Goal: Task Accomplishment & Management: Use online tool/utility

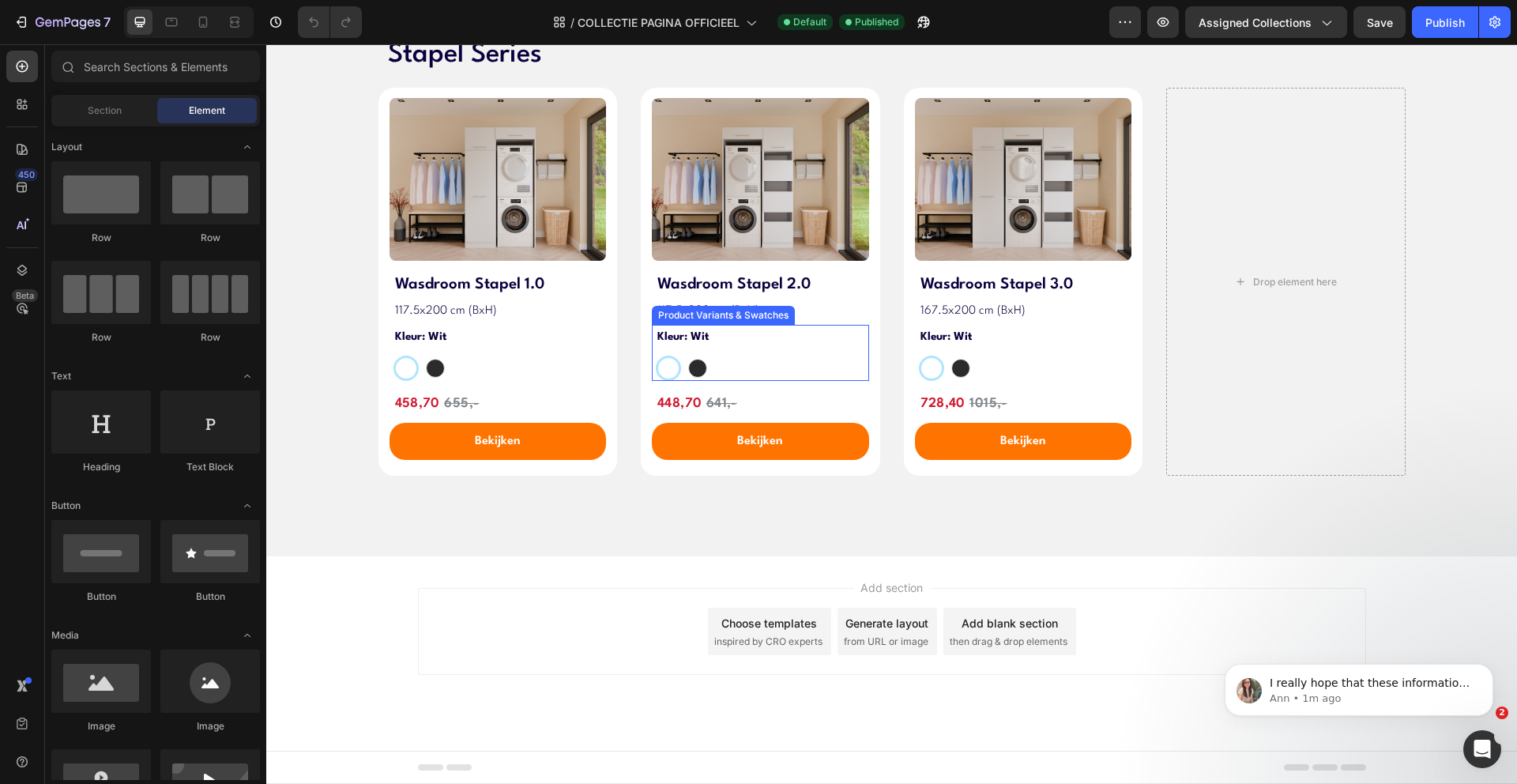
scroll to position [2094, 0]
click at [405, 416] on h2 "458,70 655,-" at bounding box center [500, 404] width 214 height 23
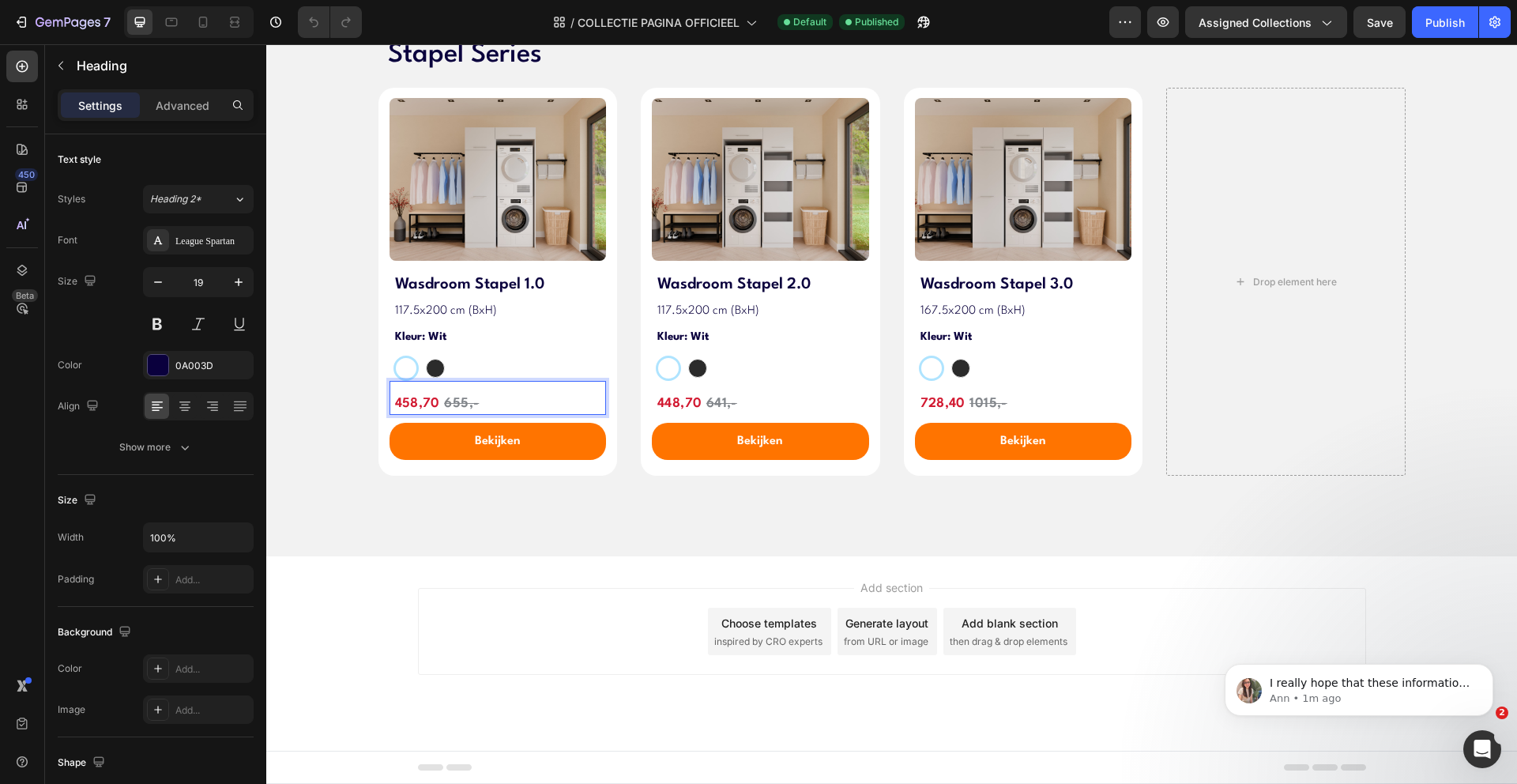
click at [431, 410] on span "458,70" at bounding box center [417, 403] width 45 height 13
click at [688, 410] on span "448,70" at bounding box center [679, 403] width 44 height 13
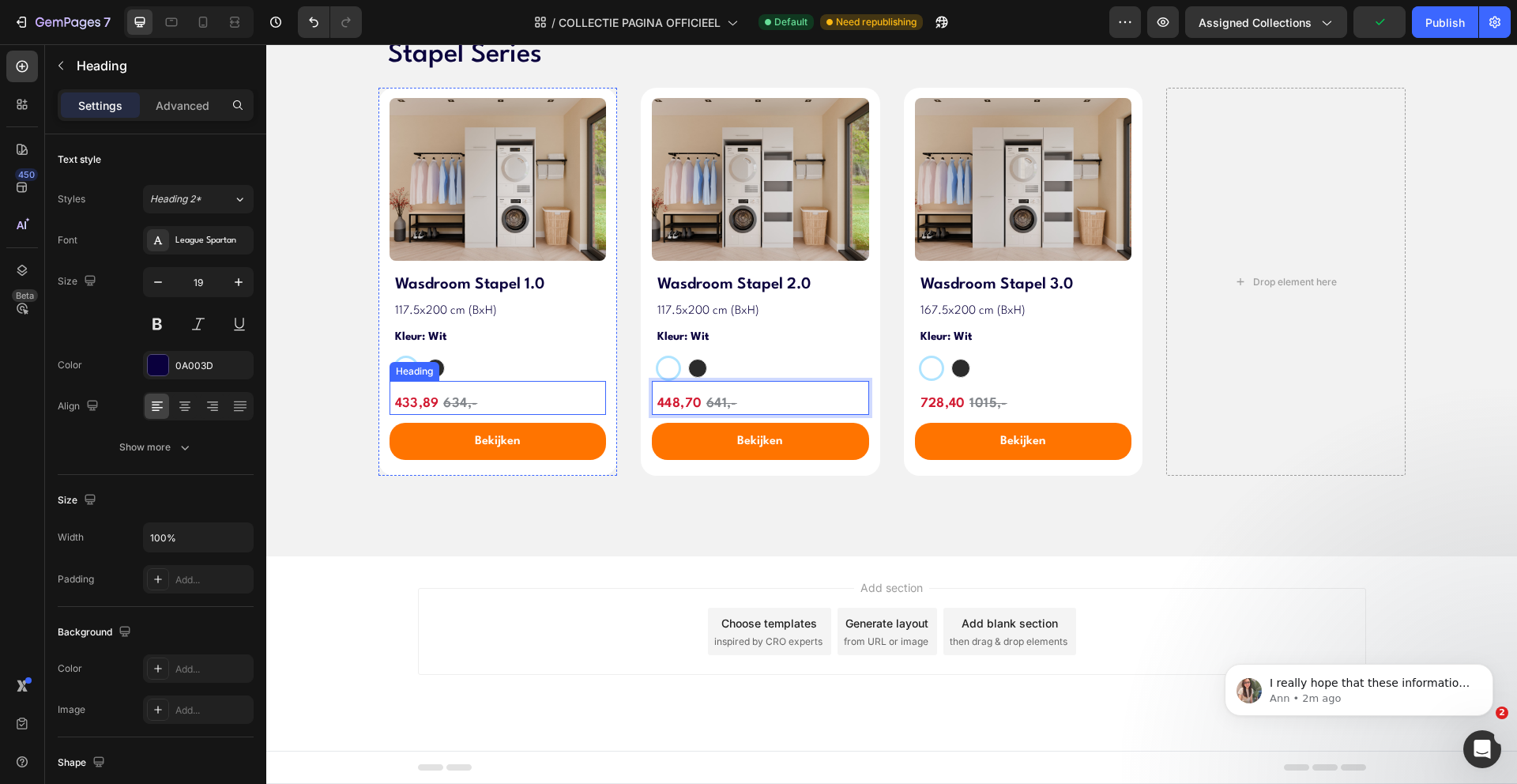
click at [440, 410] on span "Rich Text Editor. Editing area: main" at bounding box center [441, 403] width 4 height 13
click at [674, 414] on p "⁠⁠⁠⁠⁠⁠⁠ 448,70 641,-" at bounding box center [763, 404] width 210 height 20
click at [673, 410] on span "448,70" at bounding box center [679, 403] width 44 height 13
click at [707, 410] on s "641,-" at bounding box center [721, 403] width 31 height 13
click at [721, 410] on s "641,-" at bounding box center [721, 403] width 31 height 13
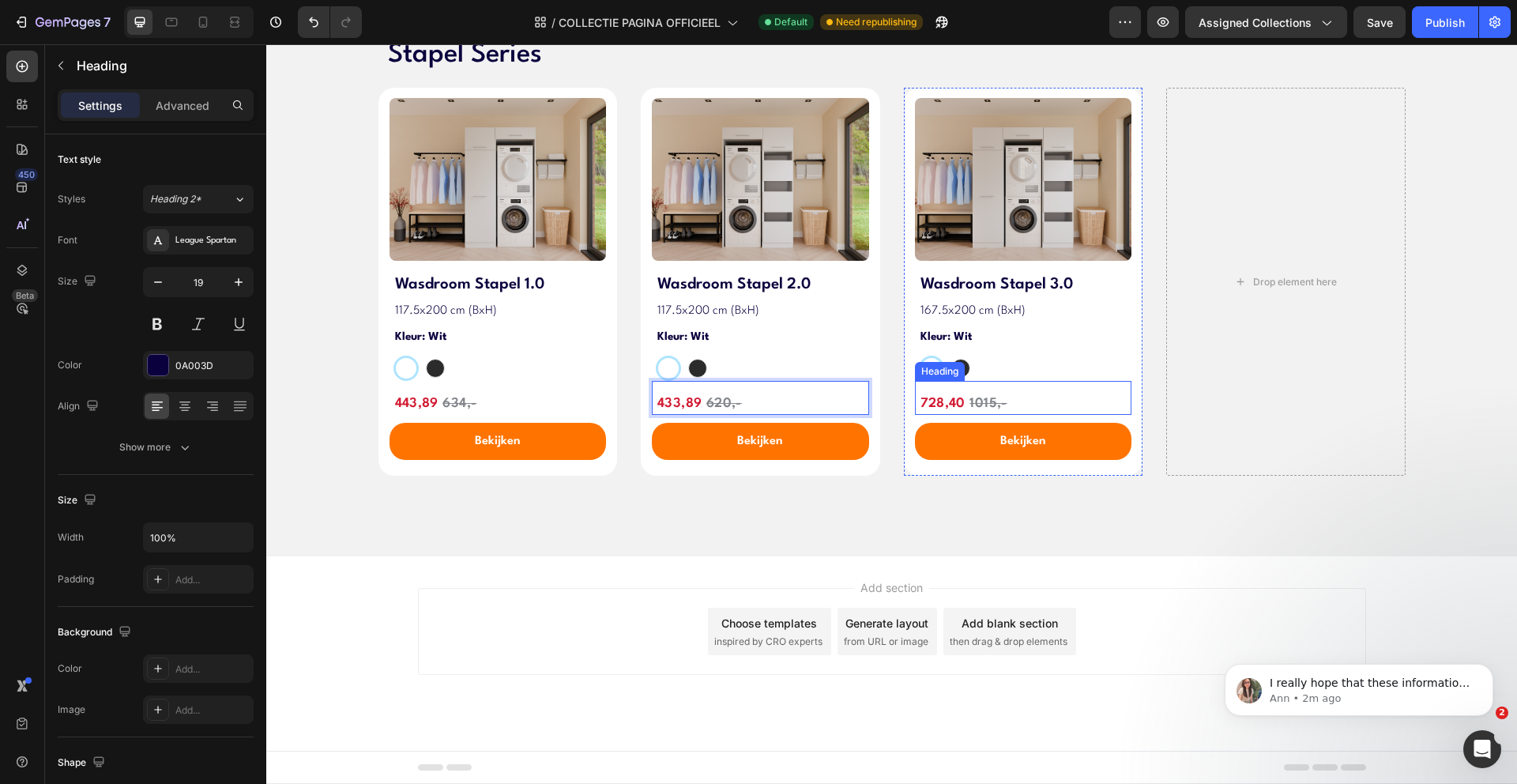
click at [949, 410] on span "728,40" at bounding box center [943, 403] width 45 height 13
click at [938, 410] on span "728,40" at bounding box center [943, 403] width 45 height 13
click at [994, 410] on s "1015,-" at bounding box center [988, 403] width 37 height 13
click at [989, 410] on s "1015,-" at bounding box center [988, 403] width 37 height 13
click at [326, 430] on div "Stapel Series Heading Image Image Carousel Wasdroom Stapel 1.0 Heading 117.5x20…" at bounding box center [892, 267] width 1251 height 527
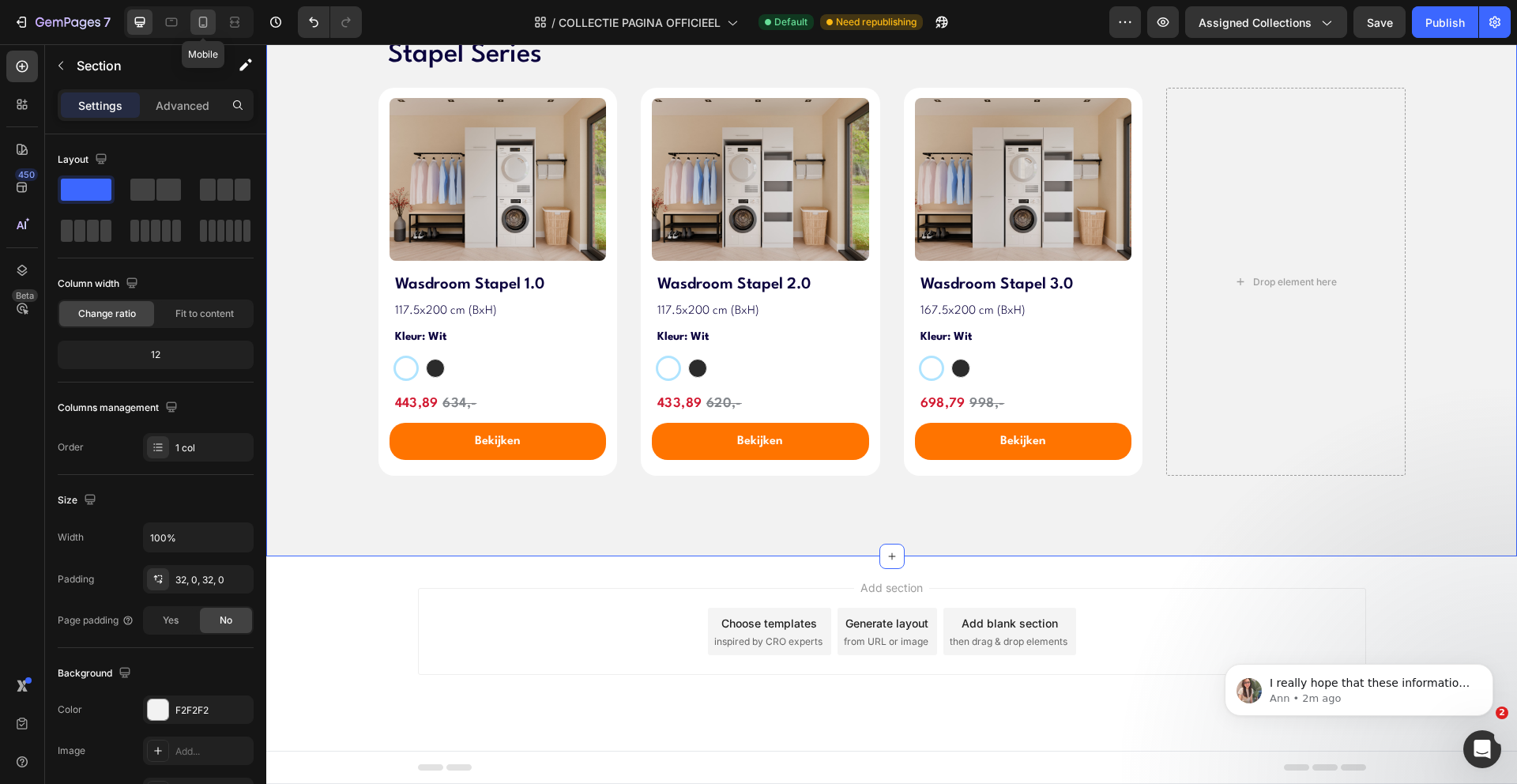
click at [208, 26] on icon at bounding box center [203, 22] width 16 height 16
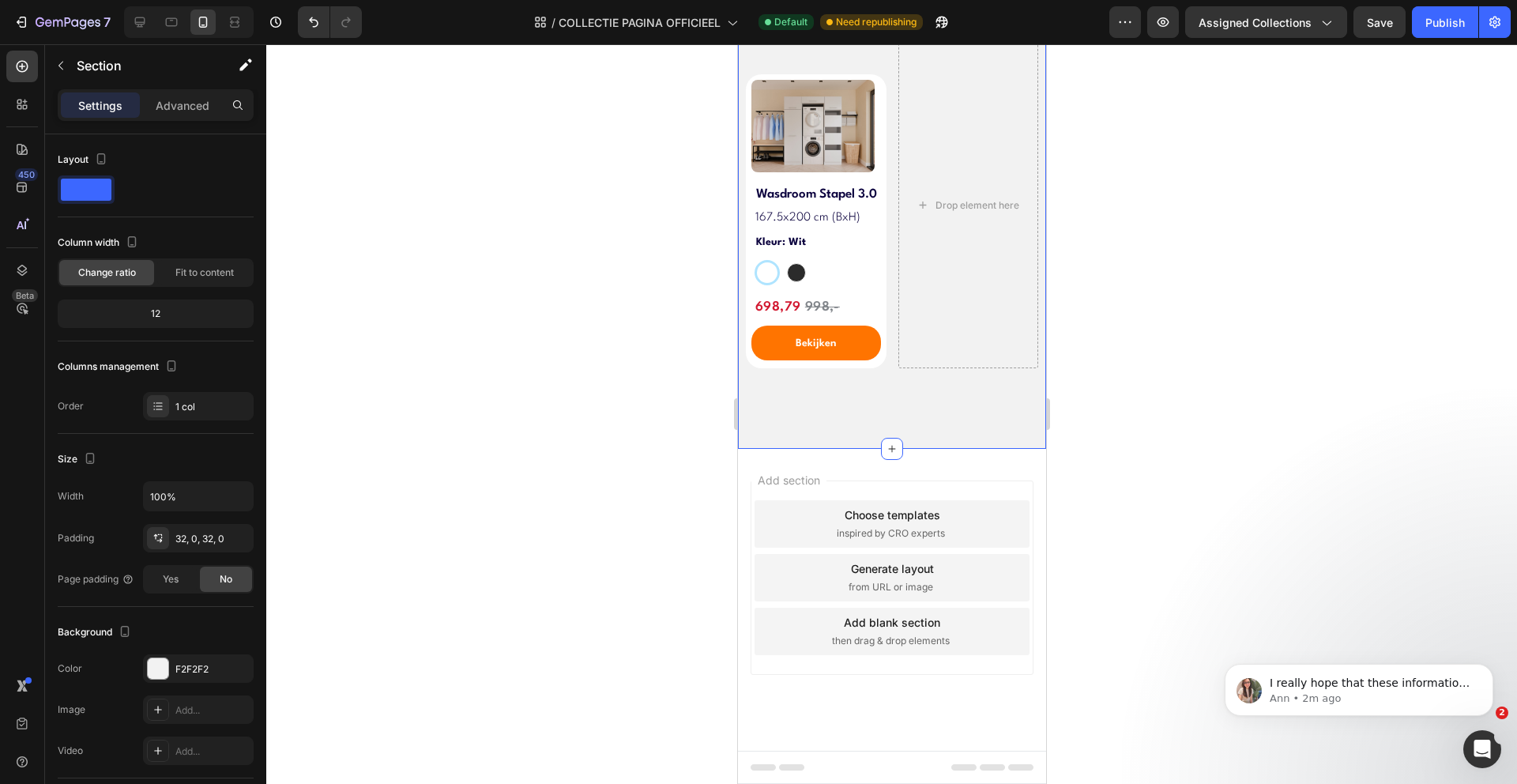
scroll to position [2115, 0]
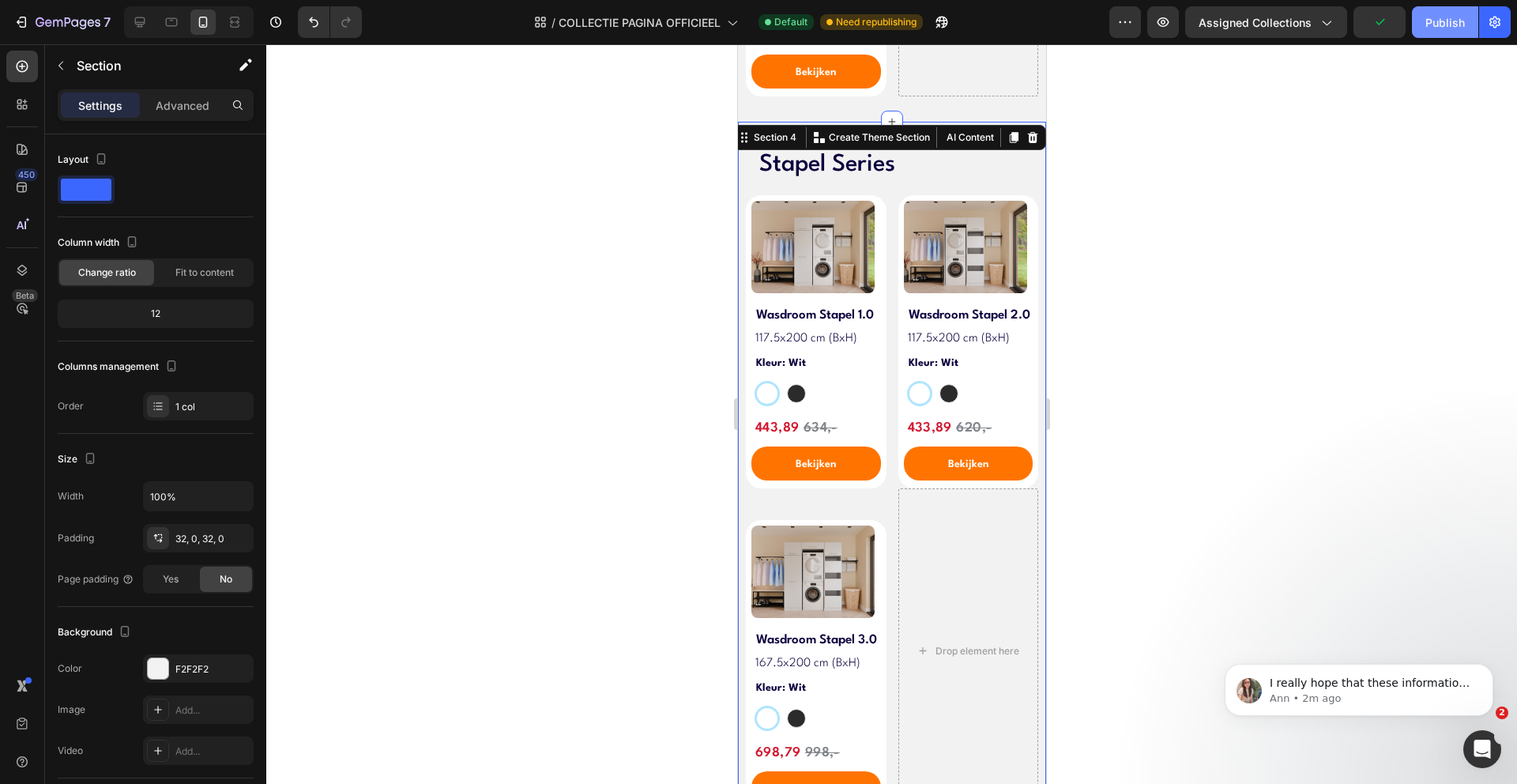
click at [1466, 8] on button "Publish" at bounding box center [1445, 22] width 66 height 31
click at [147, 24] on icon at bounding box center [139, 22] width 16 height 16
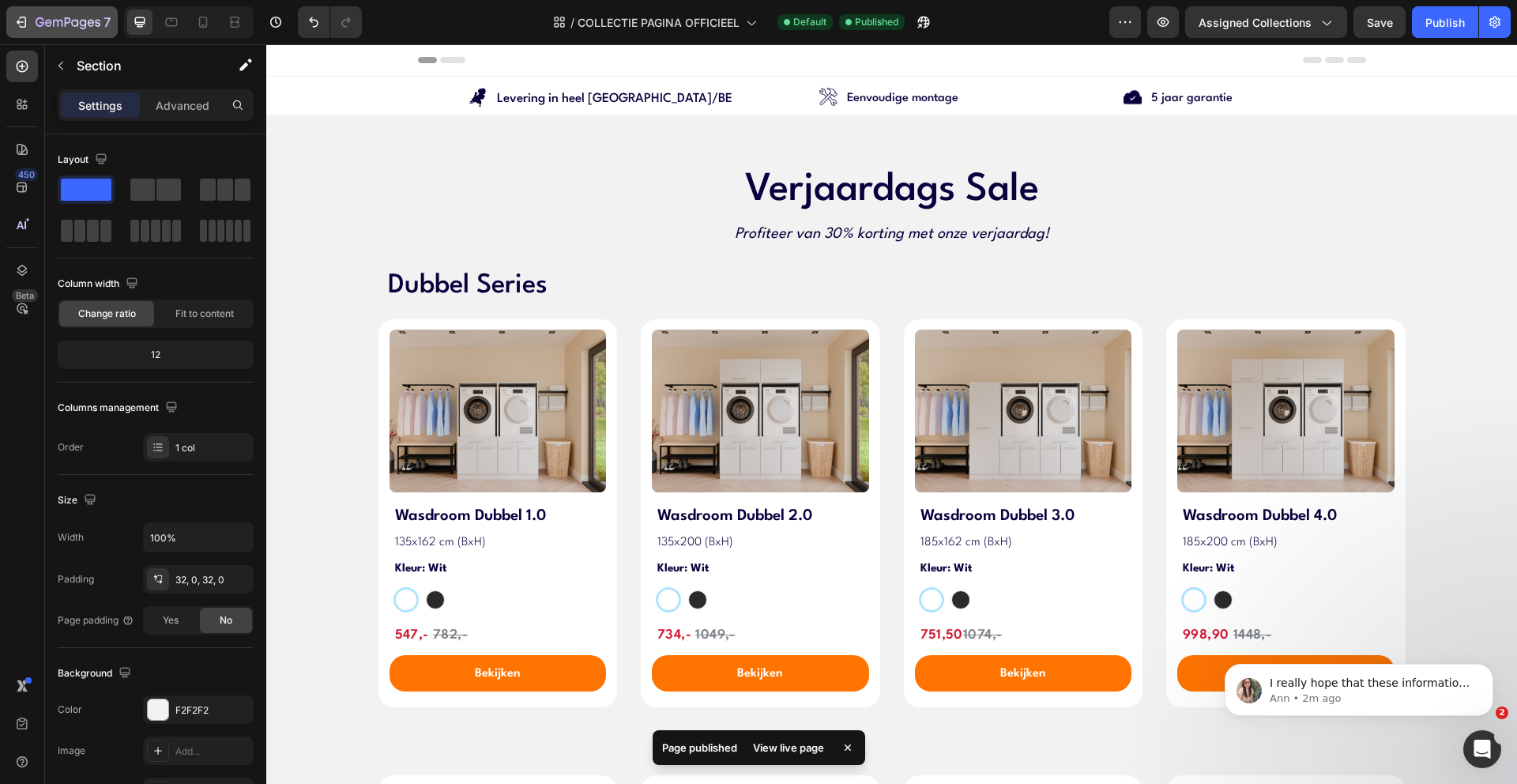
click at [53, 33] on button "7" at bounding box center [62, 22] width 112 height 31
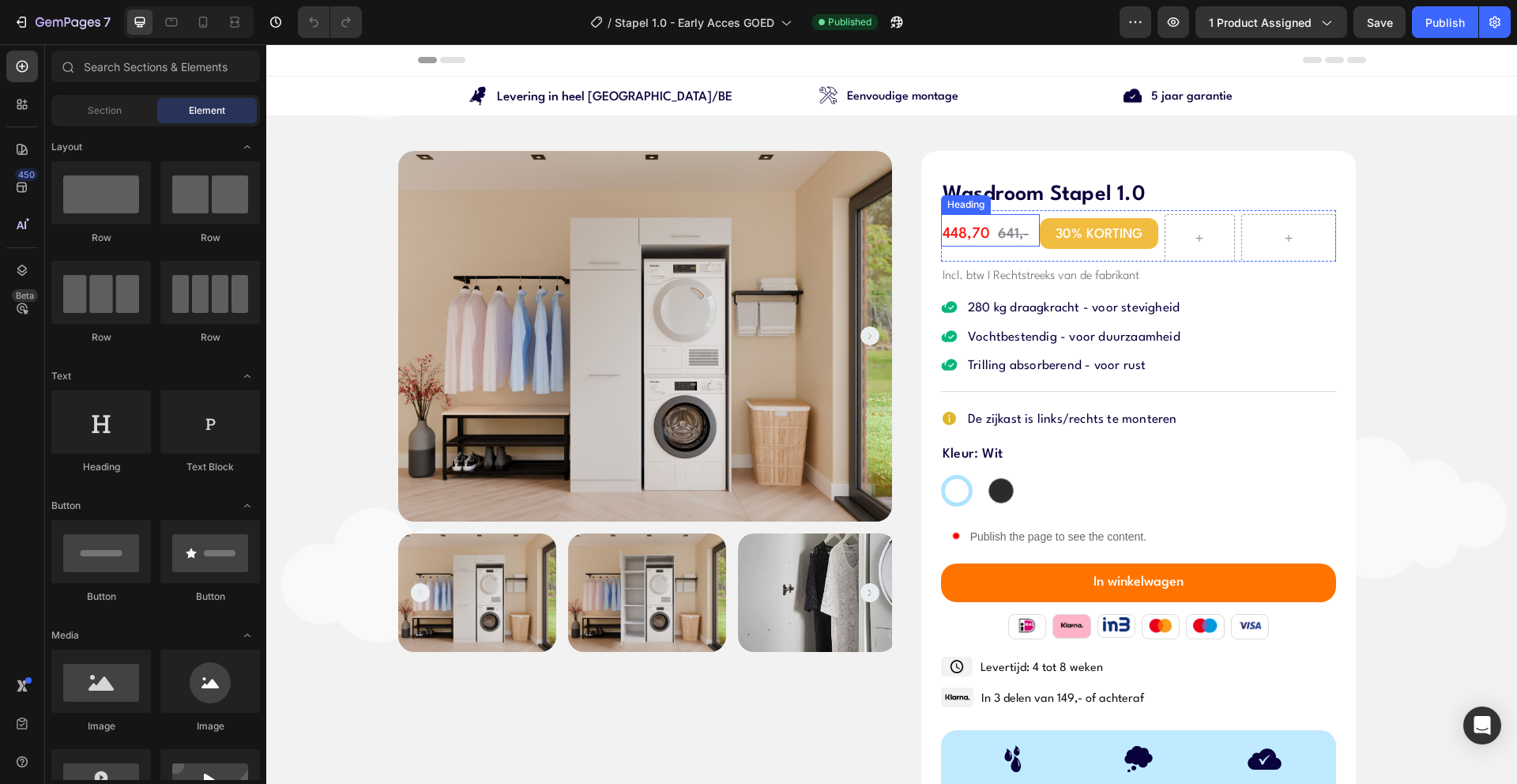
click at [960, 233] on span "448,70" at bounding box center [966, 233] width 47 height 14
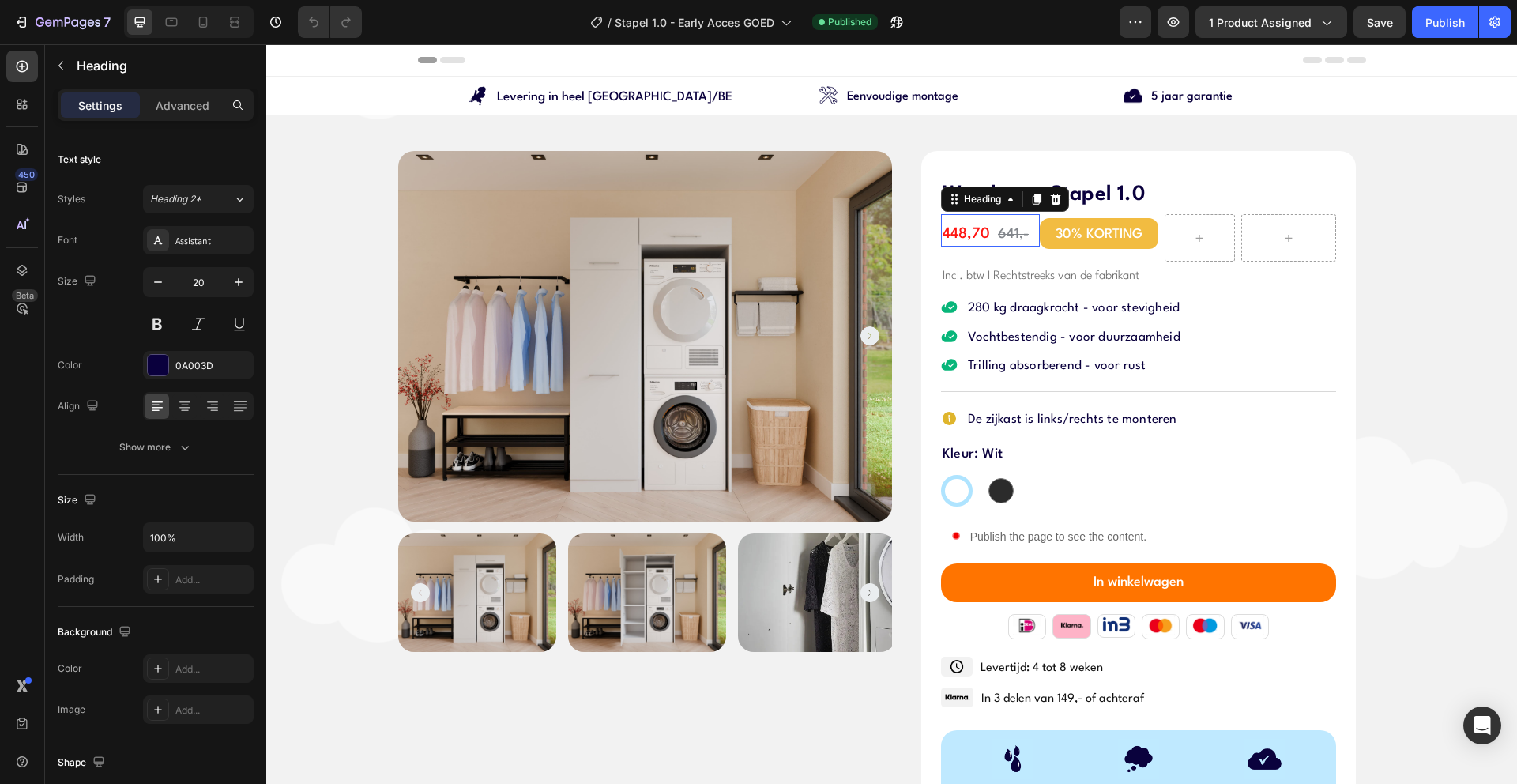
click at [958, 233] on span "448,70" at bounding box center [966, 233] width 47 height 14
radio input "false"
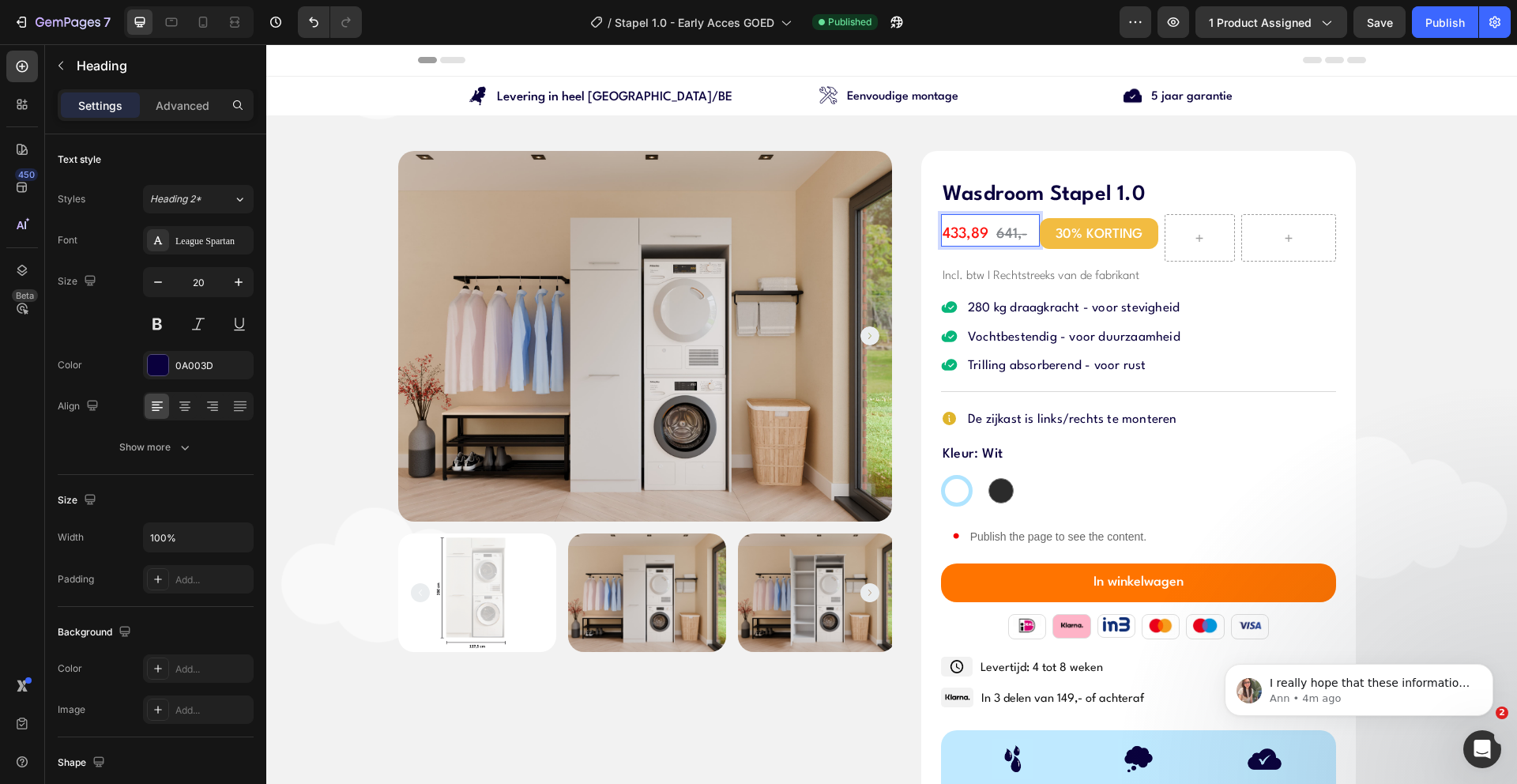
click at [1011, 235] on s "641,-" at bounding box center [1011, 234] width 31 height 13
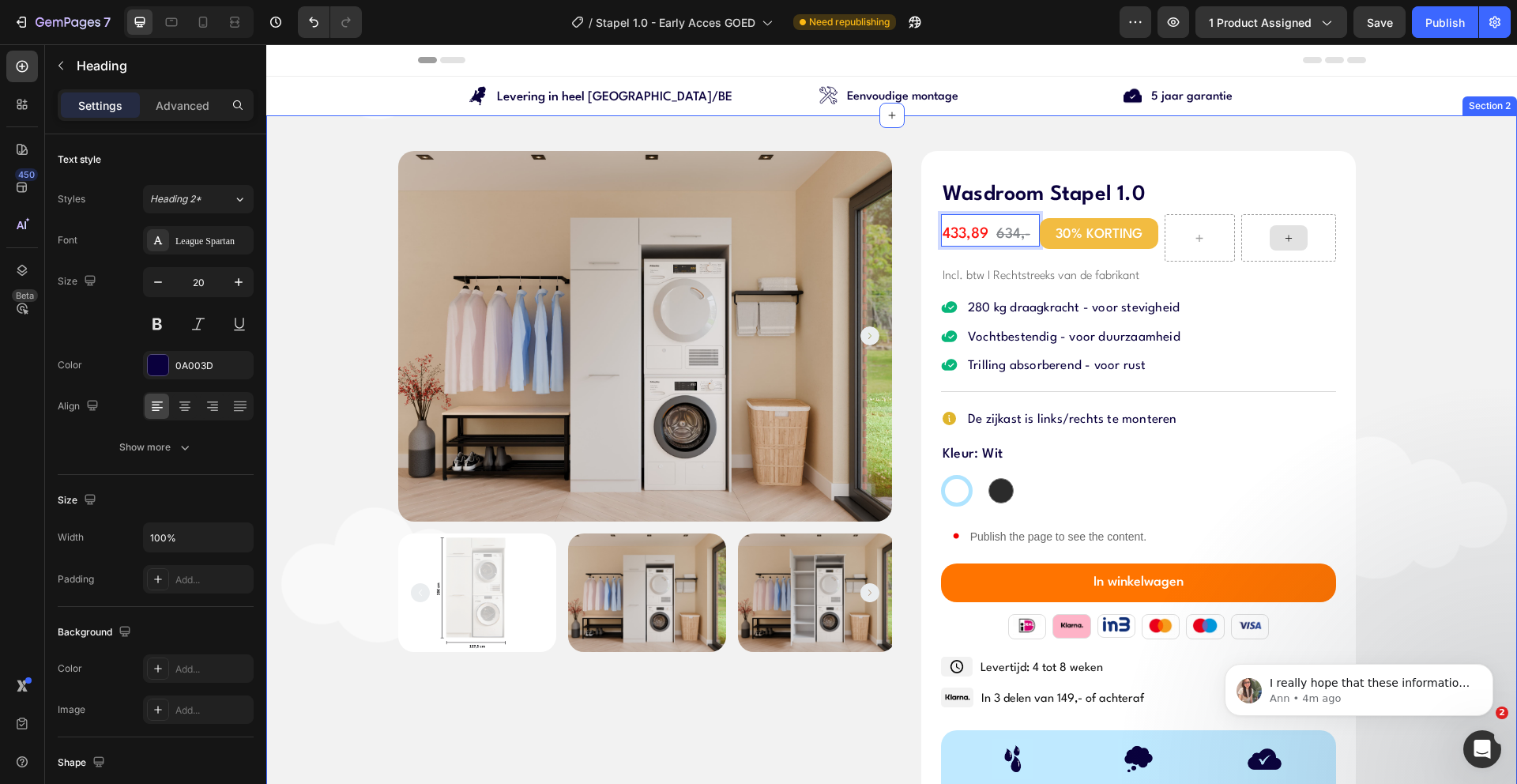
click at [1443, 237] on div "Product Images Wasdroom Stapel 1.0 Product Title 433,89 634,- Heading 0 30% KOR…" at bounding box center [892, 624] width 1251 height 947
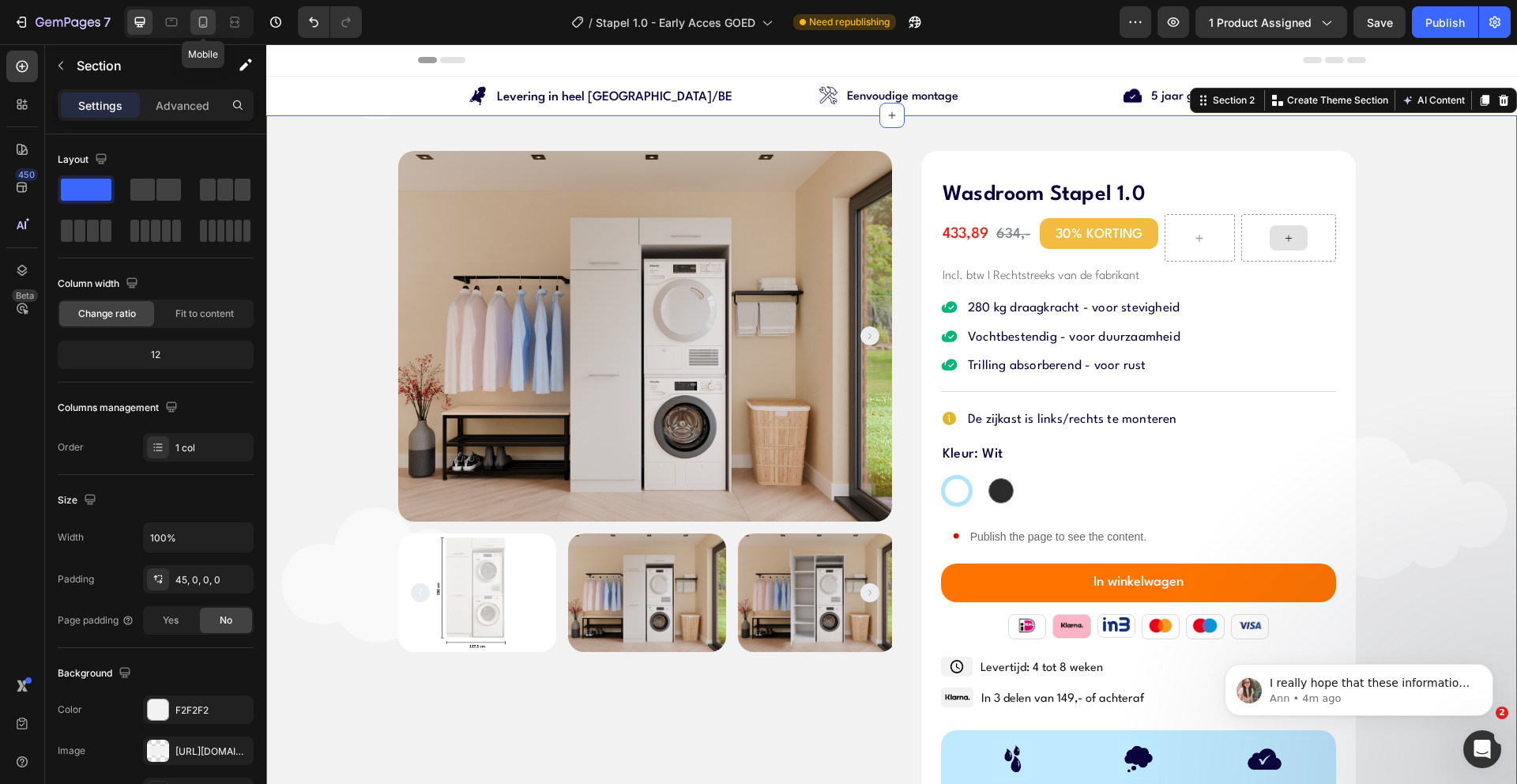
click at [194, 26] on div at bounding box center [203, 22] width 26 height 26
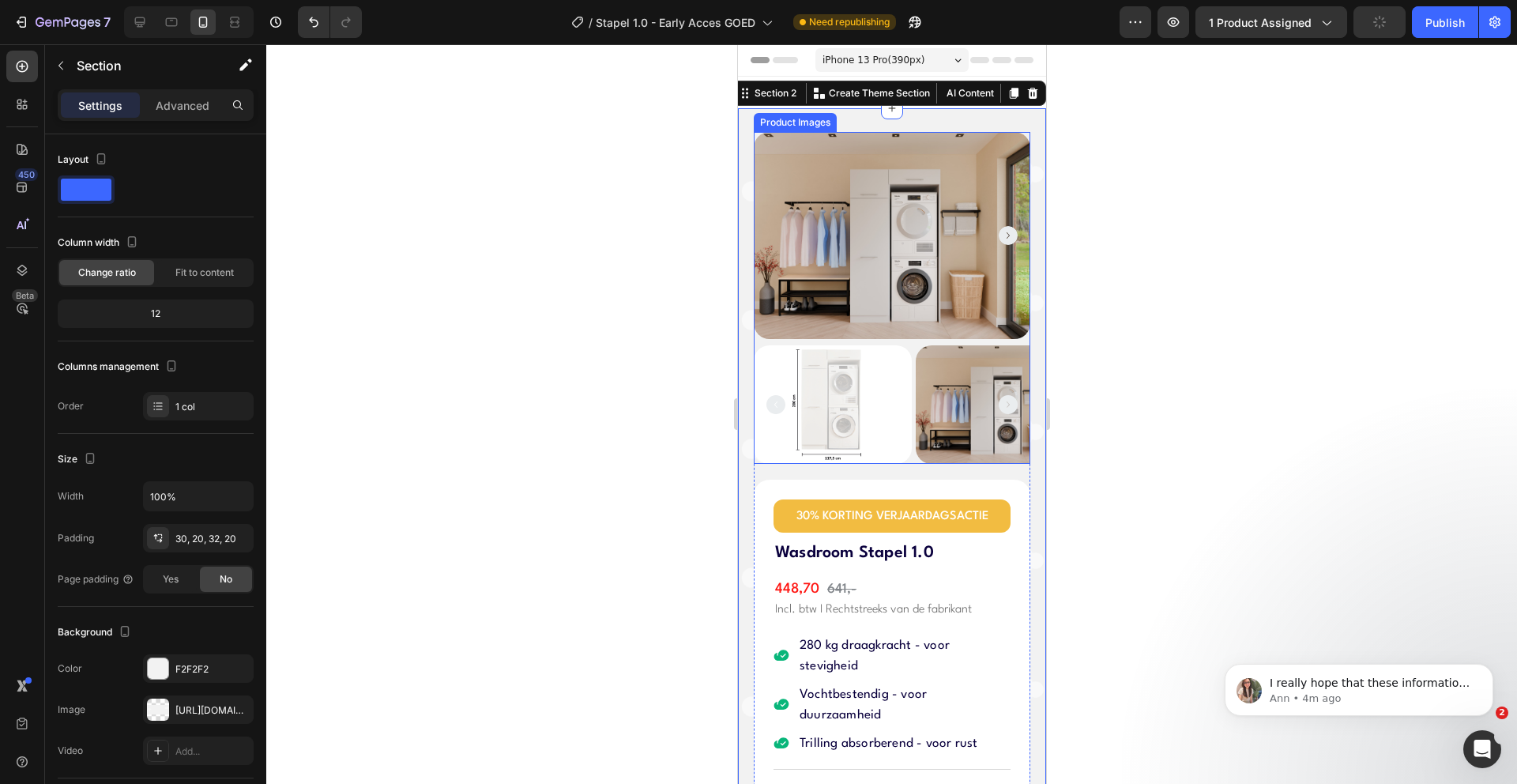
scroll to position [8, 0]
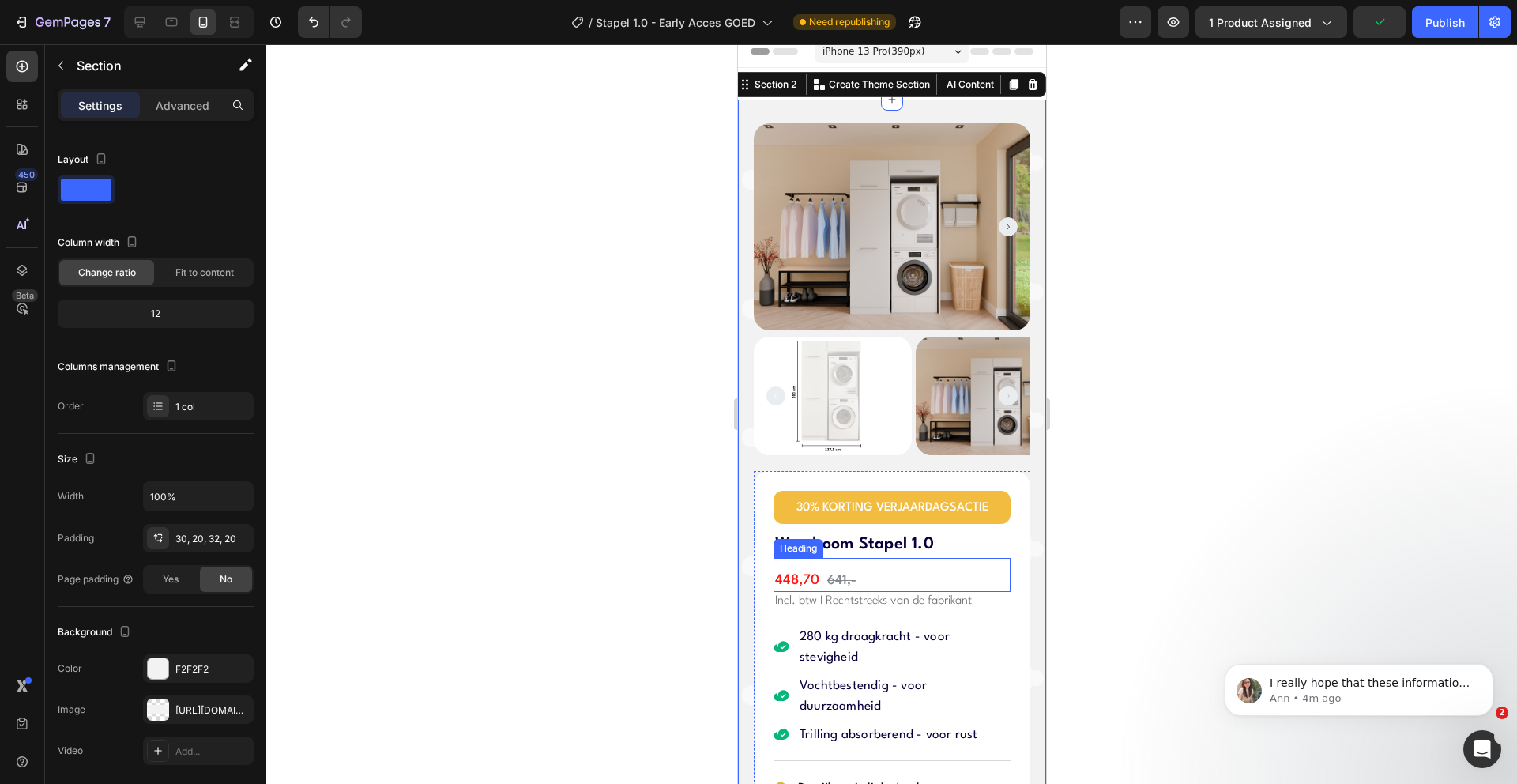
click at [788, 570] on h2 "448,70 641,-" at bounding box center [891, 581] width 237 height 23
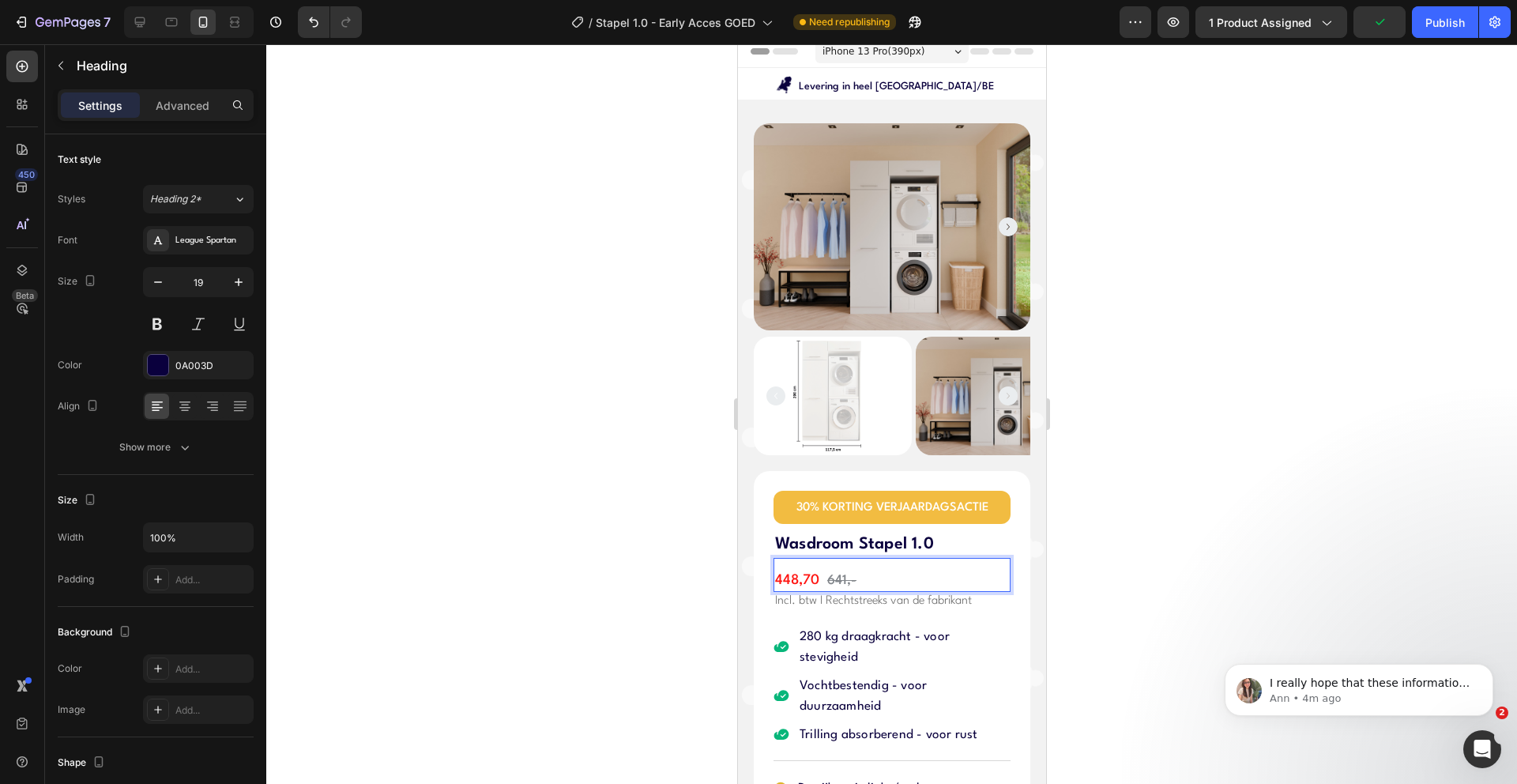
click at [794, 574] on span "448,70" at bounding box center [796, 580] width 44 height 13
click at [487, 439] on div at bounding box center [892, 413] width 1251 height 739
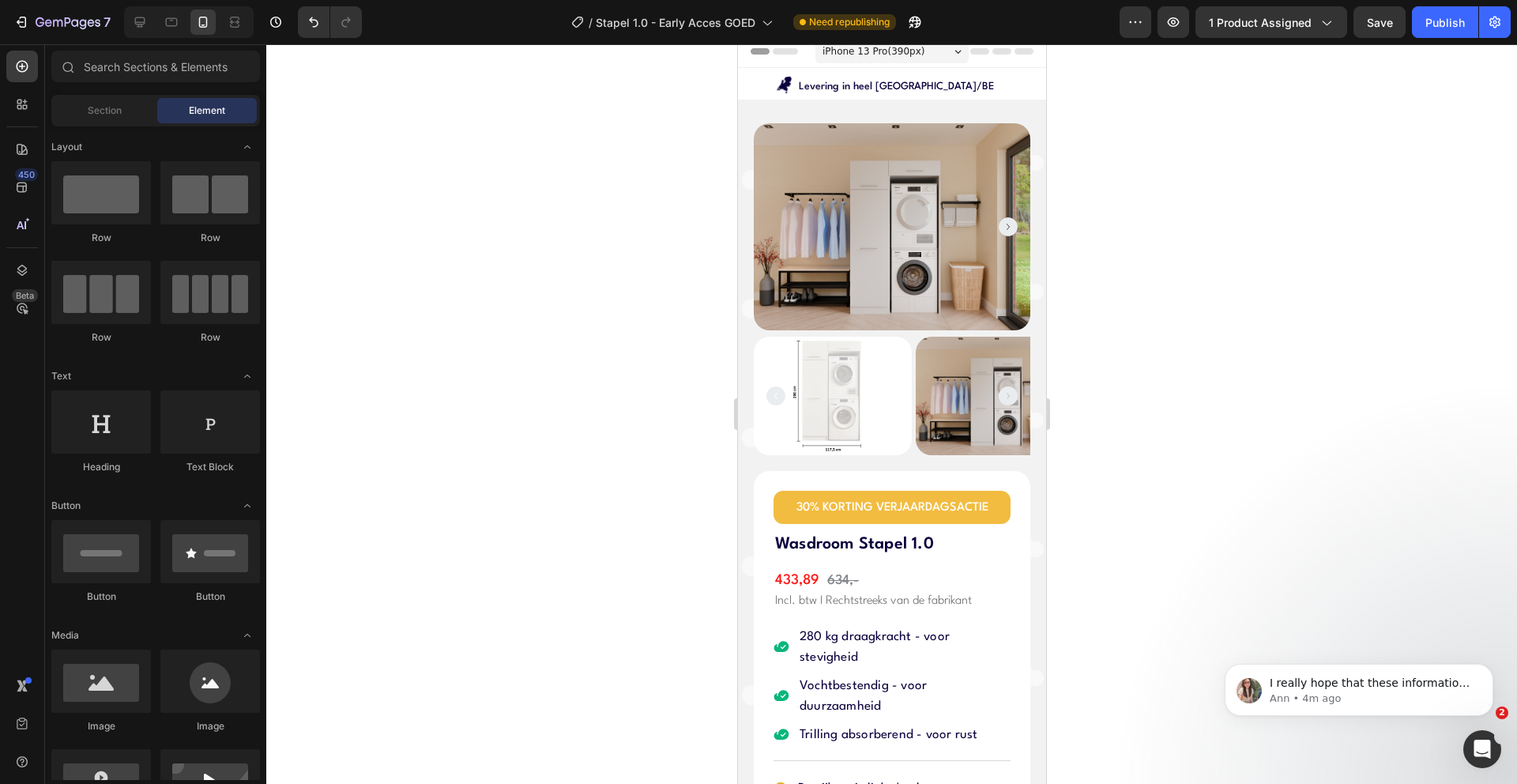
drag, startPoint x: 1454, startPoint y: 11, endPoint x: 1308, endPoint y: 45, distance: 149.9
click at [1455, 11] on button "Publish" at bounding box center [1445, 22] width 66 height 31
click at [138, 21] on icon at bounding box center [139, 22] width 16 height 16
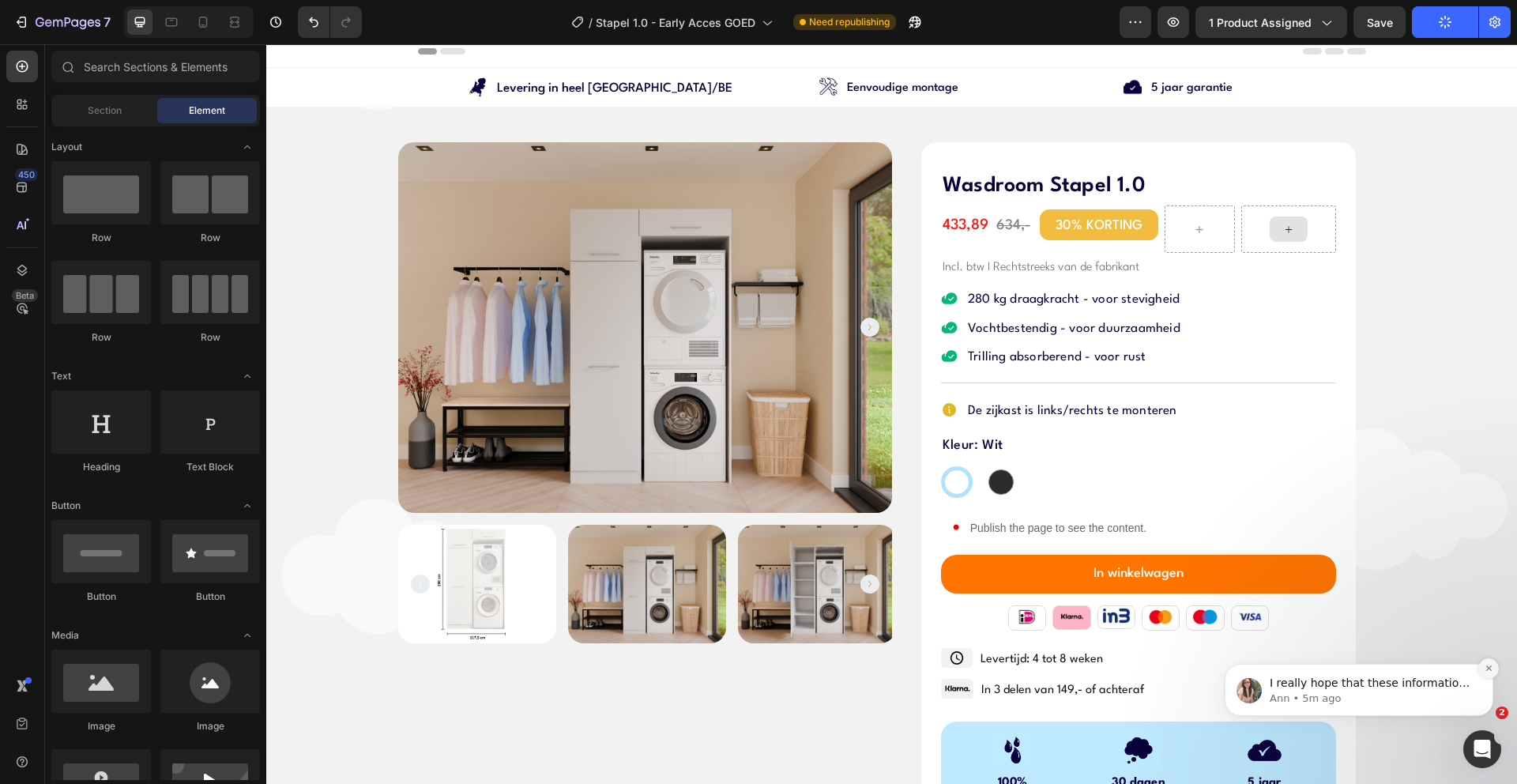
click at [1489, 666] on icon "Dismiss notification" at bounding box center [1488, 668] width 6 height 6
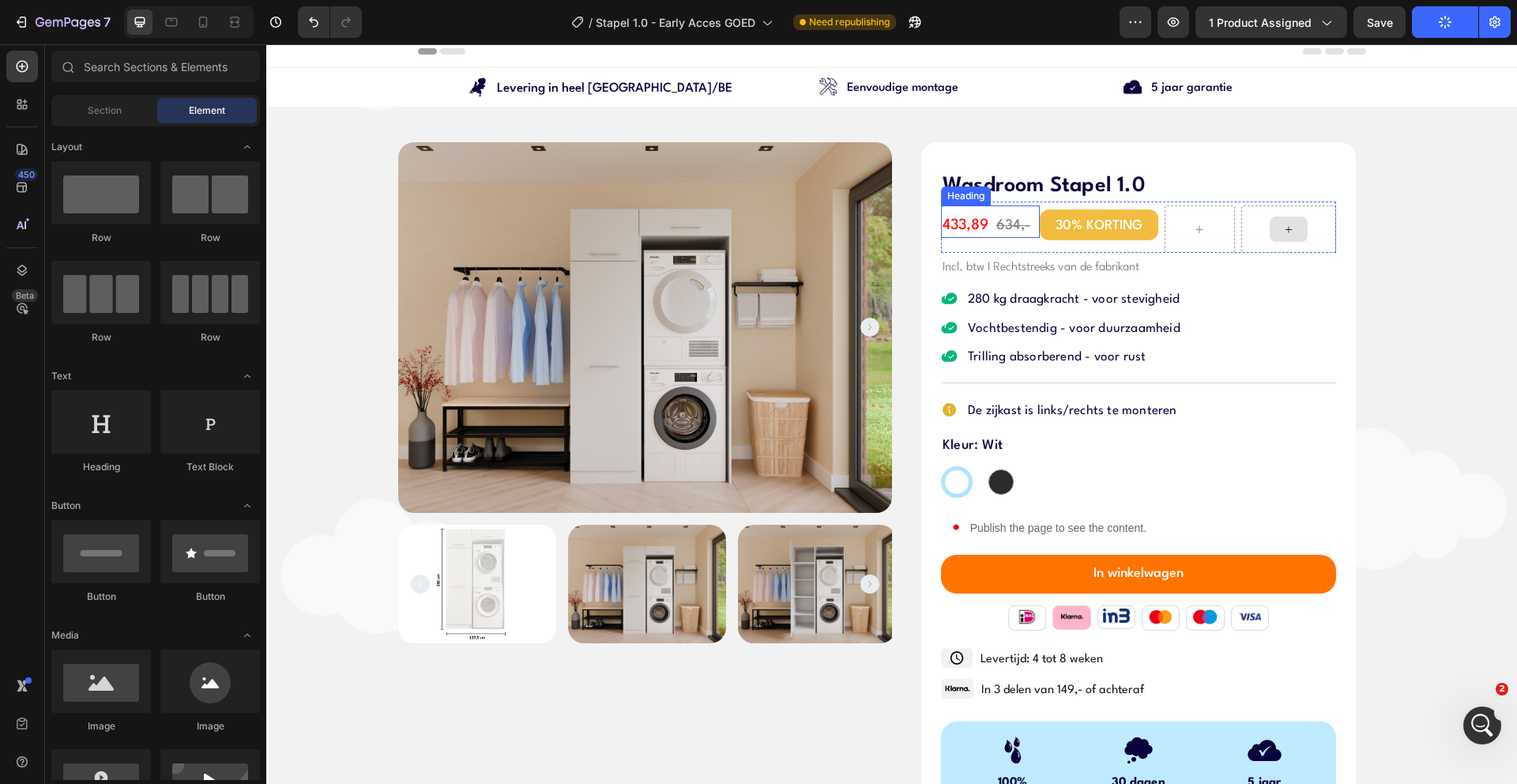
click at [961, 228] on span "433,89" at bounding box center [965, 224] width 46 height 14
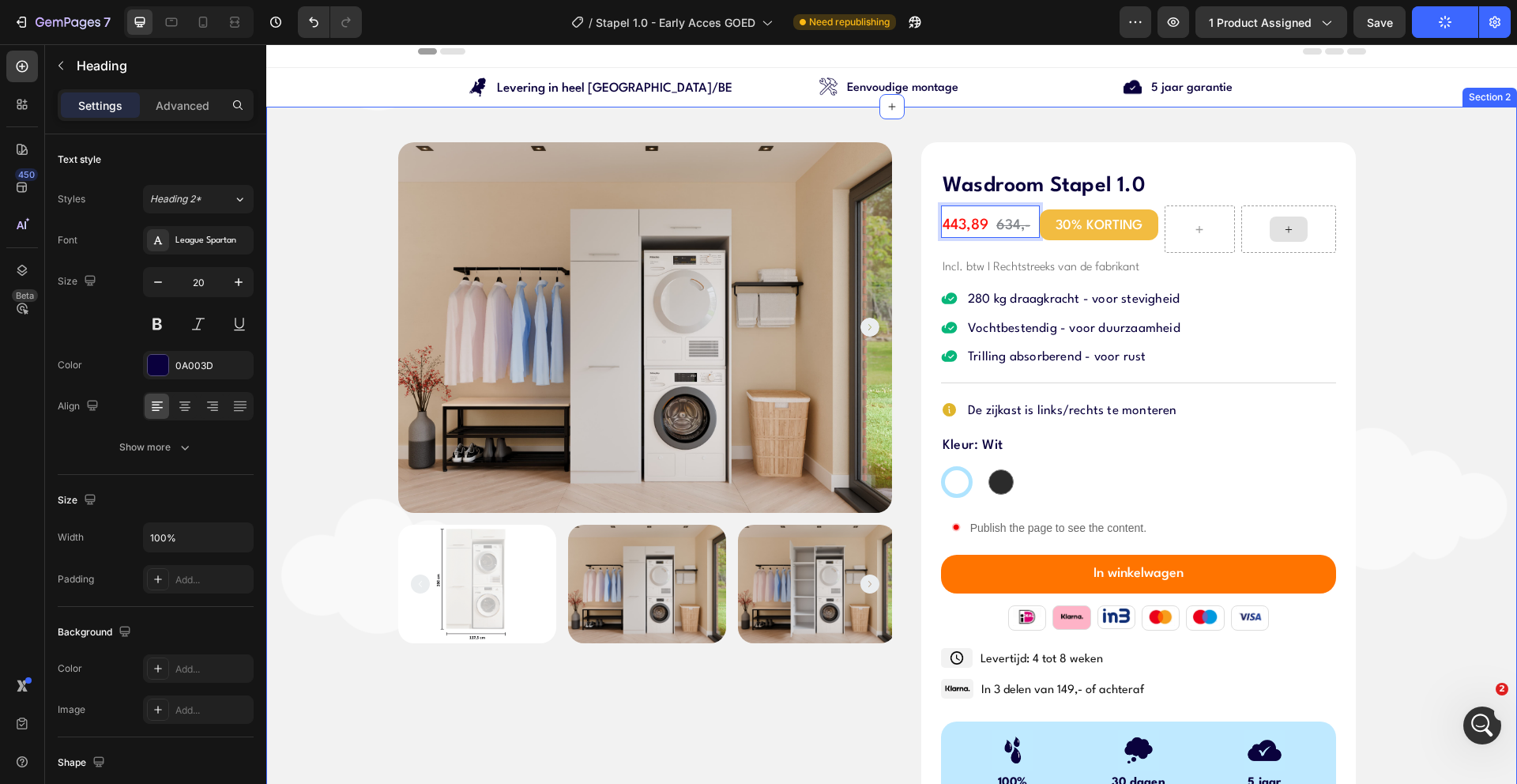
click at [1453, 255] on div "Product Images Wasdroom Stapel 1.0 Product Title 443,89 634,- Heading 0 30% KOR…" at bounding box center [892, 616] width 1251 height 947
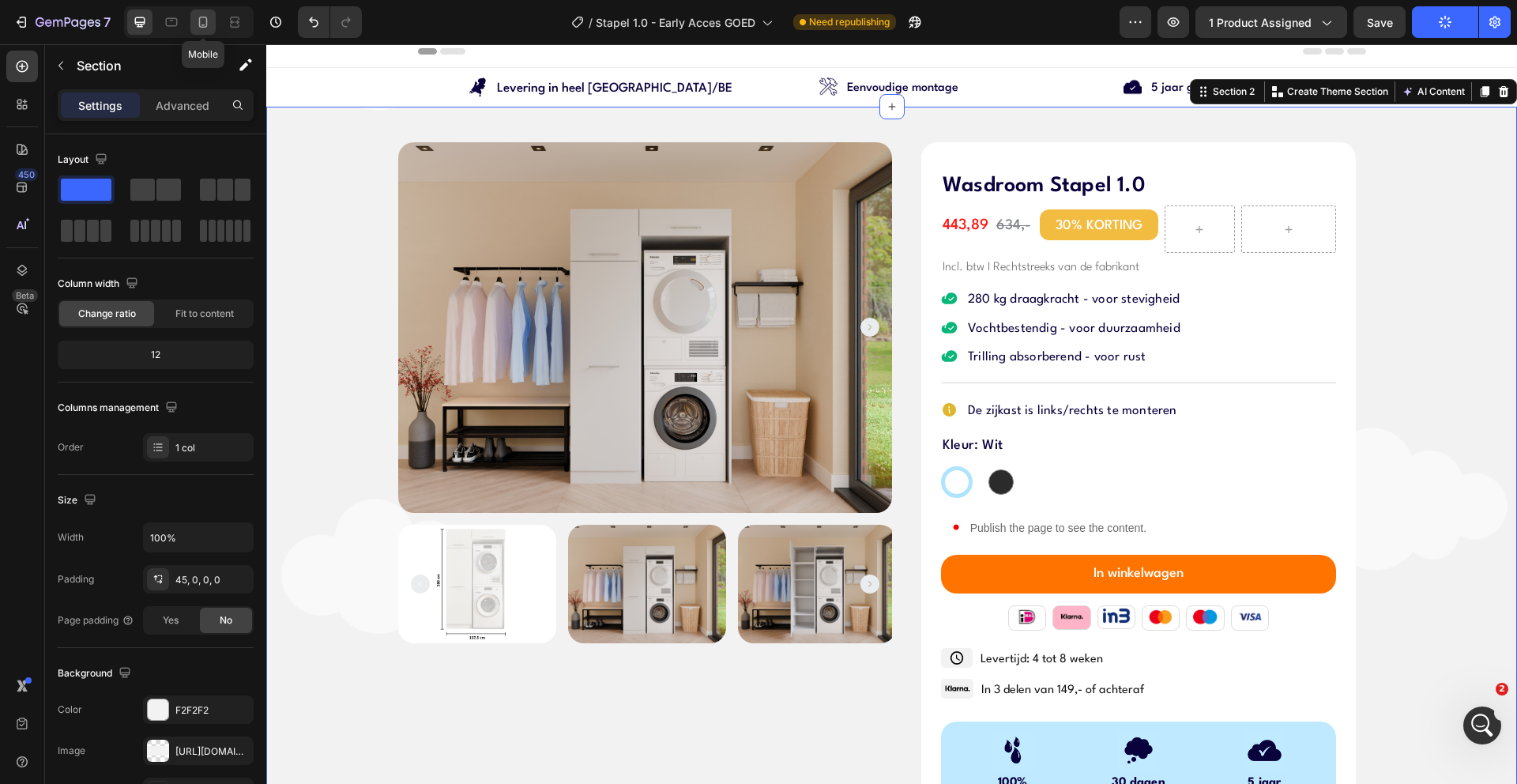
drag, startPoint x: 200, startPoint y: 17, endPoint x: 60, endPoint y: 295, distance: 311.3
click at [200, 17] on icon at bounding box center [203, 22] width 8 height 11
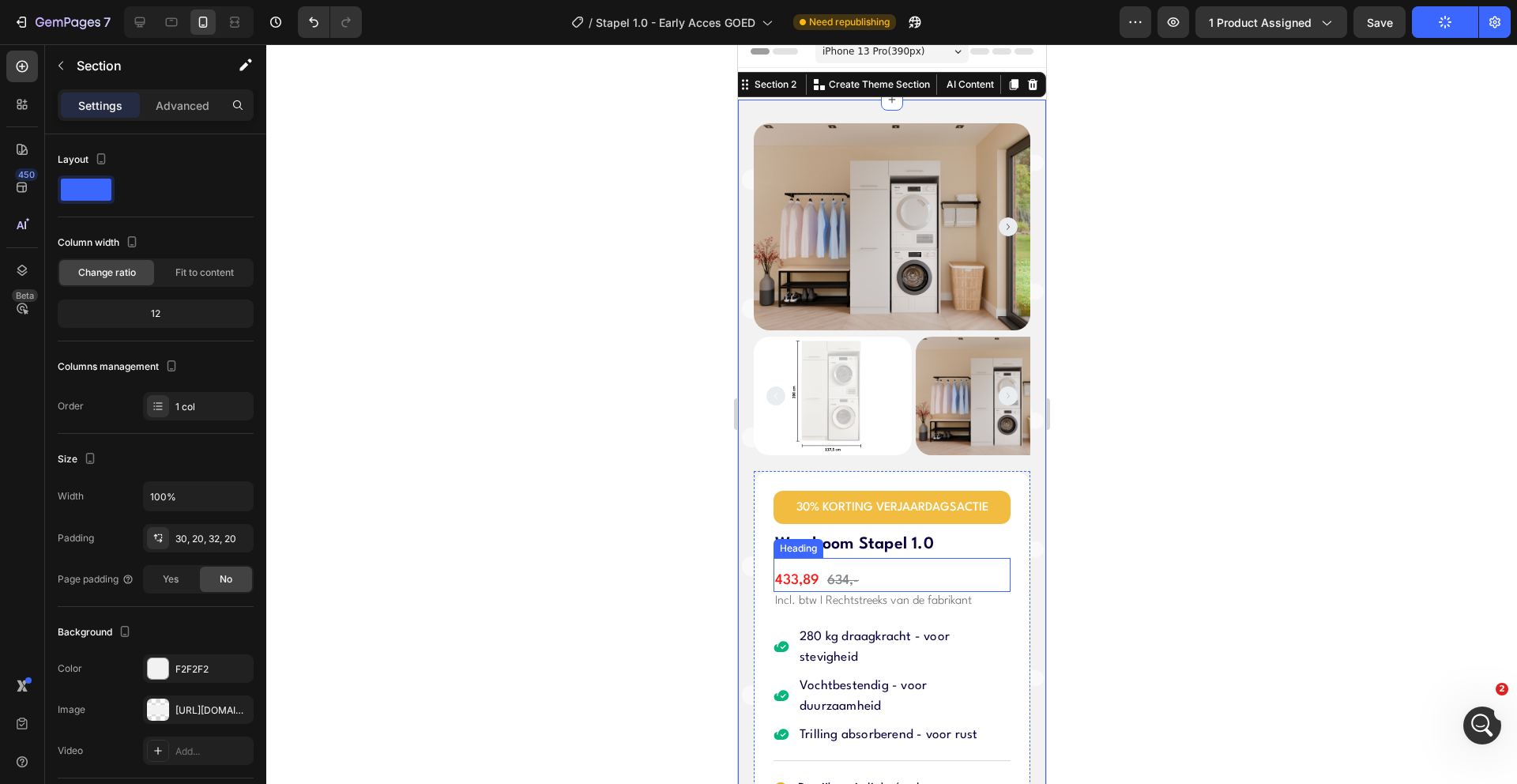
click at [788, 558] on div "⁠⁠⁠⁠⁠⁠⁠ 433,89 634,- Heading" at bounding box center [891, 575] width 237 height 35
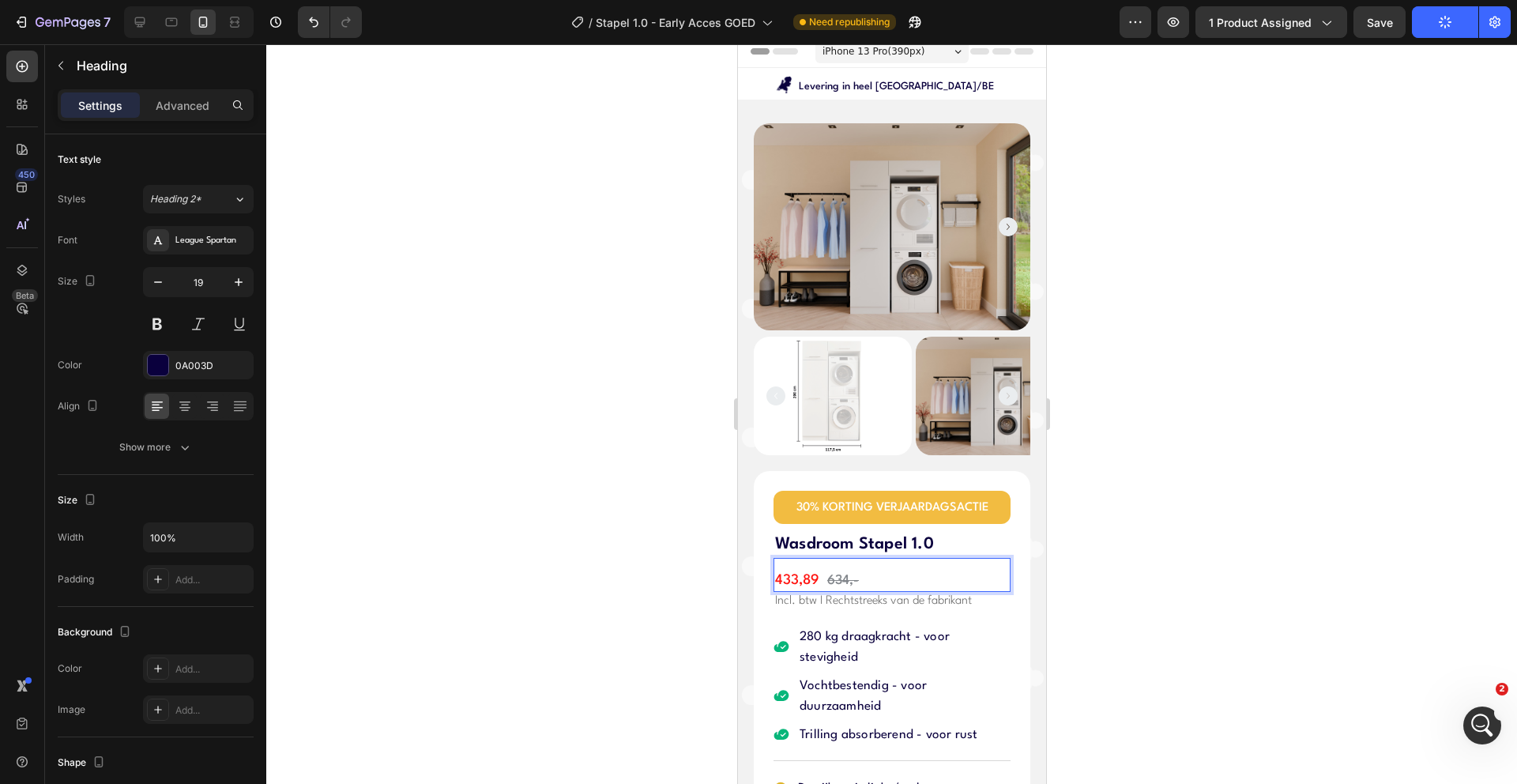
click at [790, 574] on span "433,89" at bounding box center [796, 580] width 44 height 13
click at [551, 434] on div at bounding box center [892, 413] width 1251 height 739
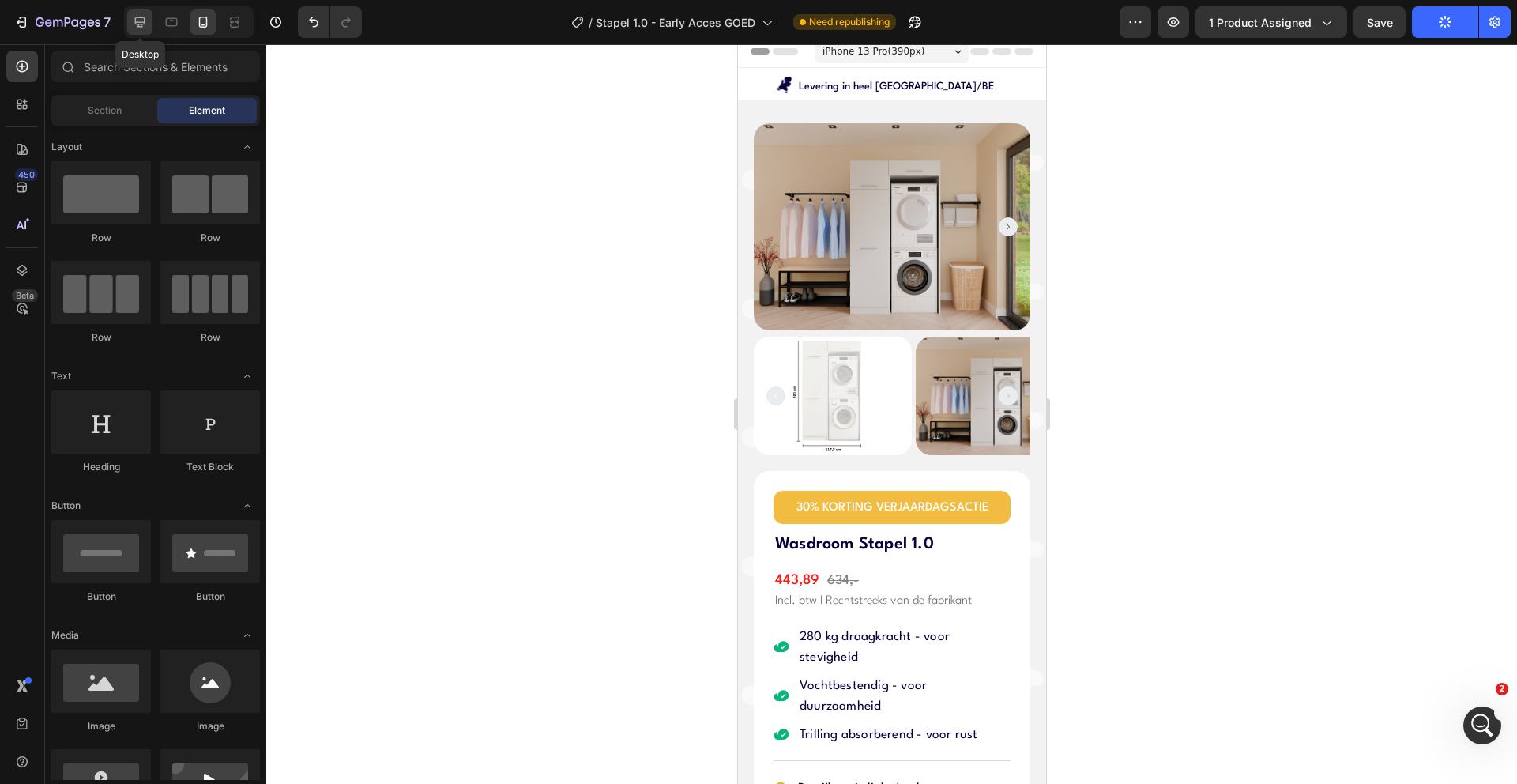
click at [145, 26] on icon at bounding box center [139, 22] width 16 height 16
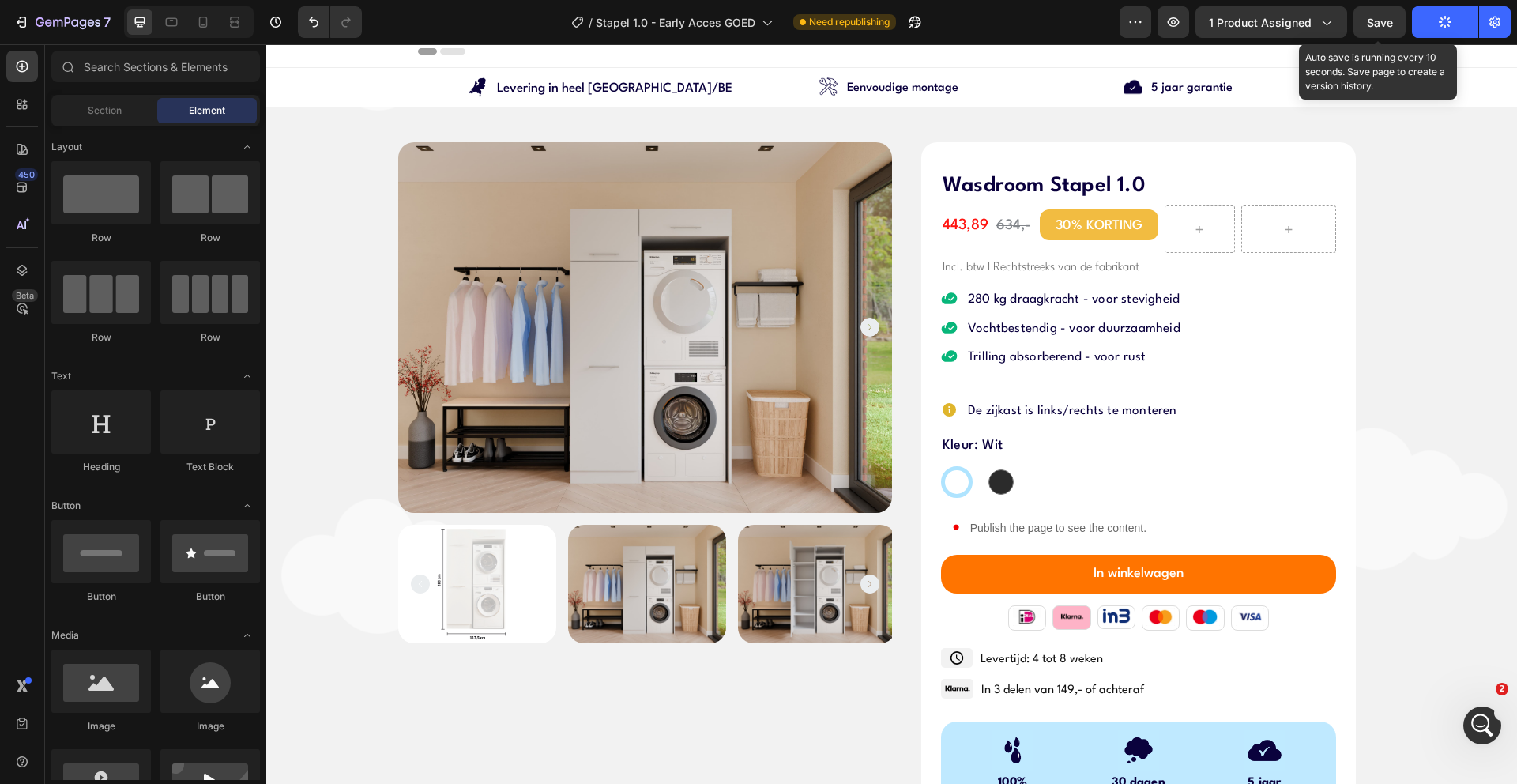
click at [1429, 34] on button "Publish" at bounding box center [1445, 22] width 66 height 31
click at [1440, 39] on div "7 Version history / Stapel 1.0 - Early Acces GOED Need republishing Preview 1 p…" at bounding box center [758, 22] width 1517 height 45
click at [1439, 25] on icon "button" at bounding box center [1445, 22] width 14 height 14
click at [1429, 15] on button "Publish" at bounding box center [1445, 22] width 66 height 31
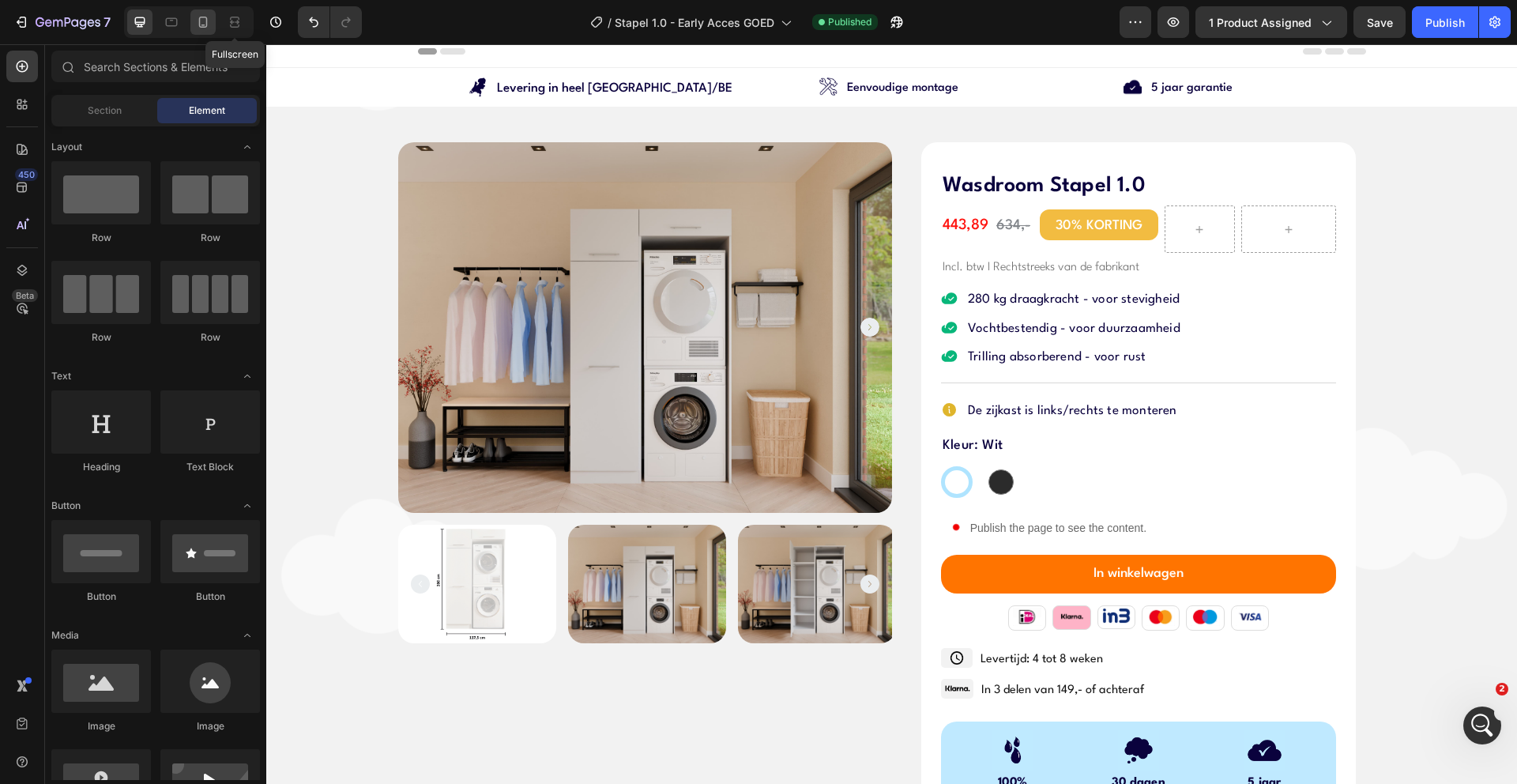
click at [213, 20] on div at bounding box center [203, 22] width 26 height 26
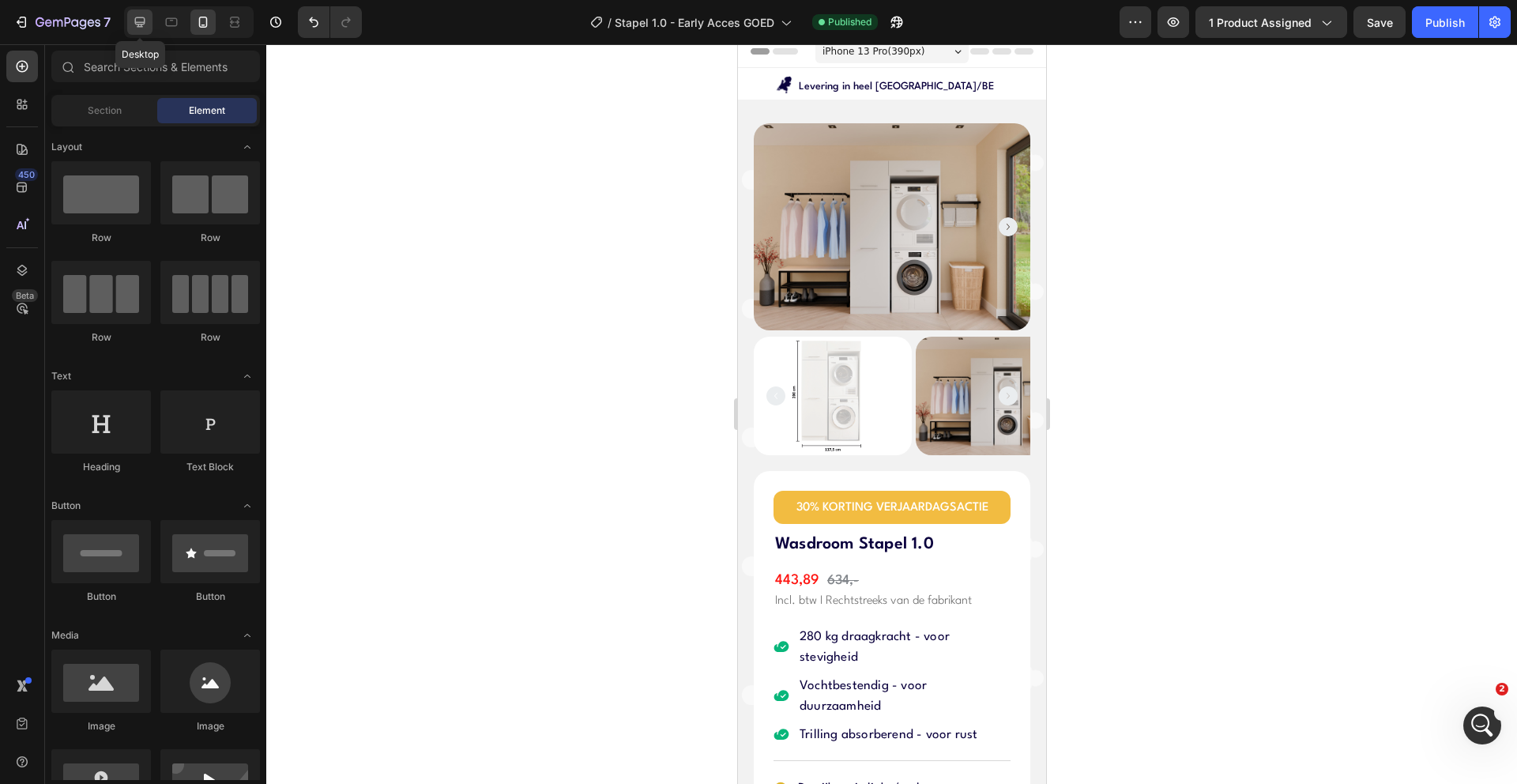
click at [146, 32] on div at bounding box center [140, 22] width 26 height 26
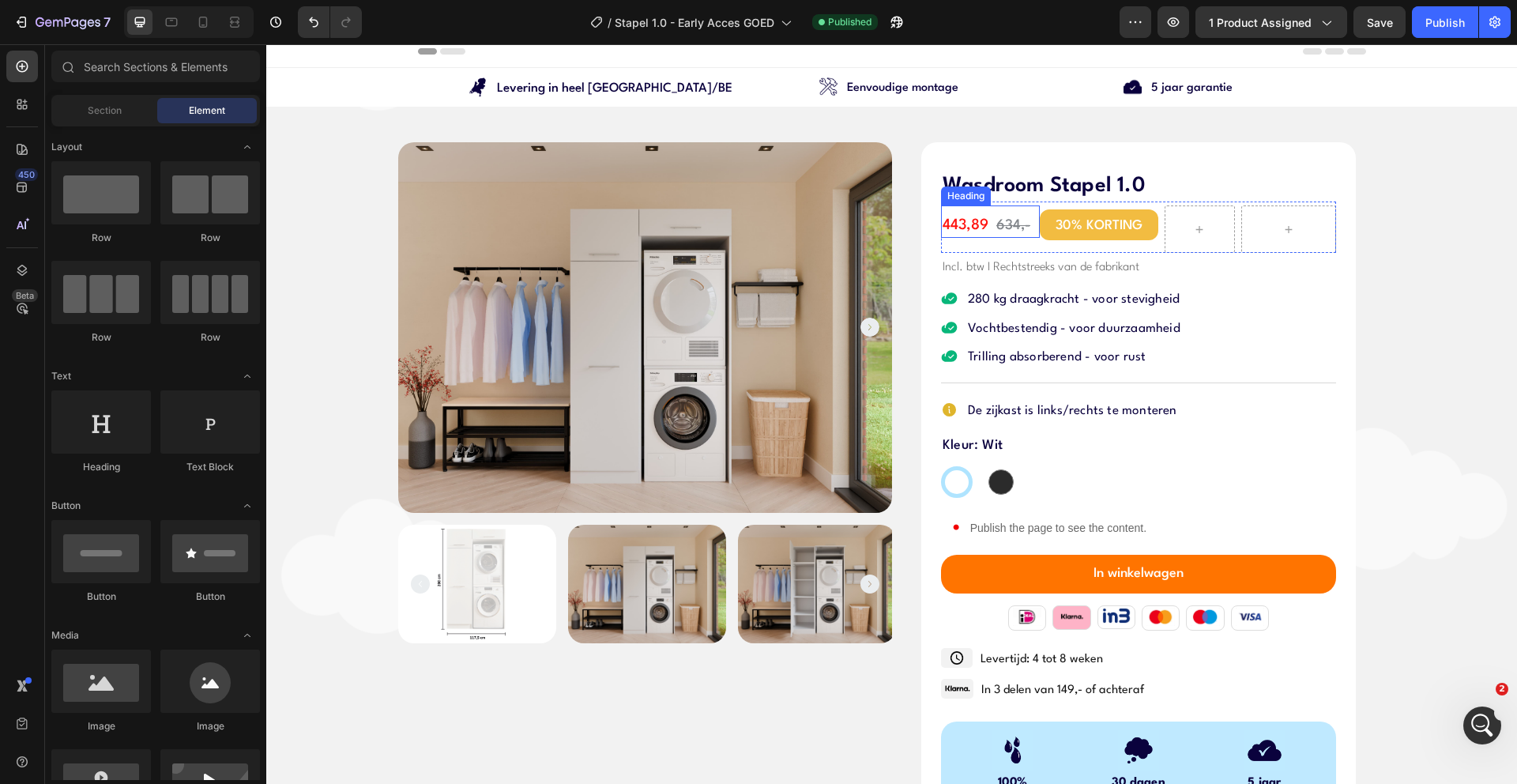
click at [960, 221] on span "443,89" at bounding box center [965, 224] width 46 height 14
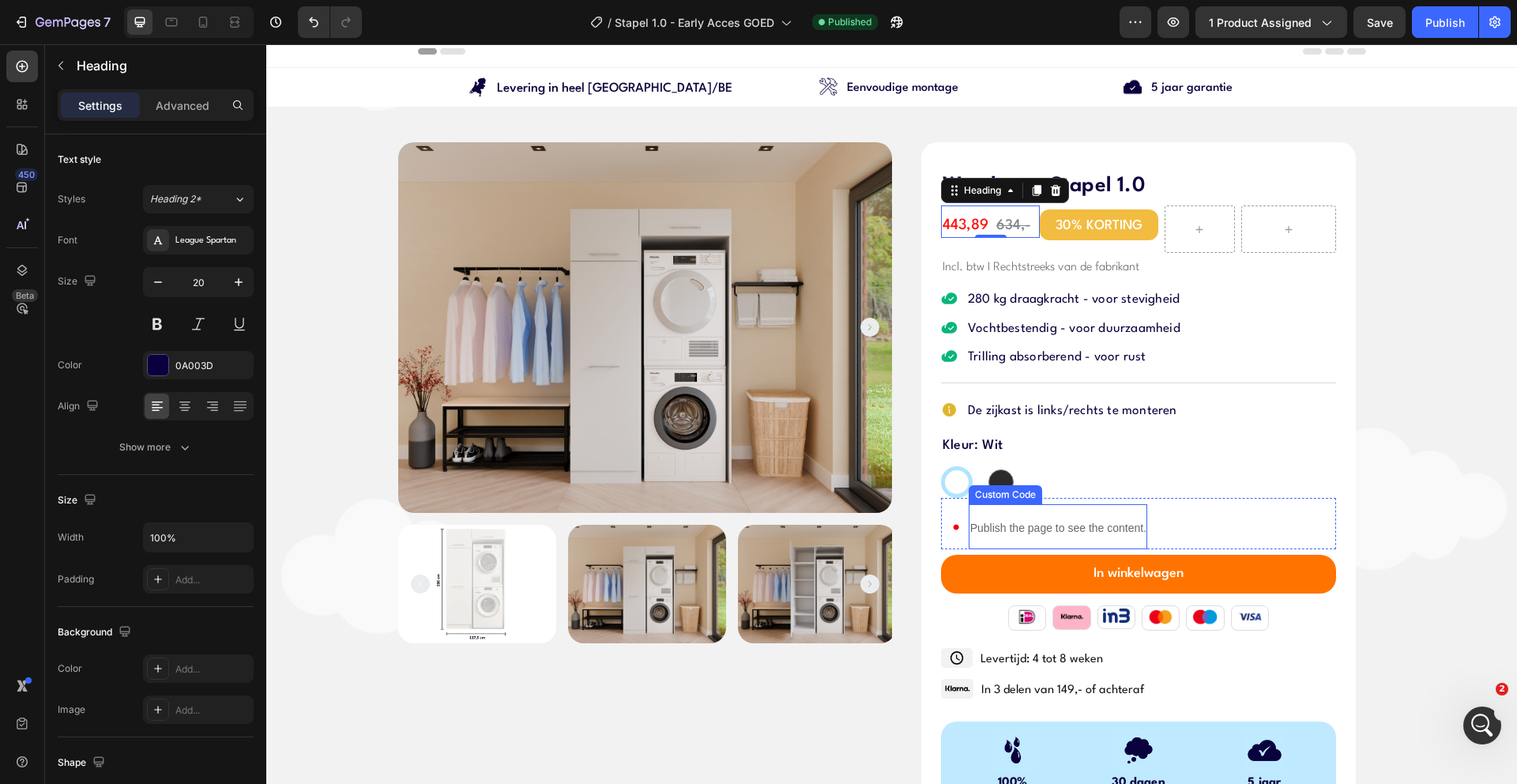
click at [1048, 519] on div "Publish the page to see the content." at bounding box center [1058, 528] width 179 height 42
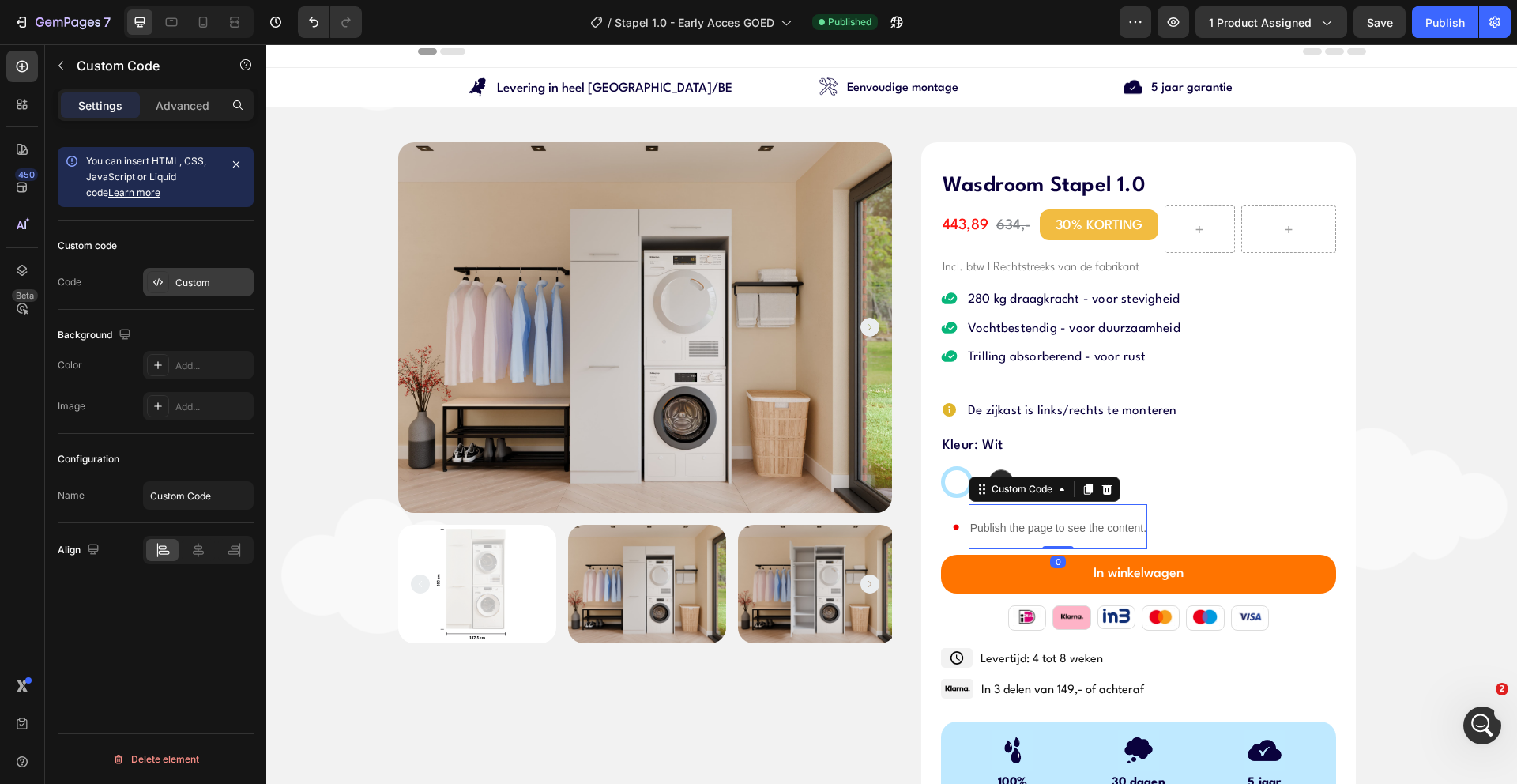
click at [176, 294] on div "Custom" at bounding box center [199, 282] width 111 height 28
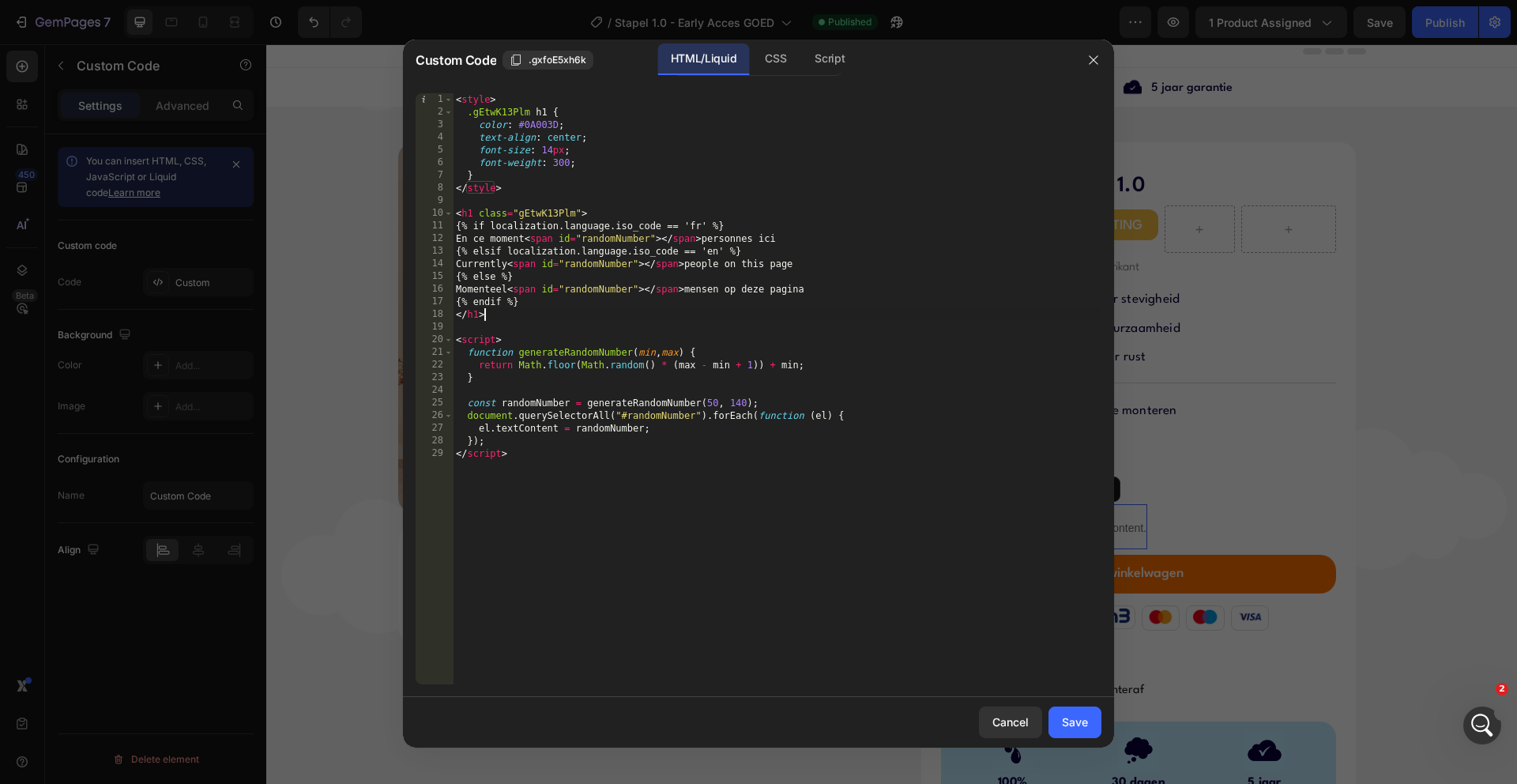
click at [629, 308] on div "< style > .gEtwK13Plm h1 { color : #0A003D ; text-align : center ; font-size : …" at bounding box center [777, 402] width 648 height 616
type textarea "}); </script>"
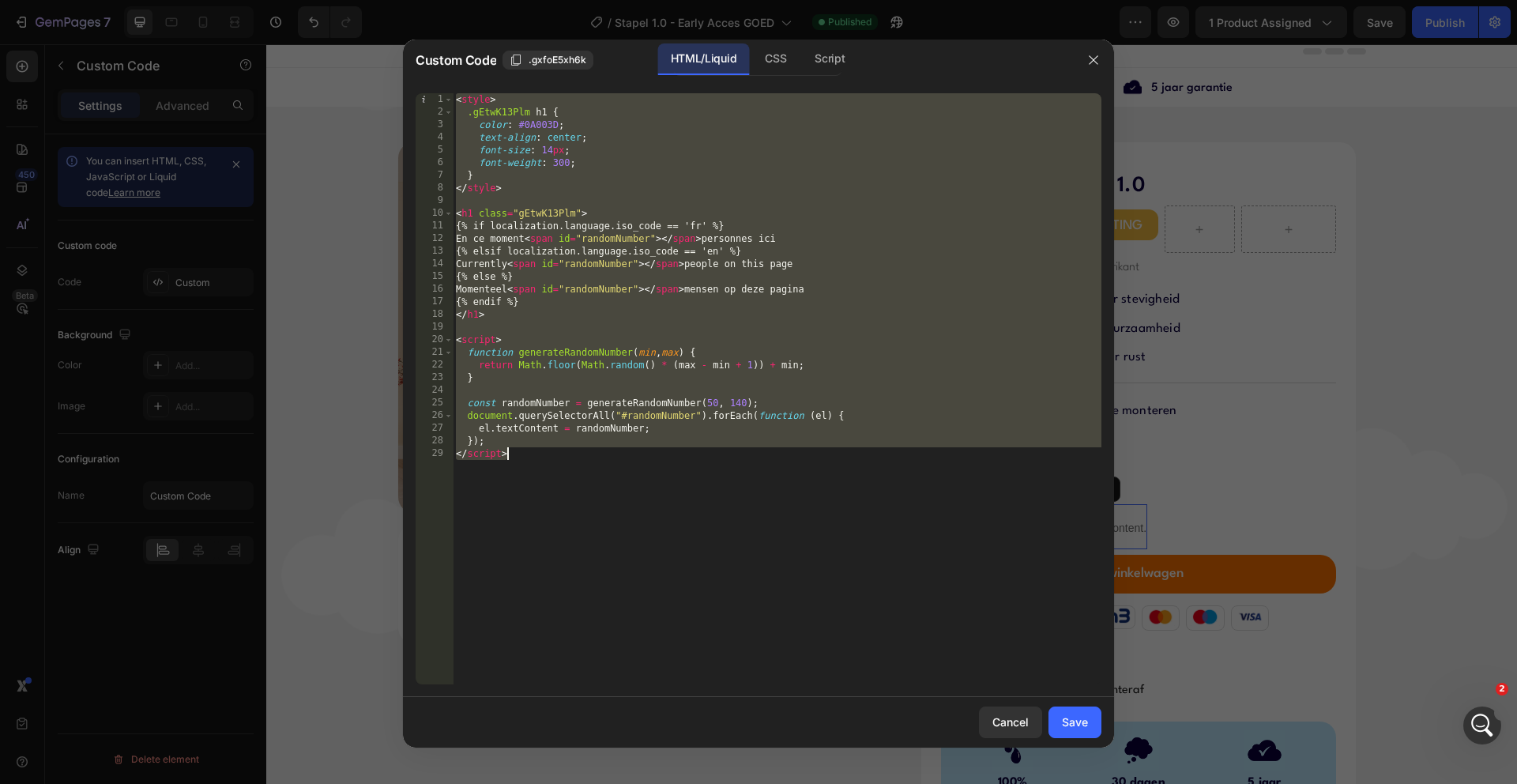
paste textarea
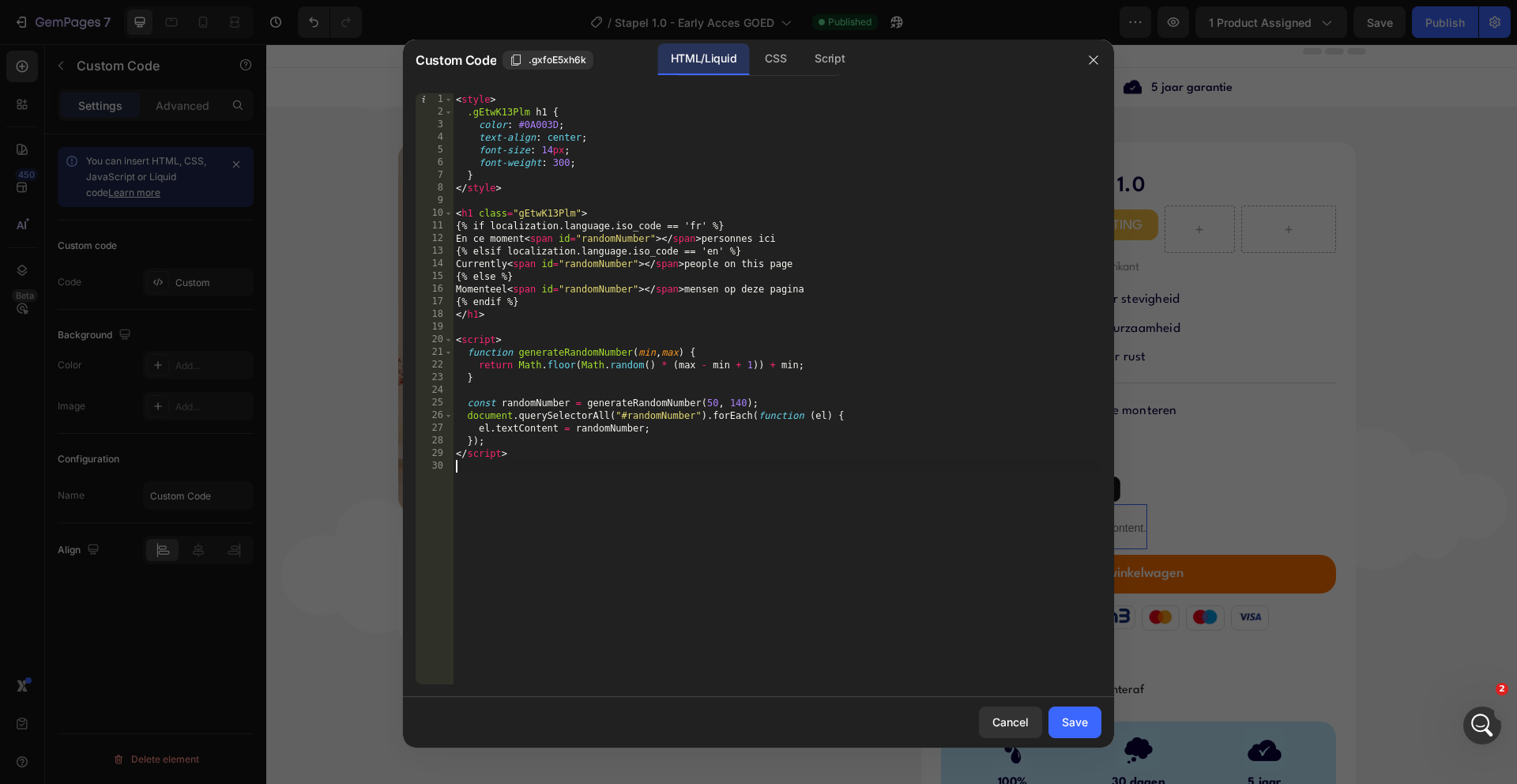
type textarea "</script>"
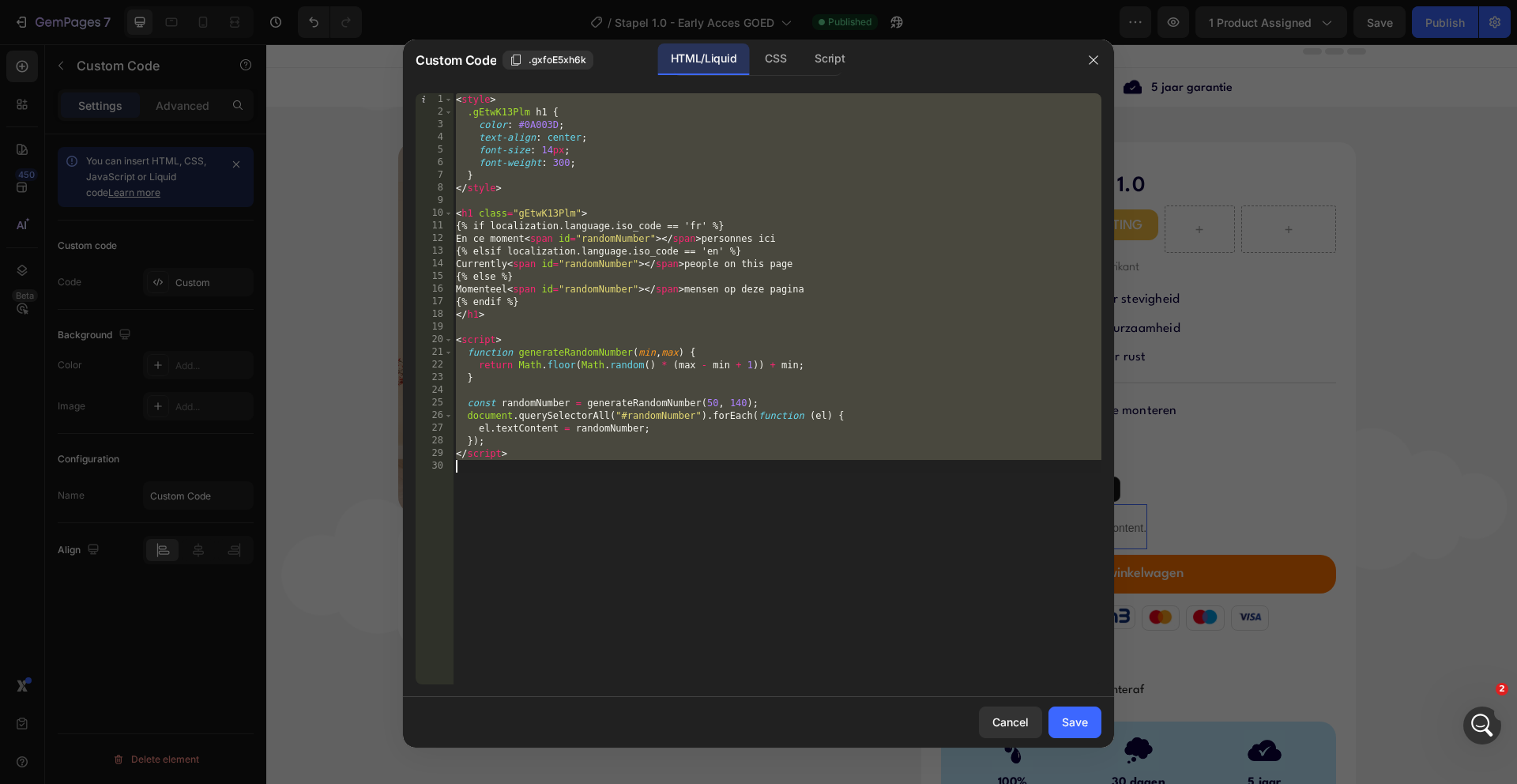
paste textarea
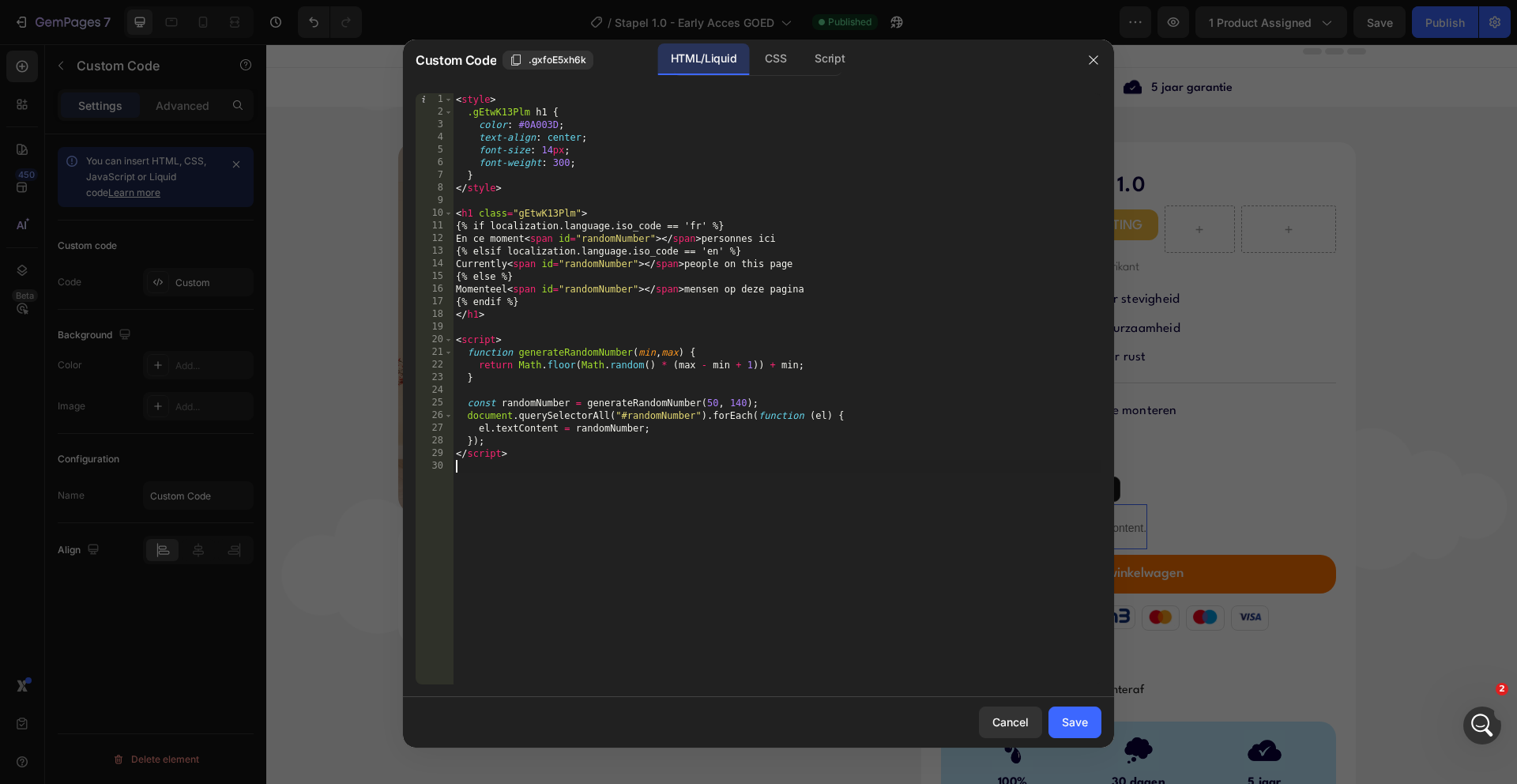
click at [1086, 738] on div "Cancel Save" at bounding box center [758, 722] width 711 height 51
click at [1074, 730] on button "Save" at bounding box center [1075, 722] width 53 height 31
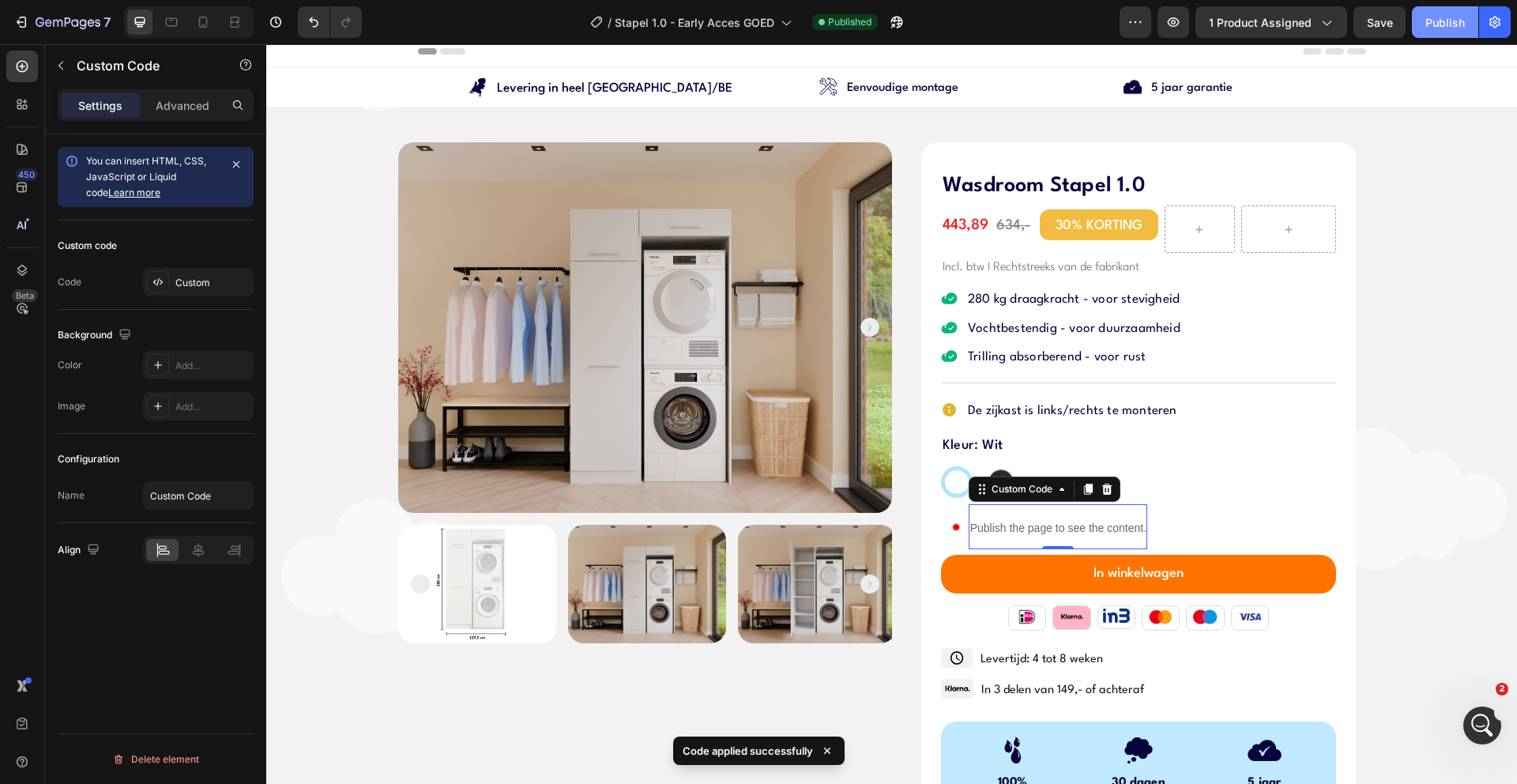
click at [1464, 36] on button "Publish" at bounding box center [1445, 22] width 66 height 31
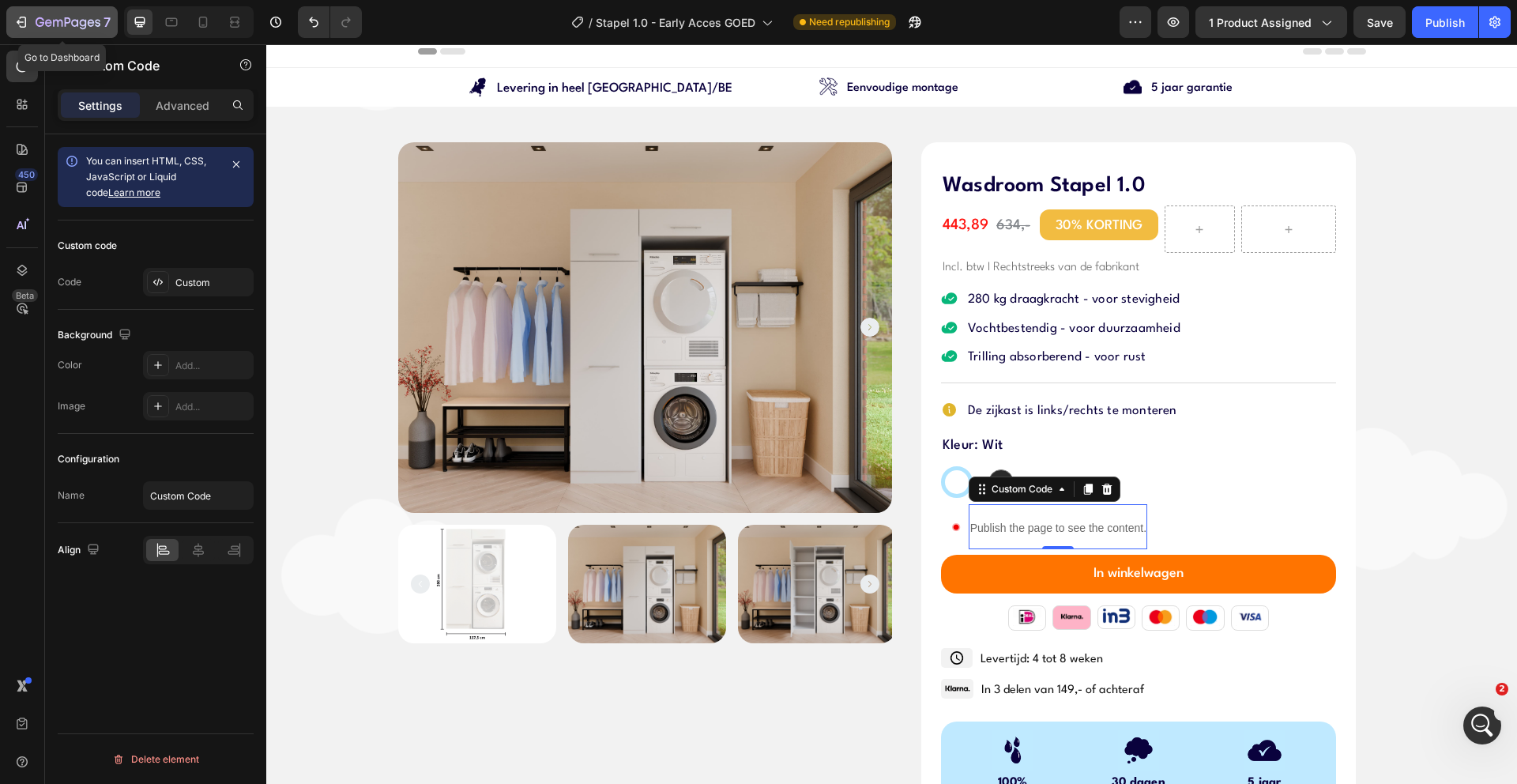
click at [83, 14] on div "7" at bounding box center [73, 22] width 75 height 19
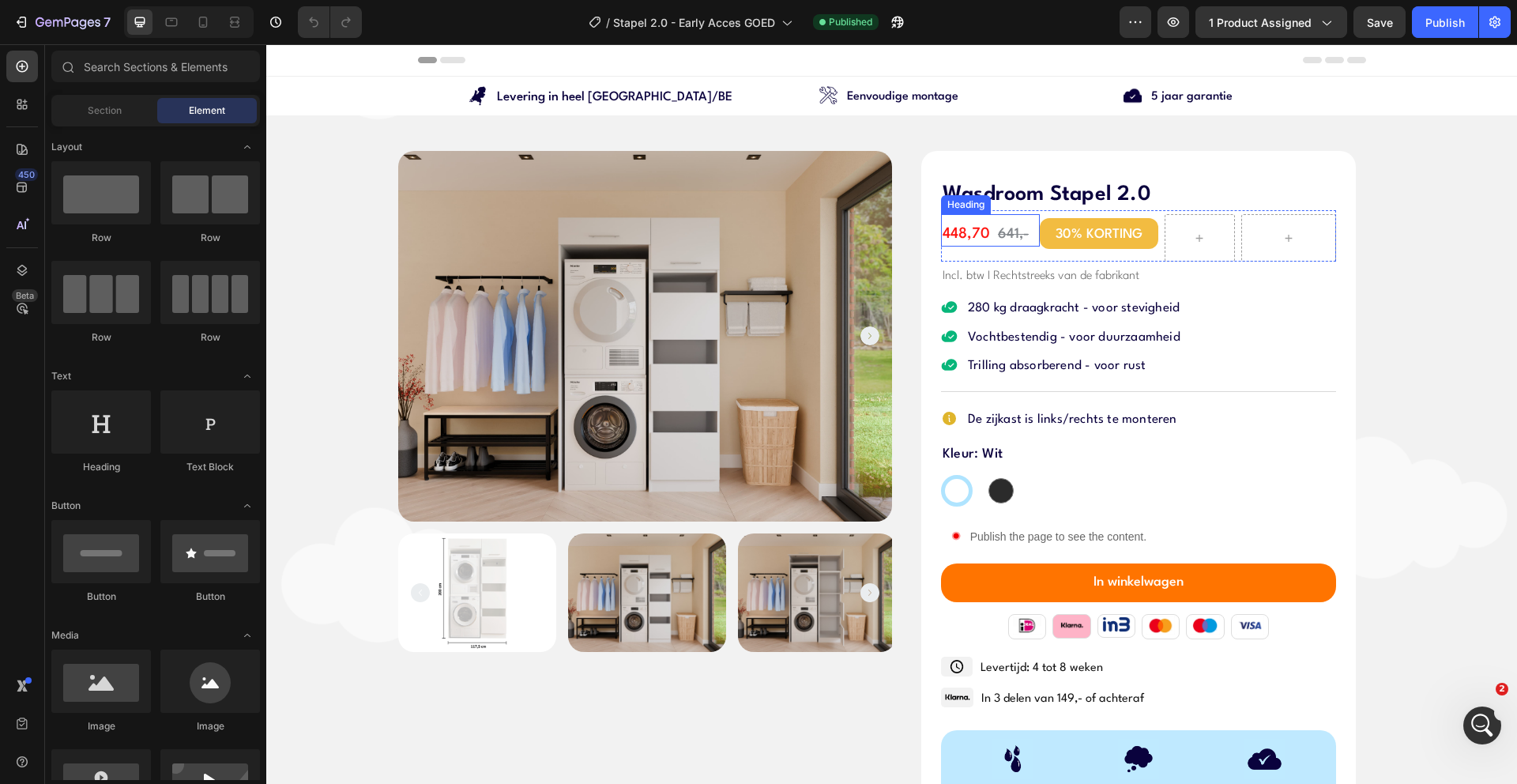
click at [962, 233] on span "448,70" at bounding box center [966, 233] width 47 height 14
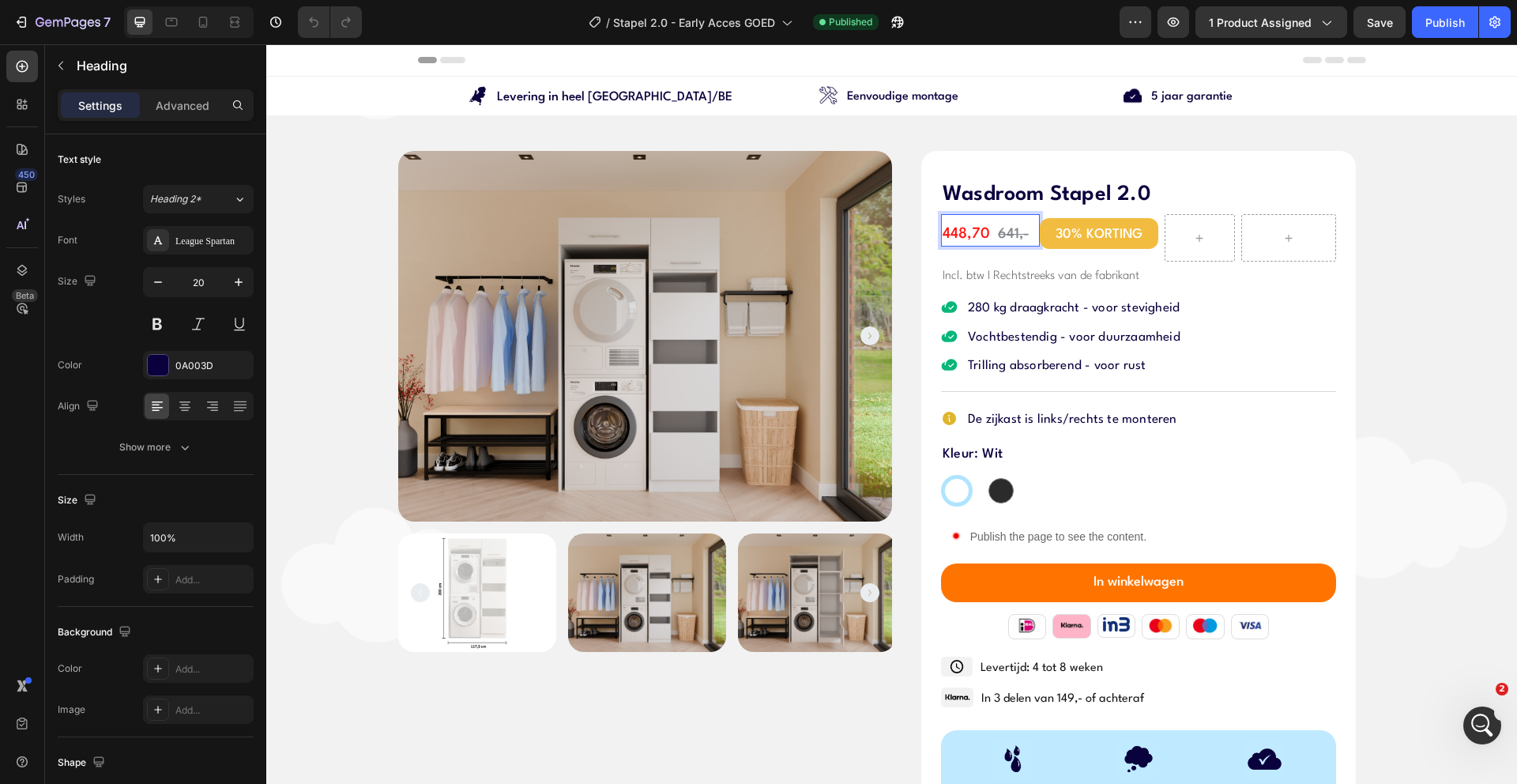
click at [959, 234] on span "448,70" at bounding box center [966, 233] width 47 height 14
click at [980, 230] on span "433,70" at bounding box center [966, 233] width 46 height 14
click at [195, 15] on icon at bounding box center [203, 22] width 16 height 16
type input "41"
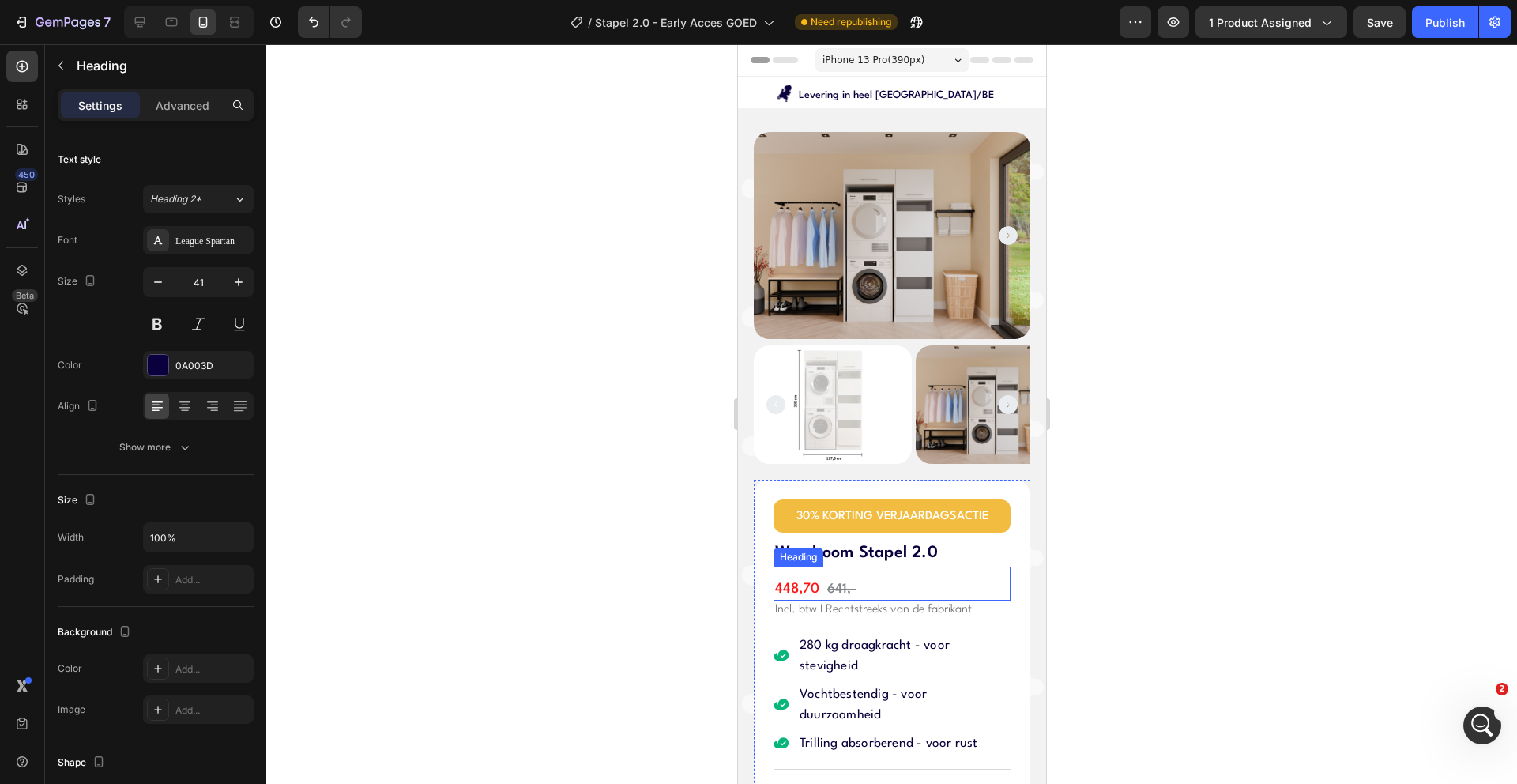
click at [799, 579] on h2 "448,70 641,-" at bounding box center [891, 590] width 237 height 23
click at [797, 582] on span "448,70" at bounding box center [796, 589] width 44 height 13
click at [458, 437] on div at bounding box center [892, 413] width 1251 height 739
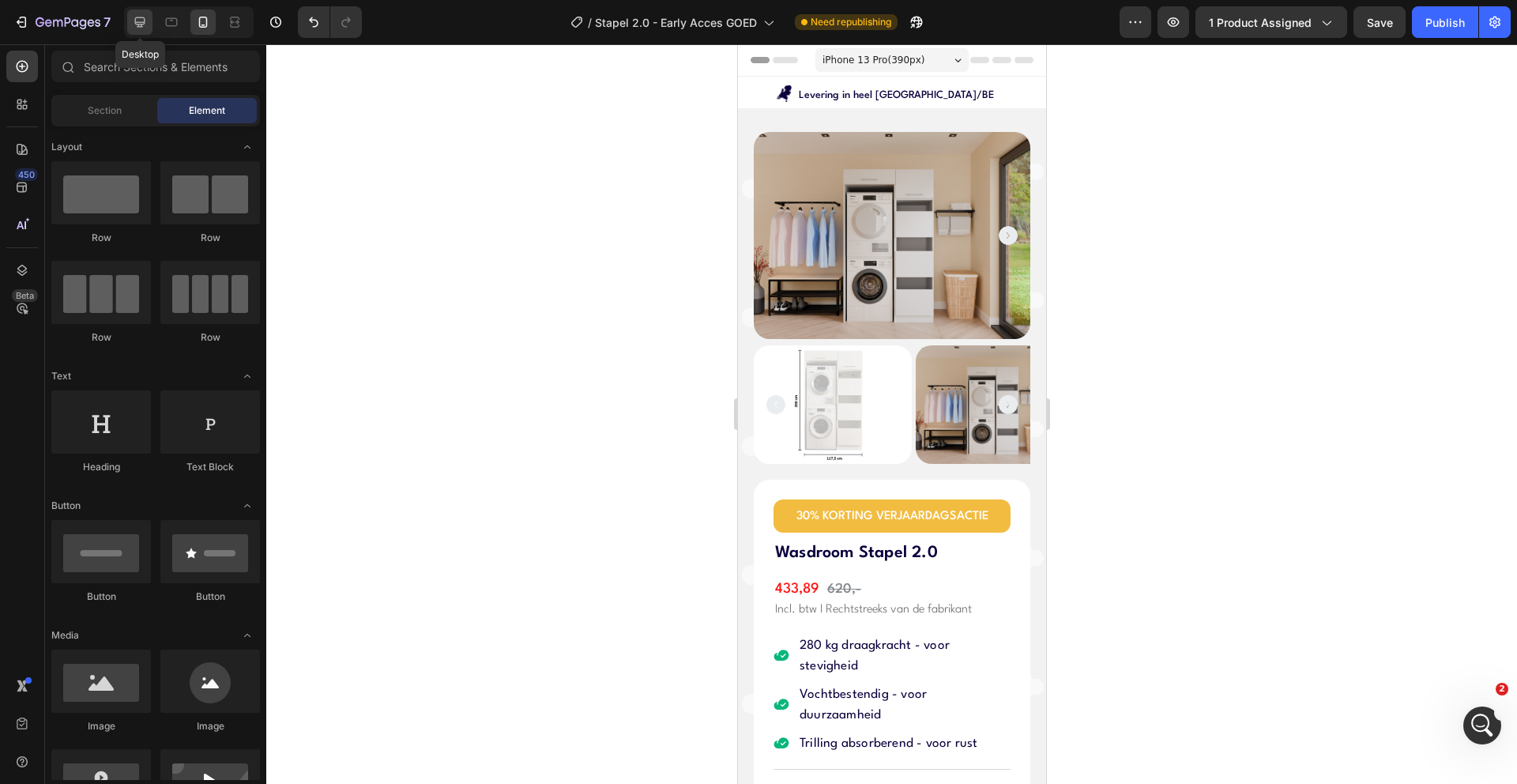
click at [147, 27] on icon at bounding box center [139, 22] width 16 height 16
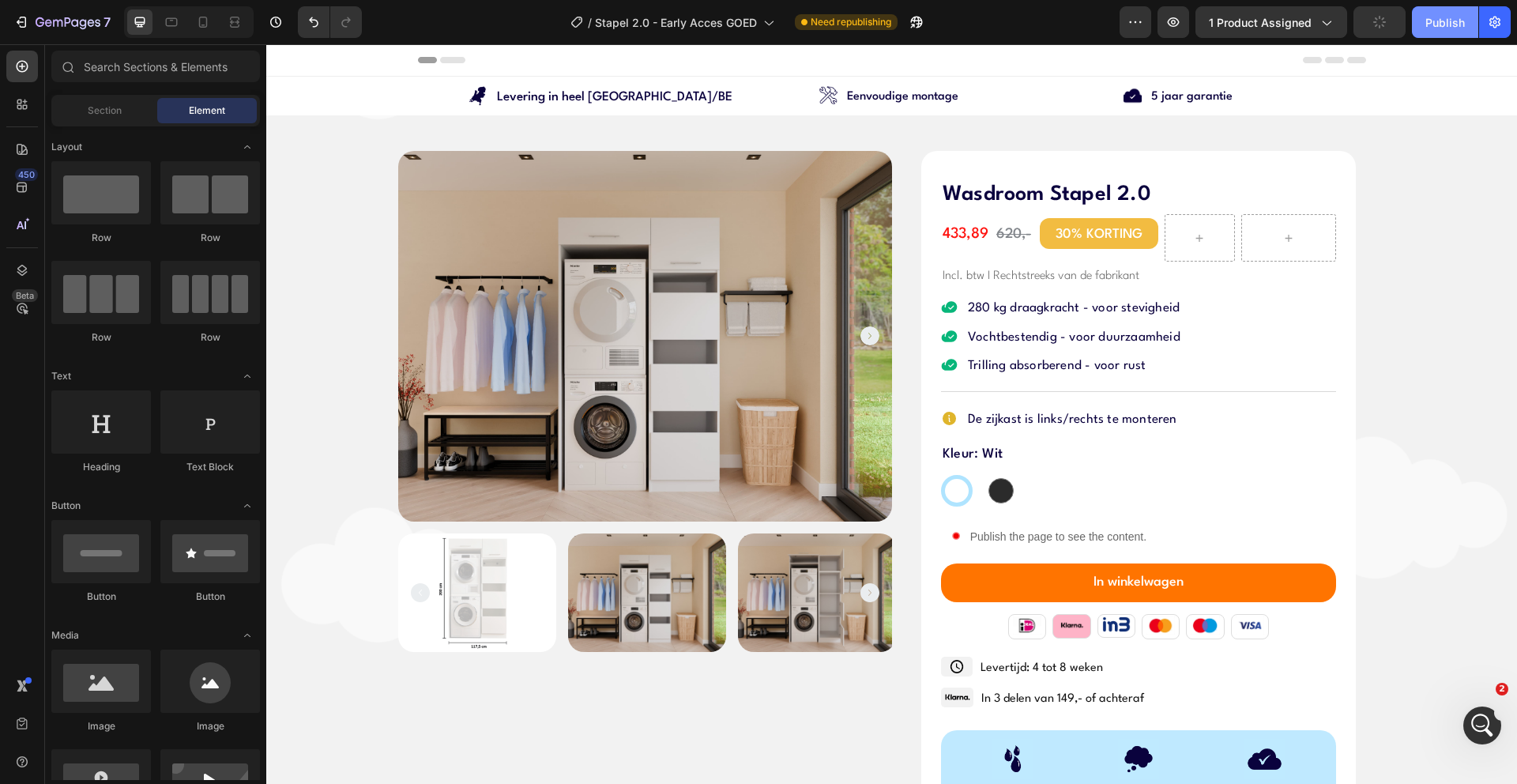
click at [1435, 17] on div "Publish" at bounding box center [1446, 22] width 40 height 17
click at [1446, 35] on button "Publish" at bounding box center [1445, 22] width 66 height 31
drag, startPoint x: 210, startPoint y: 26, endPoint x: 263, endPoint y: 284, distance: 263.4
click at [210, 26] on icon at bounding box center [203, 22] width 16 height 16
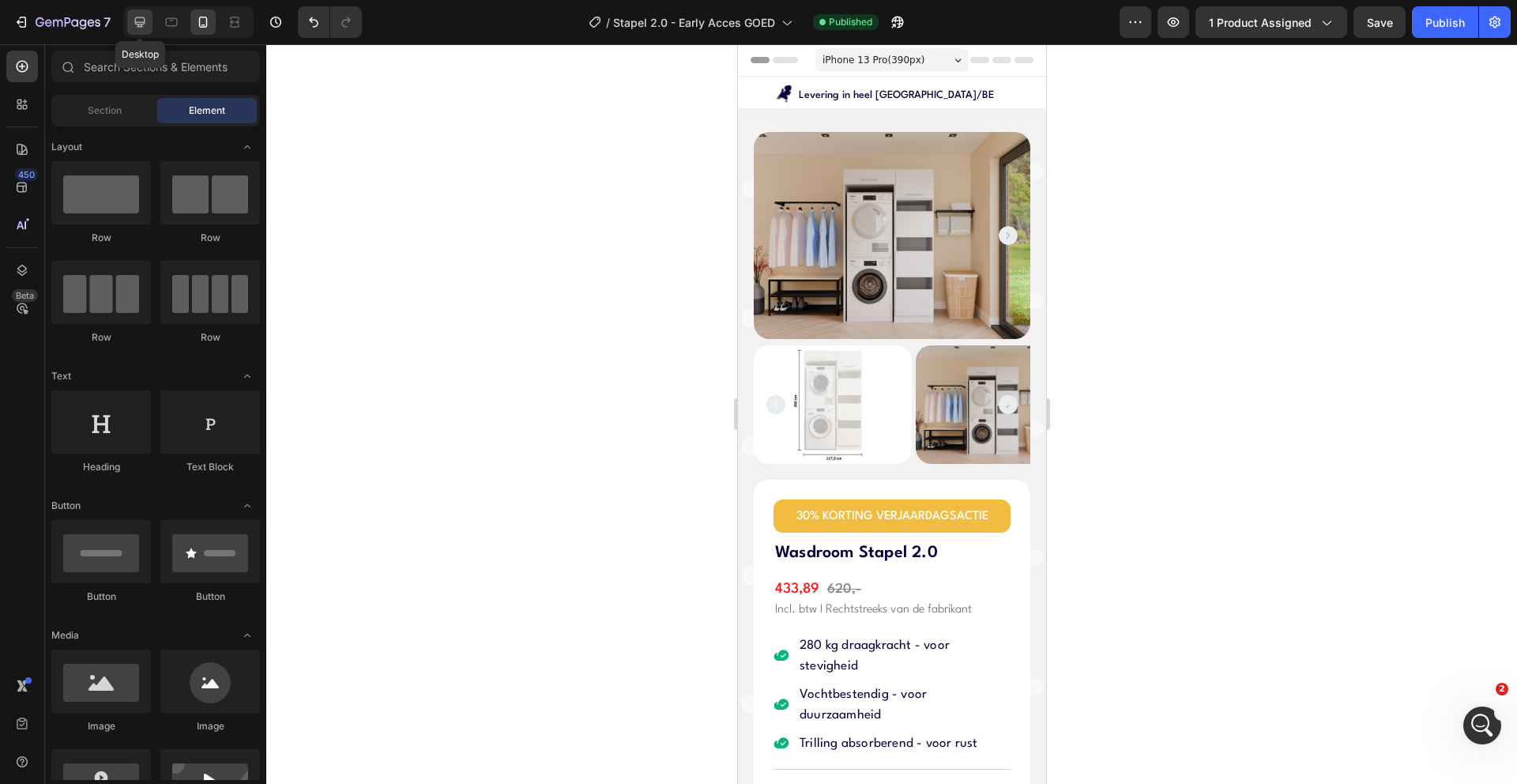
click at [141, 15] on icon at bounding box center [139, 22] width 16 height 16
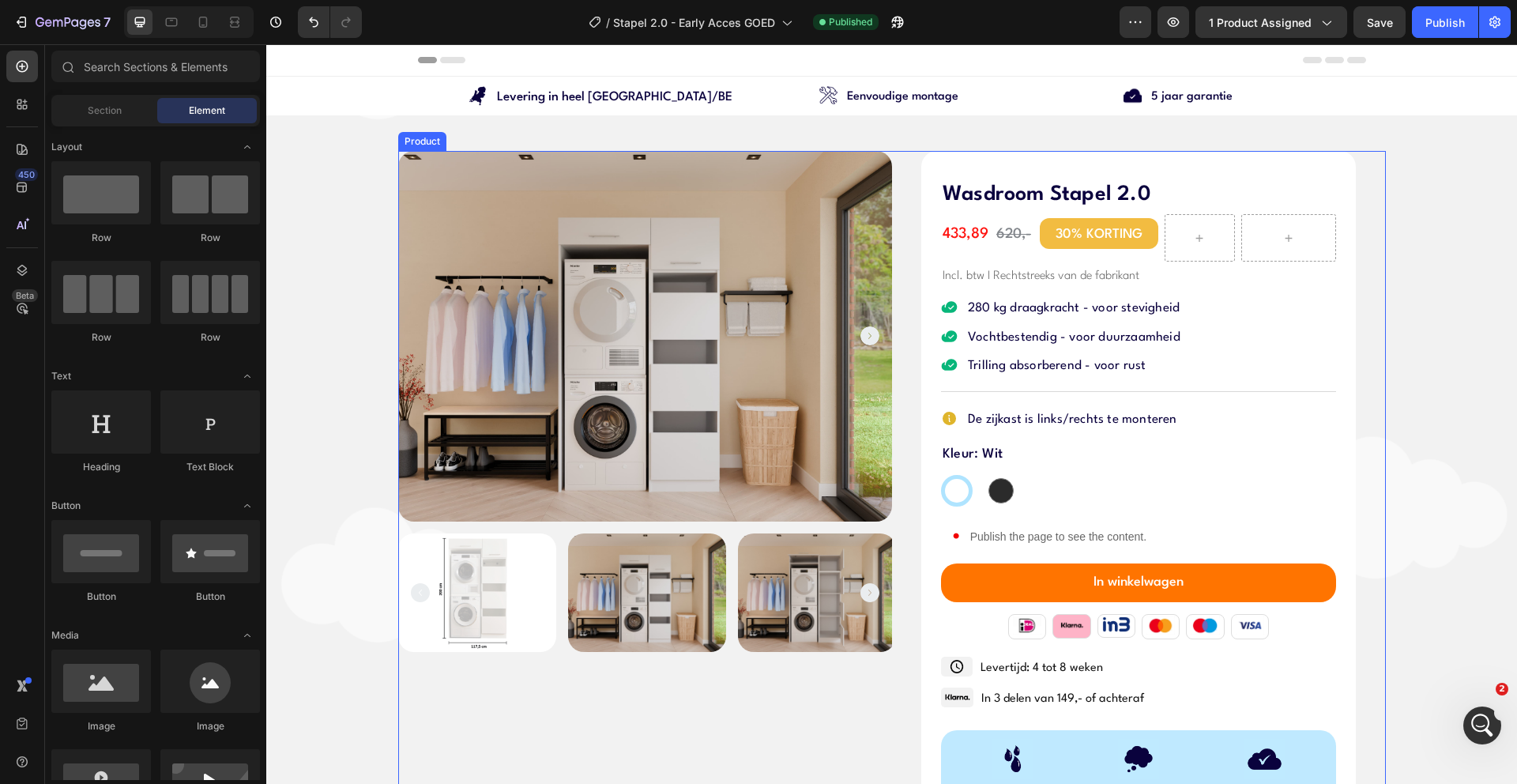
scroll to position [20, 0]
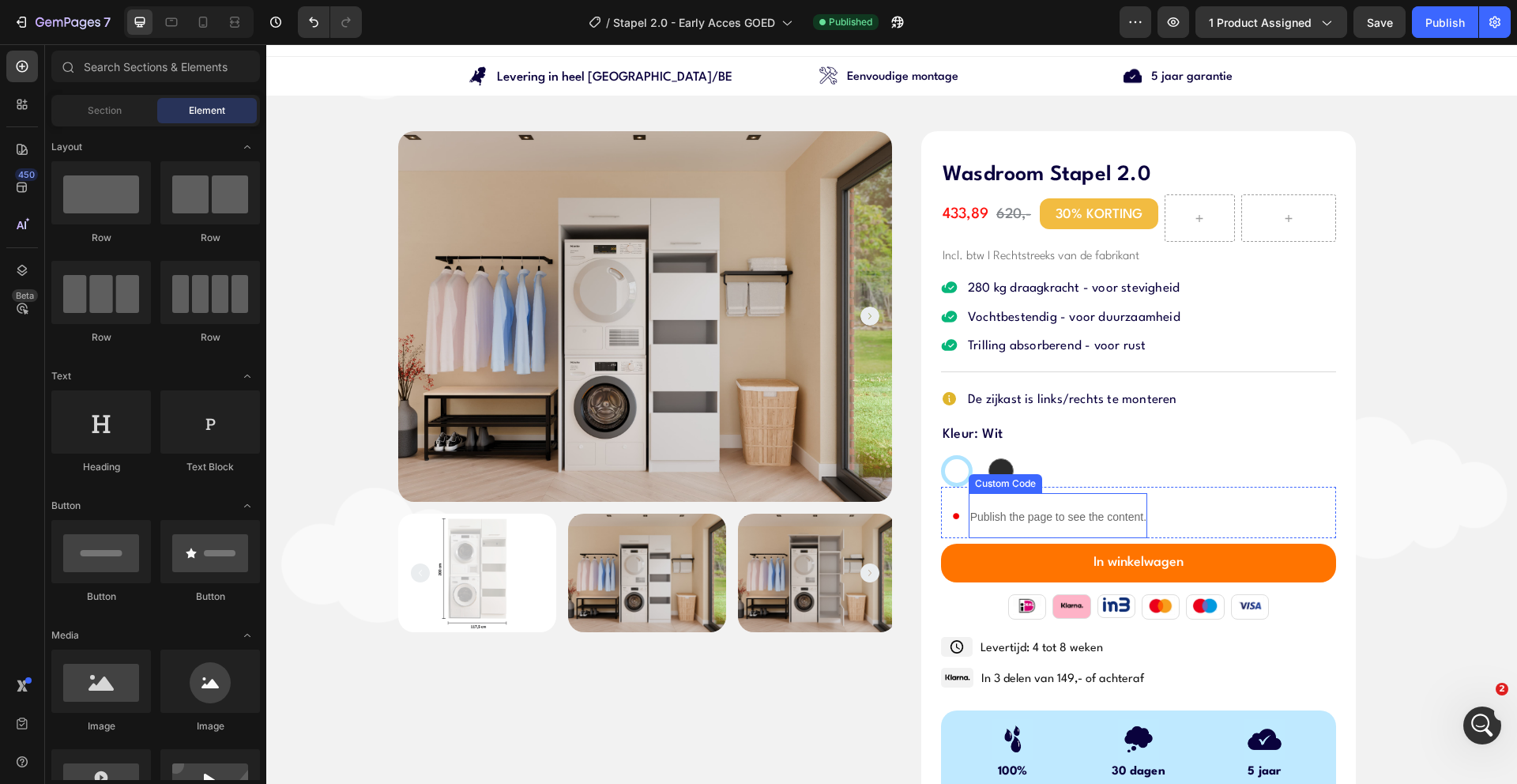
click at [1029, 515] on p "Publish the page to see the content." at bounding box center [1058, 517] width 179 height 17
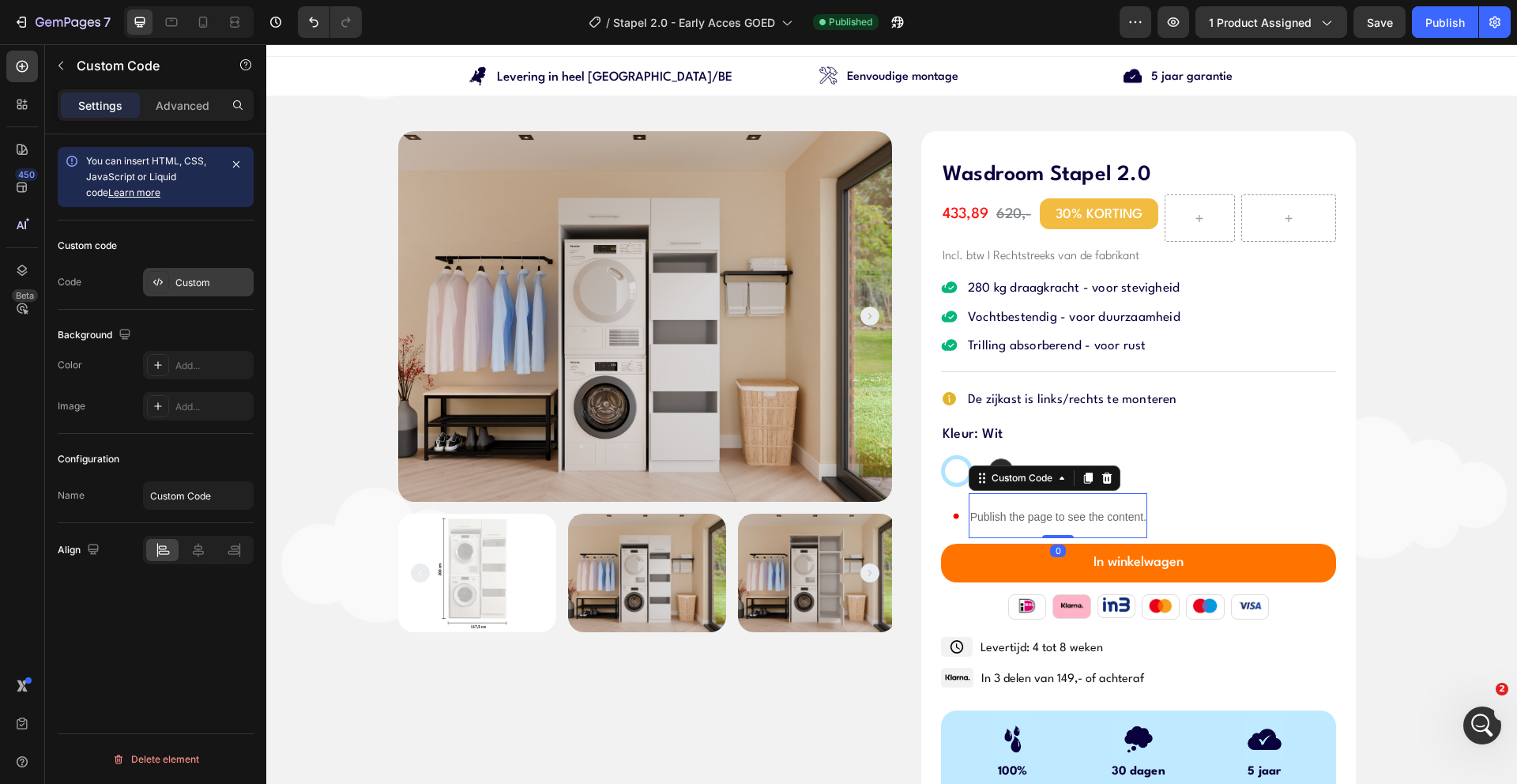
click at [219, 285] on div "Custom" at bounding box center [213, 282] width 75 height 14
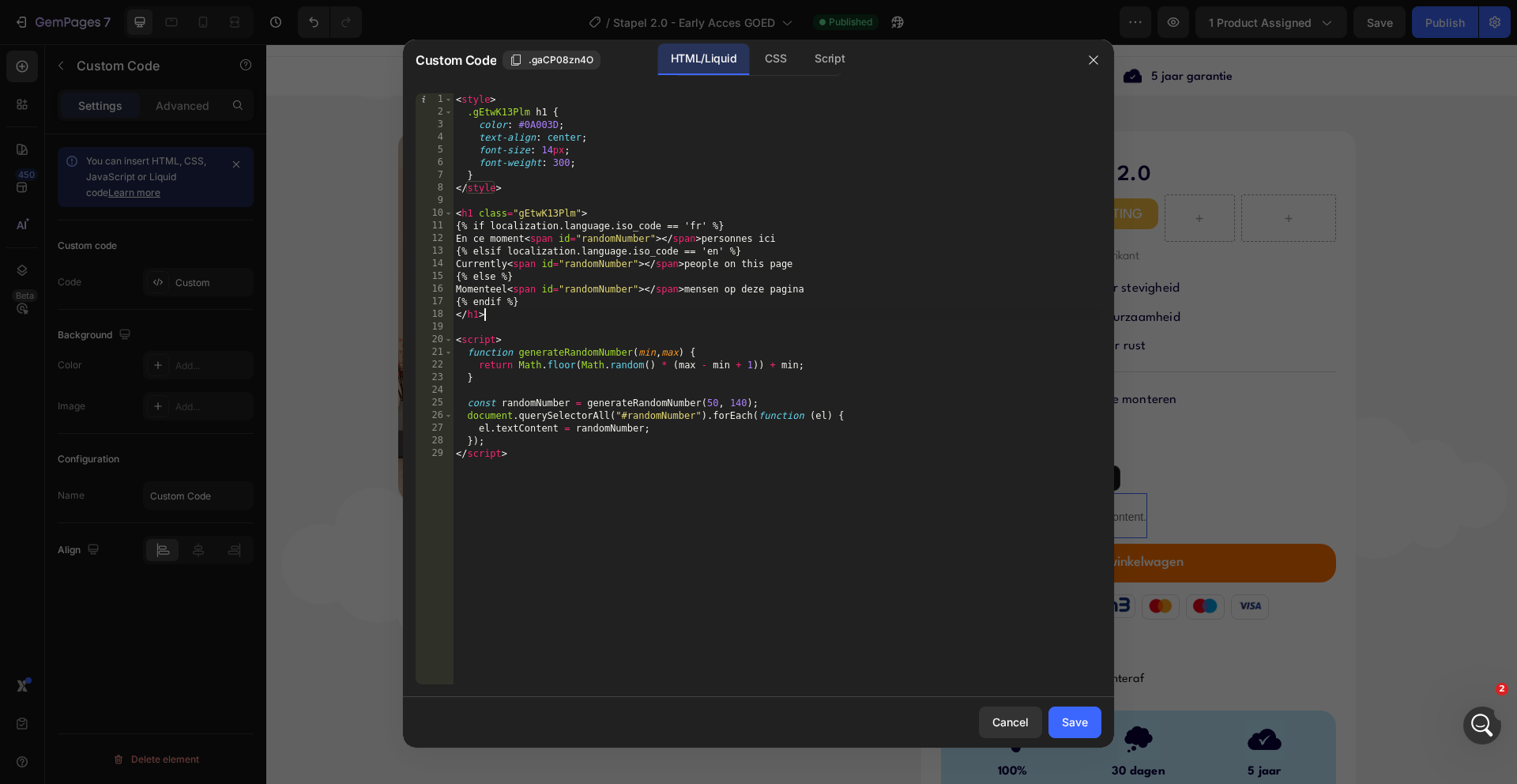
click at [501, 315] on div "< style > .gEtwK13Plm h1 { color : #0A003D ; text-align : center ; font-size : …" at bounding box center [777, 402] width 648 height 616
type textarea "}); </script>"
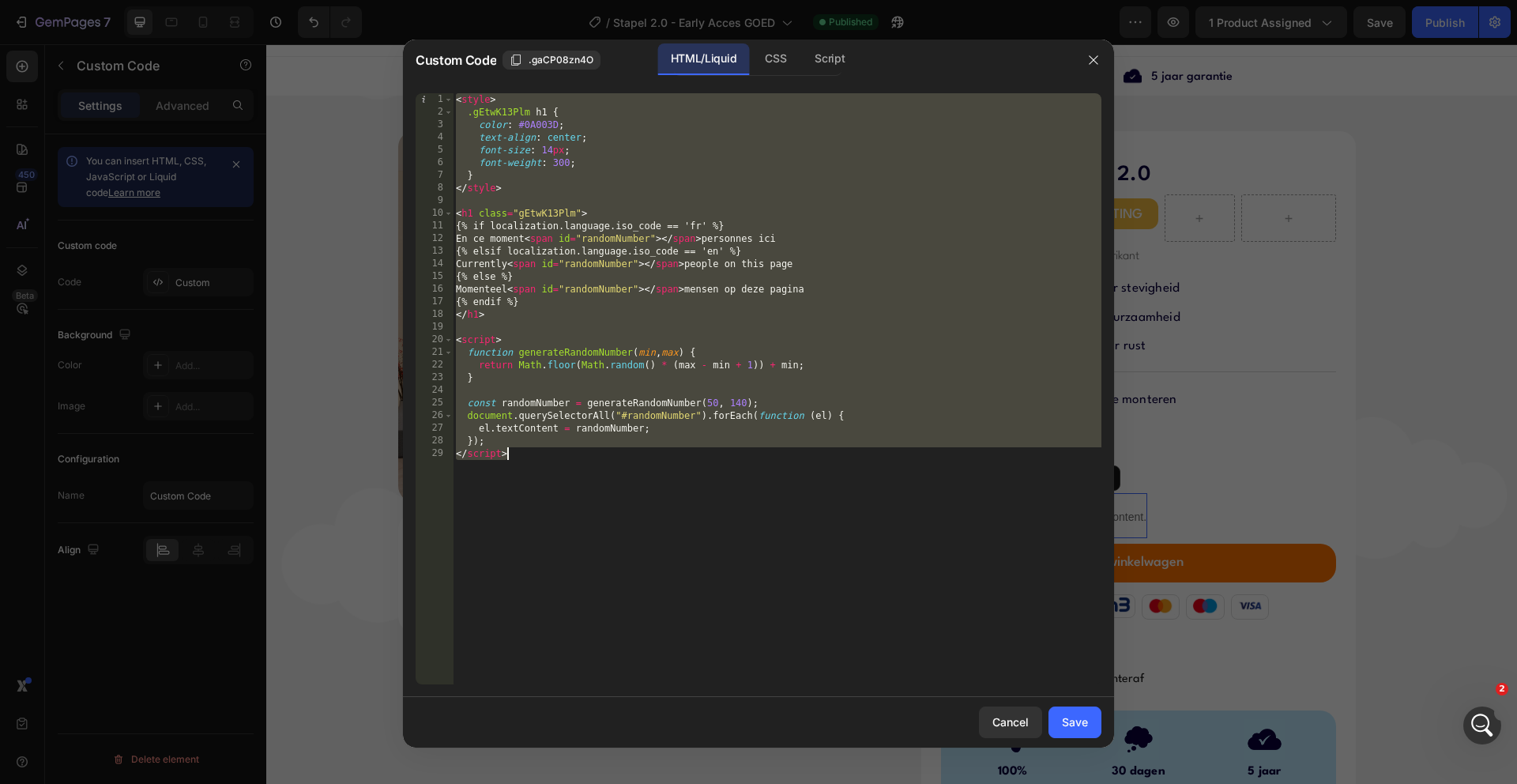
paste textarea
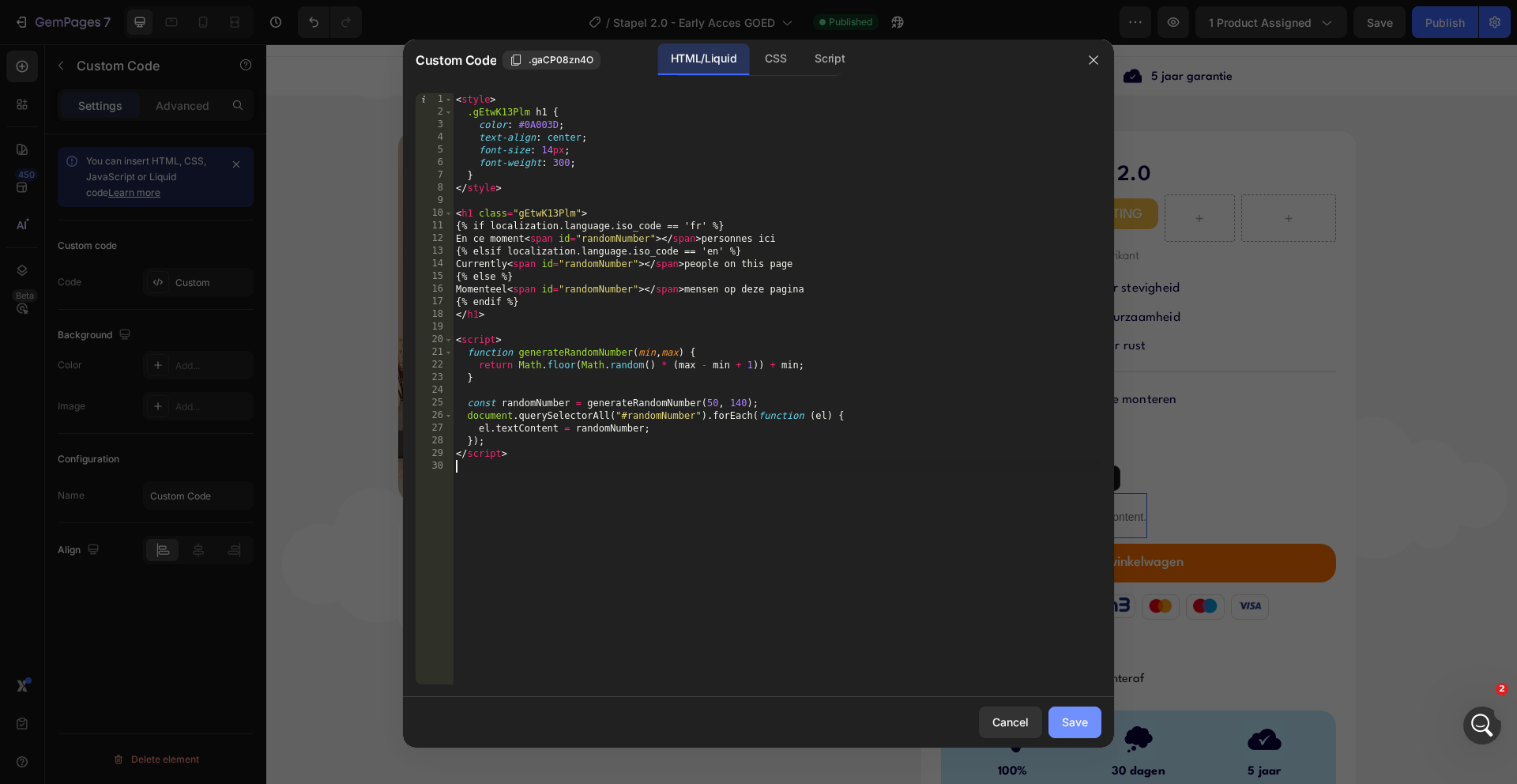
click at [1079, 731] on button "Save" at bounding box center [1075, 722] width 53 height 31
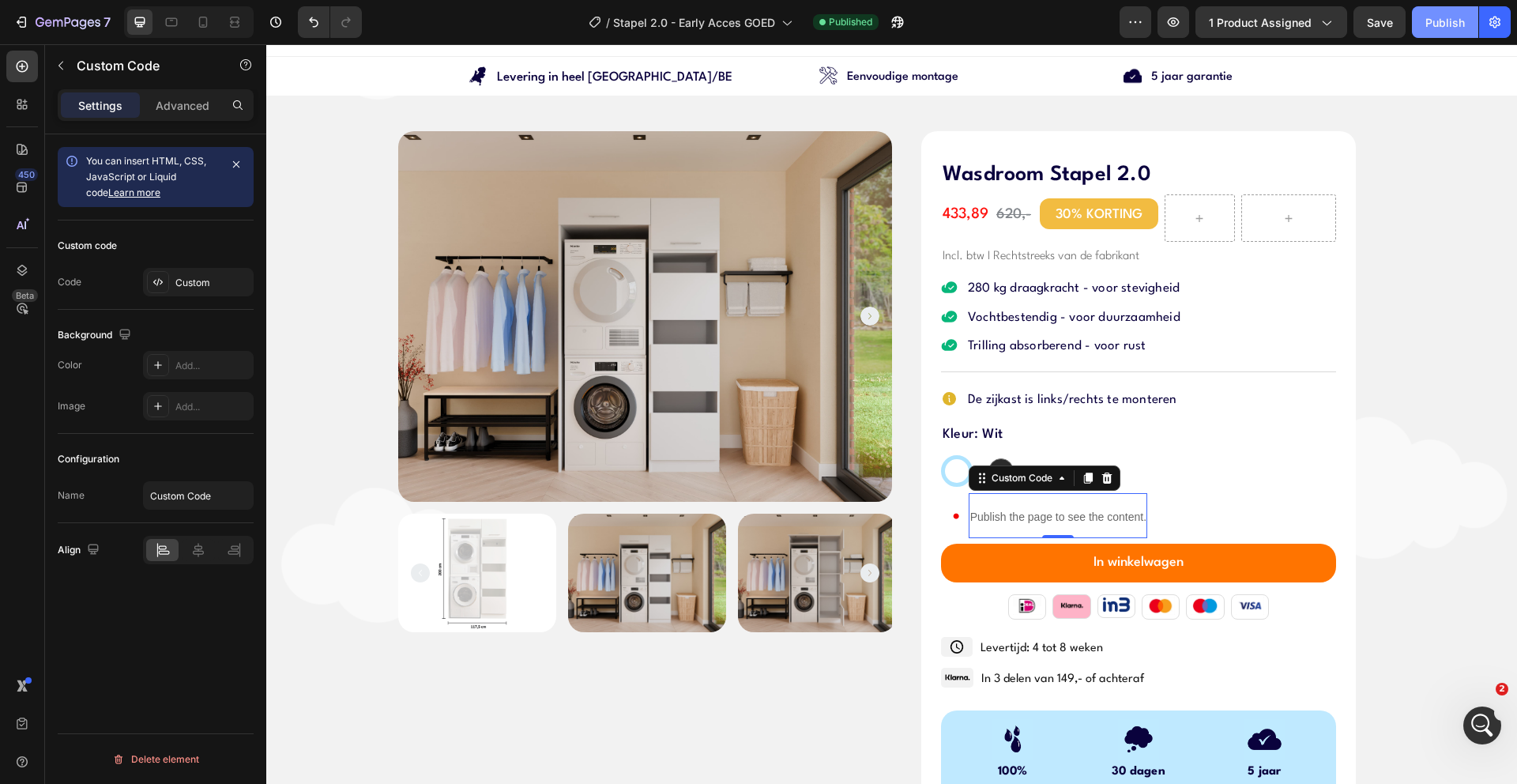
click at [1428, 22] on div "Publish" at bounding box center [1446, 22] width 40 height 17
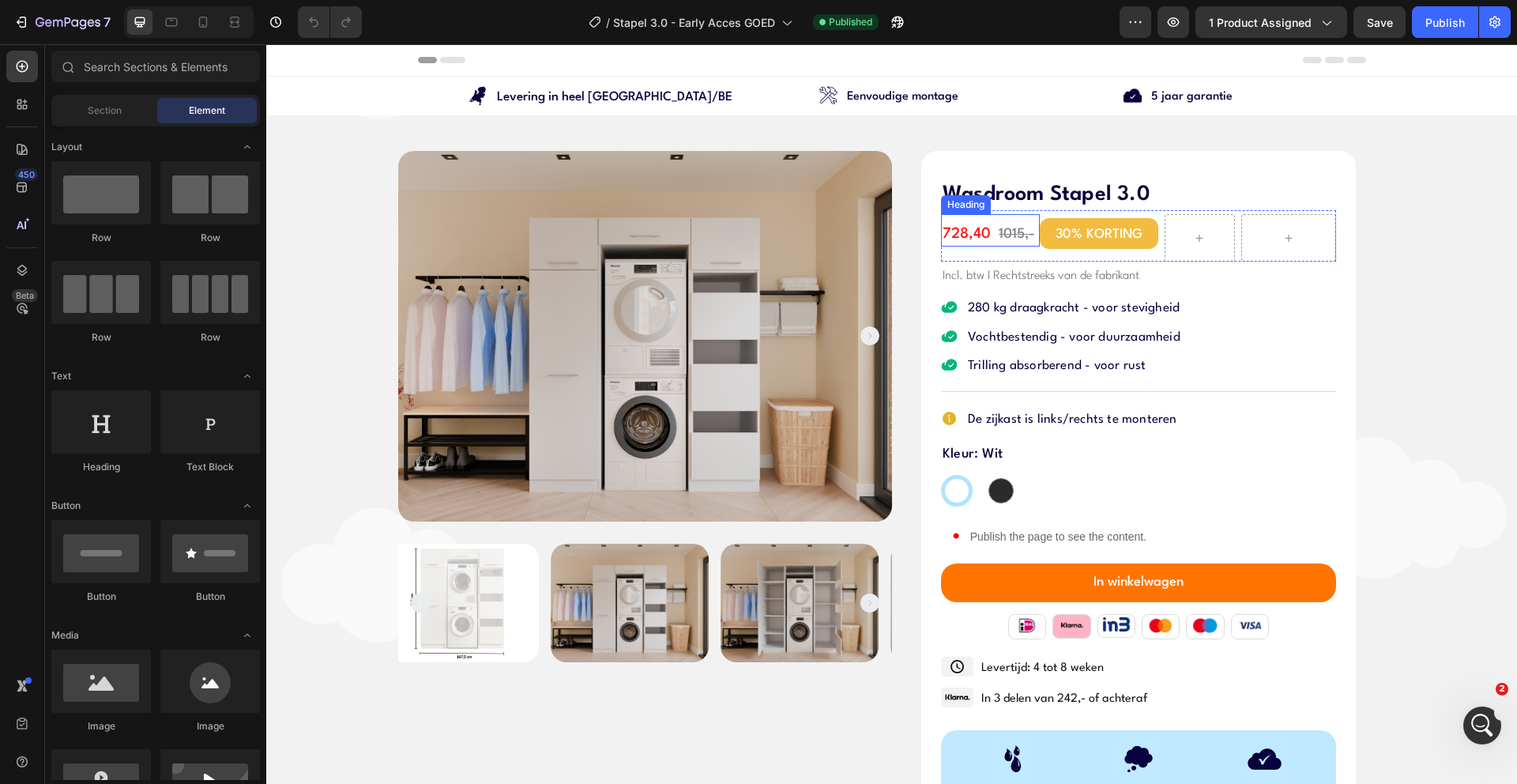
click at [961, 233] on span "728,40" at bounding box center [966, 233] width 48 height 14
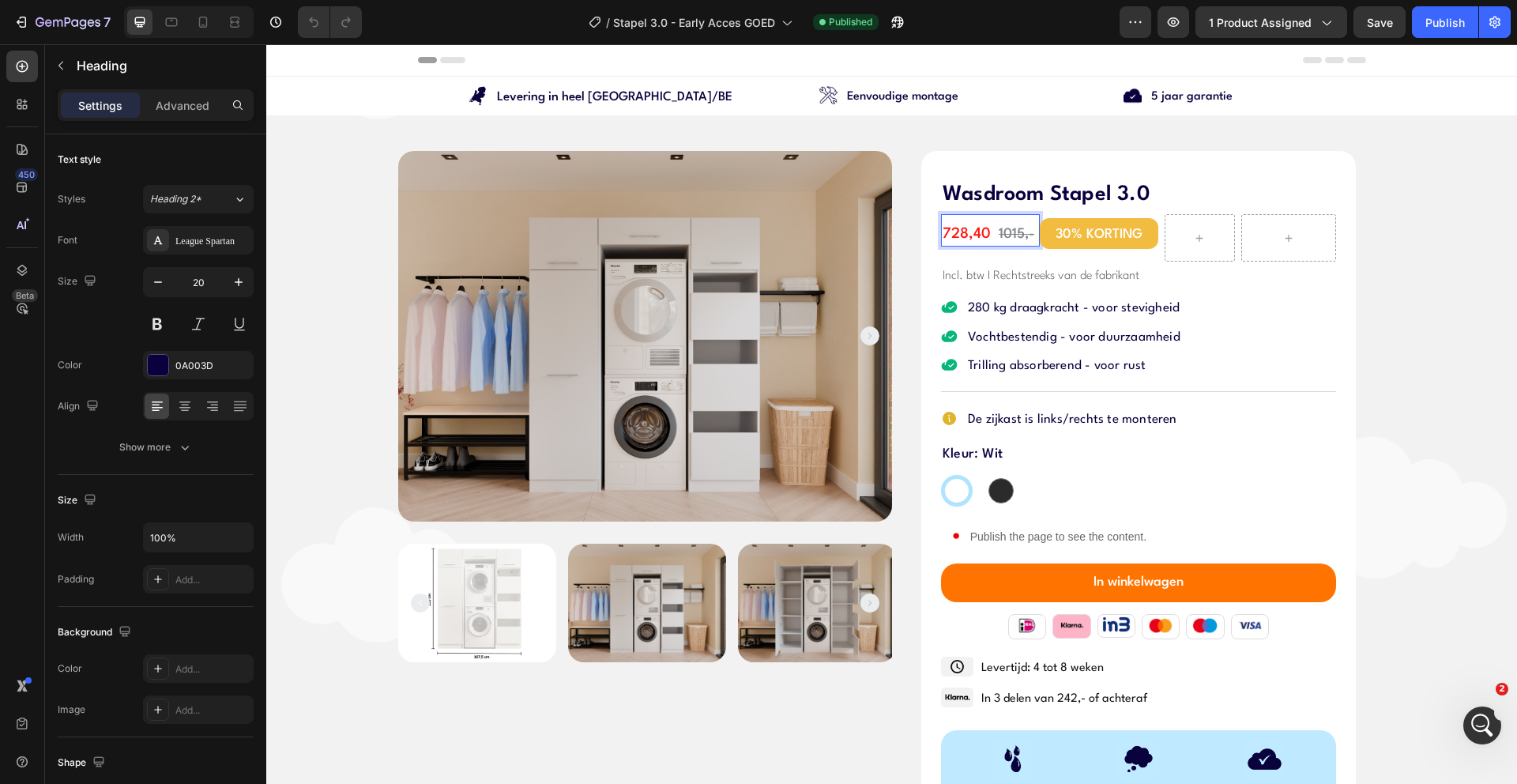
click at [959, 234] on span "728,40" at bounding box center [966, 233] width 48 height 14
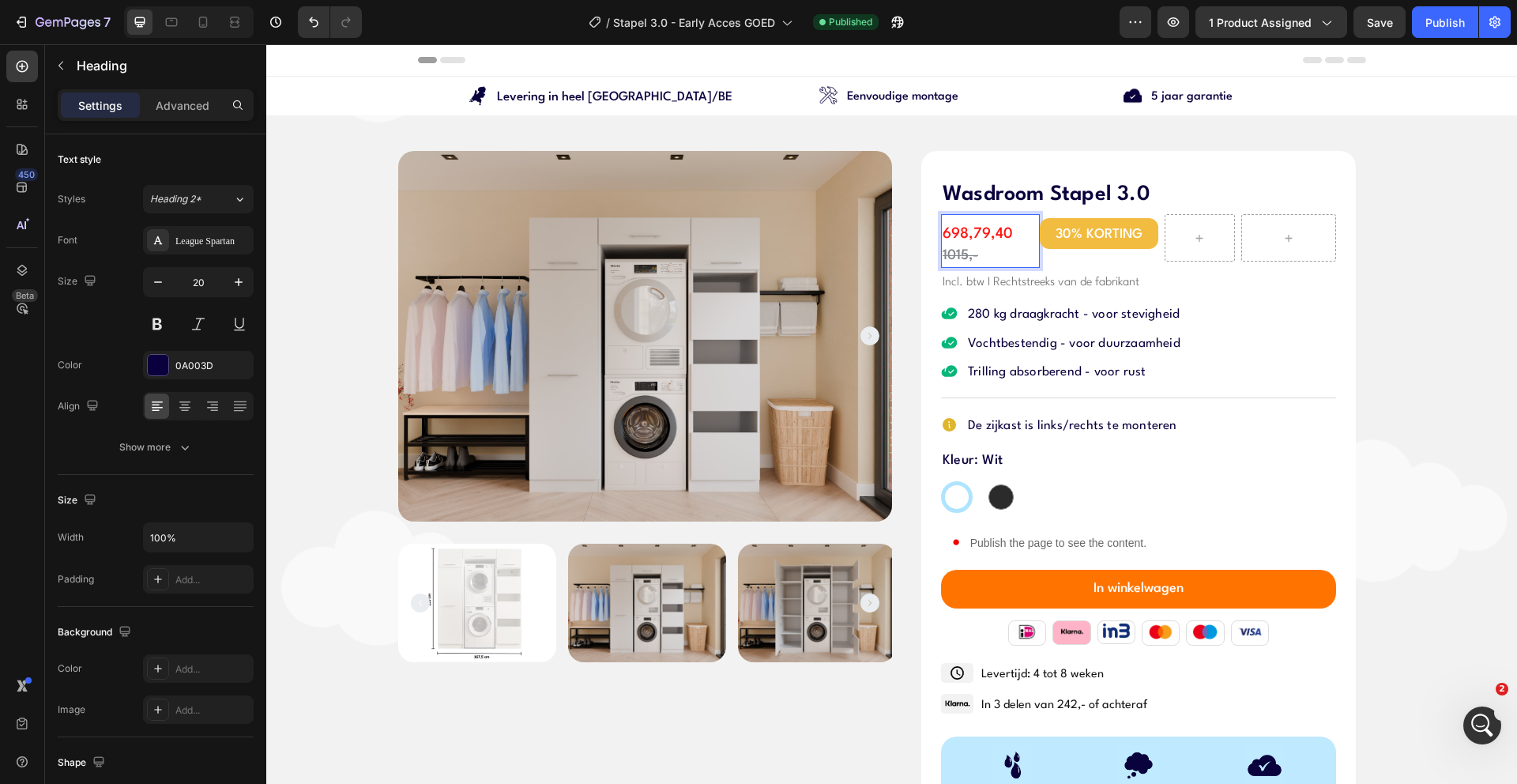
click at [1013, 234] on span "Rich Text Editor. Editing area: main" at bounding box center [1014, 234] width 4 height 13
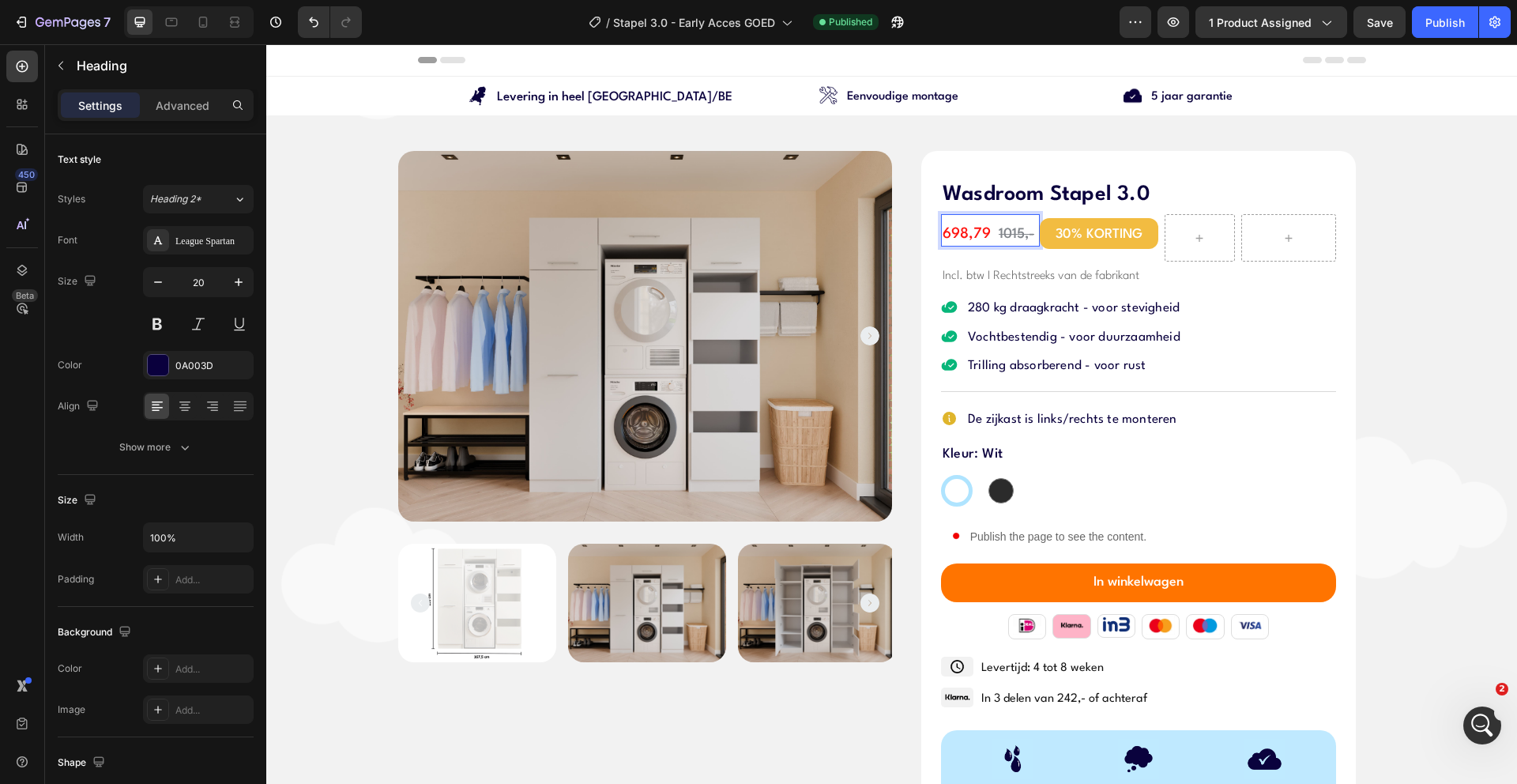
click at [1016, 235] on s "1015,-" at bounding box center [1016, 234] width 36 height 13
click at [209, 22] on icon at bounding box center [203, 22] width 16 height 16
type input "41"
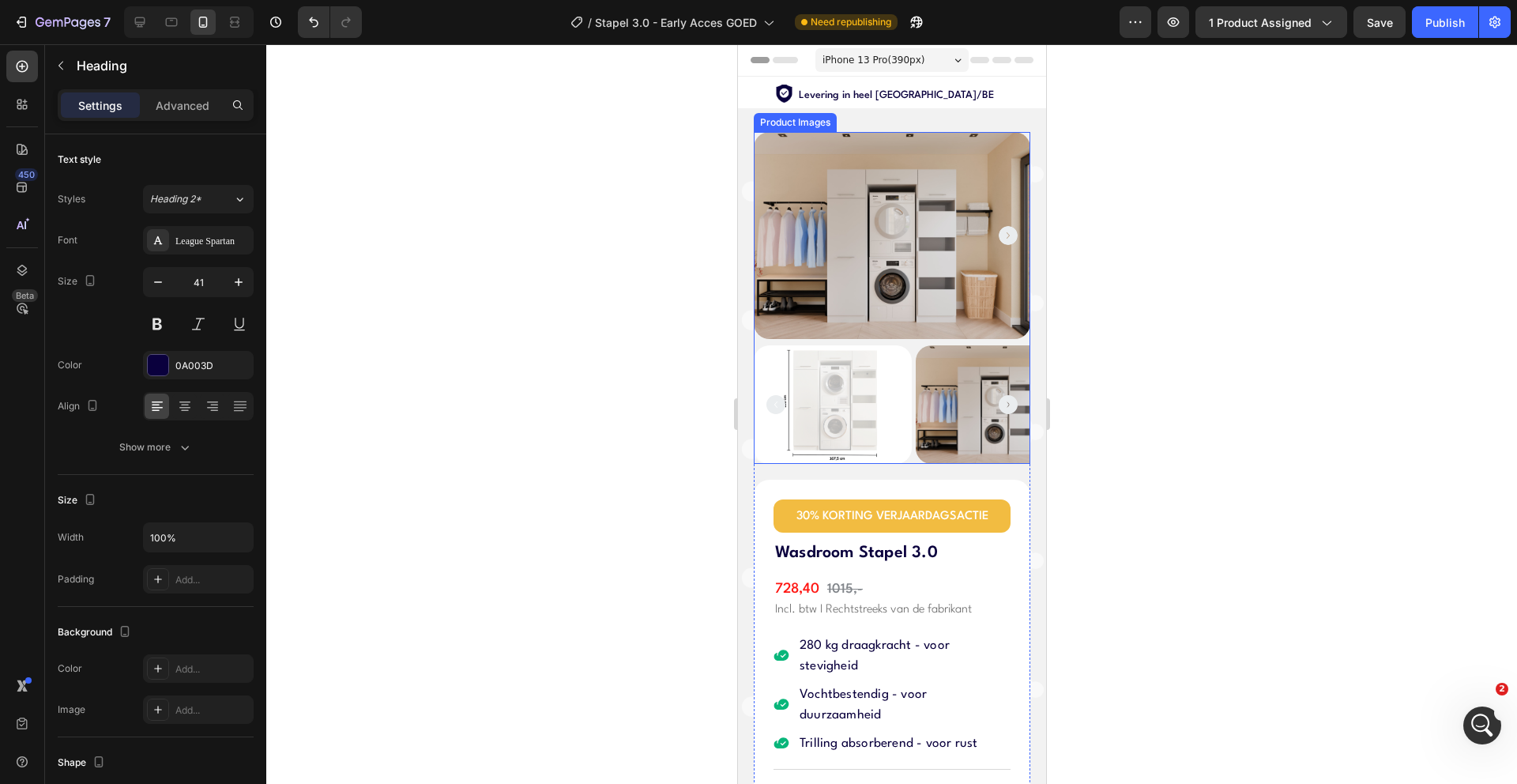
scroll to position [170, 0]
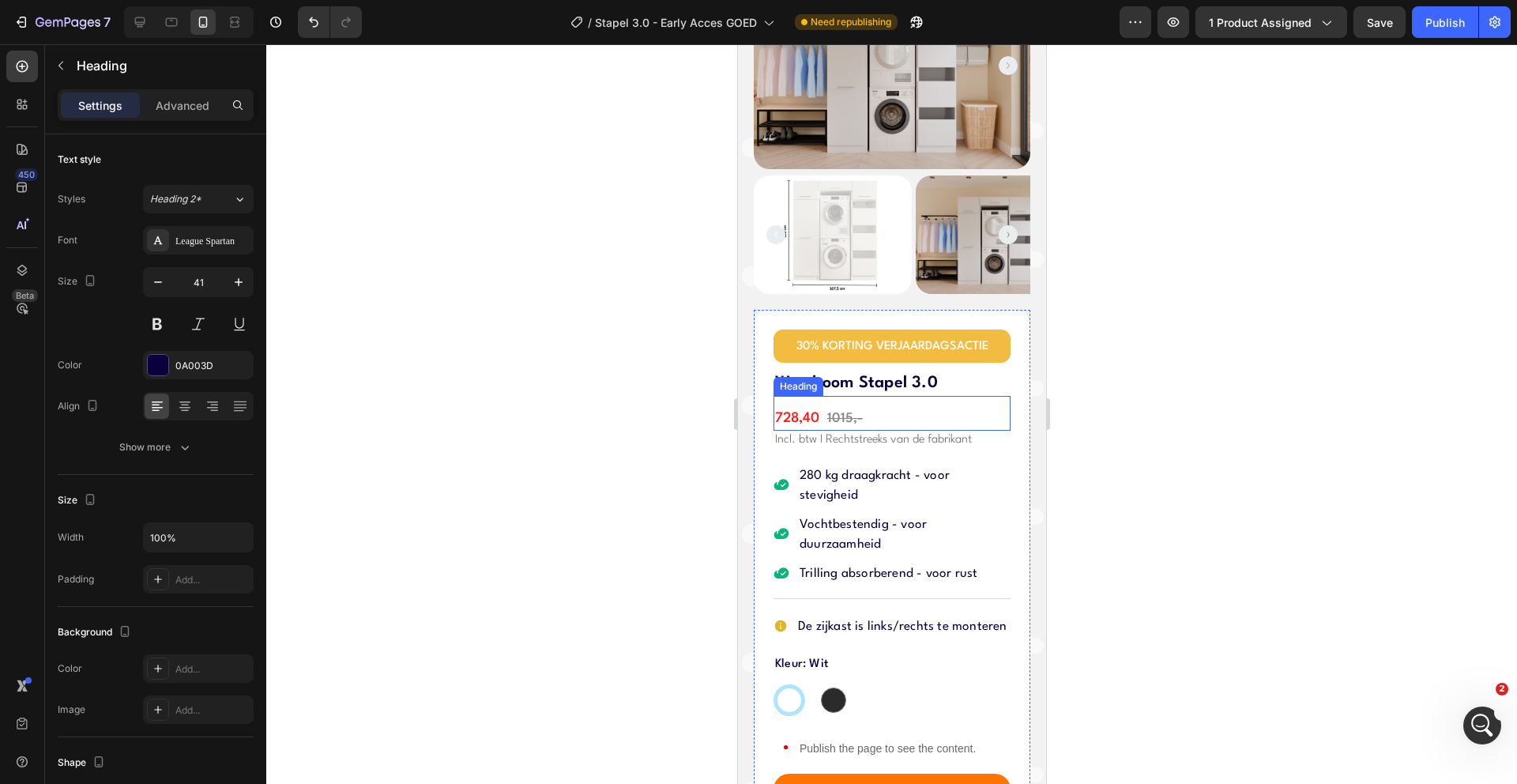
click at [816, 407] on h2 "728,40 1015,-" at bounding box center [891, 419] width 237 height 23
click at [801, 407] on h2 "728,40 1015,-" at bounding box center [891, 419] width 237 height 23
click at [797, 411] on span "728,40" at bounding box center [796, 418] width 44 height 13
click at [466, 263] on div at bounding box center [892, 413] width 1251 height 739
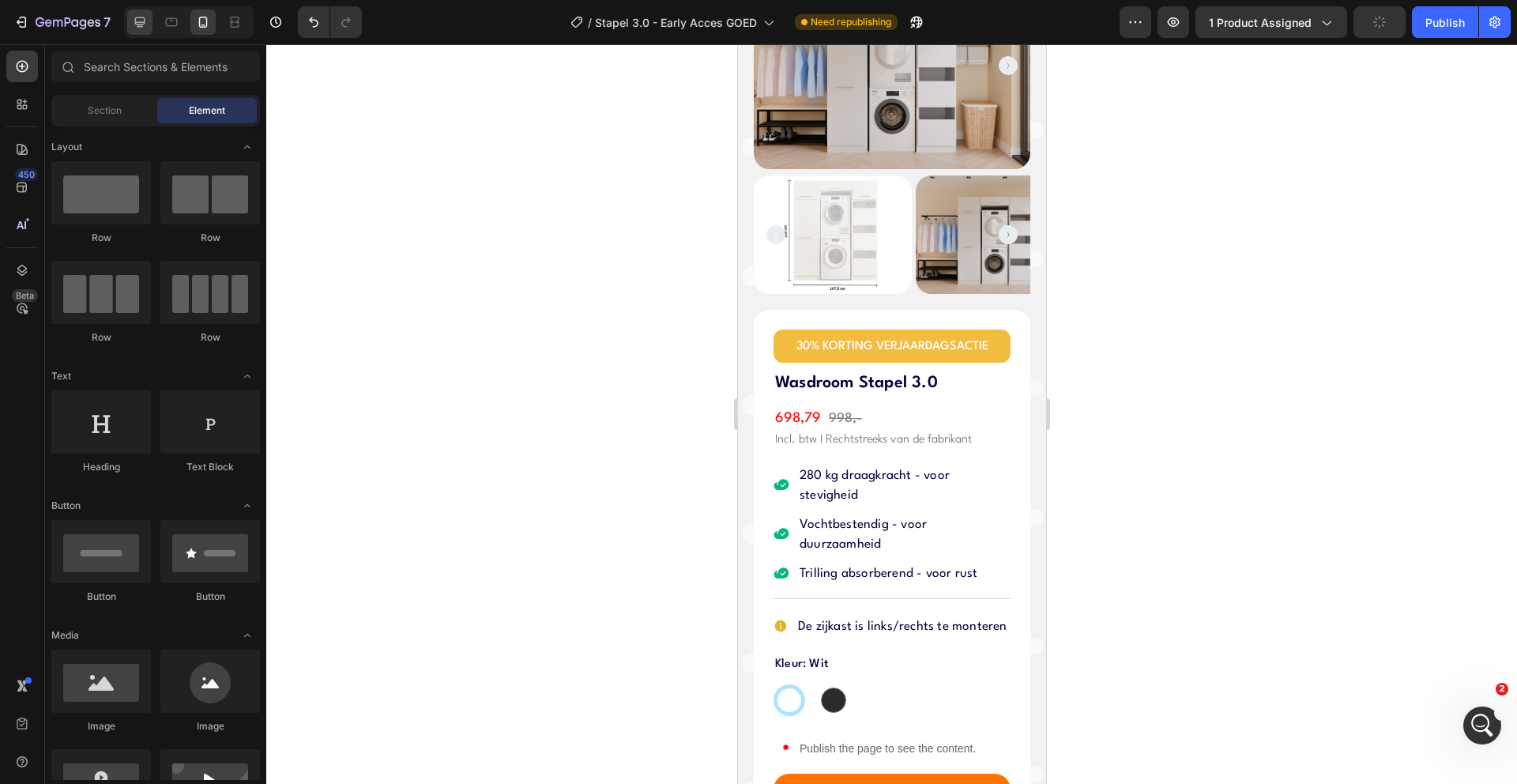
click at [138, 29] on icon at bounding box center [139, 22] width 16 height 16
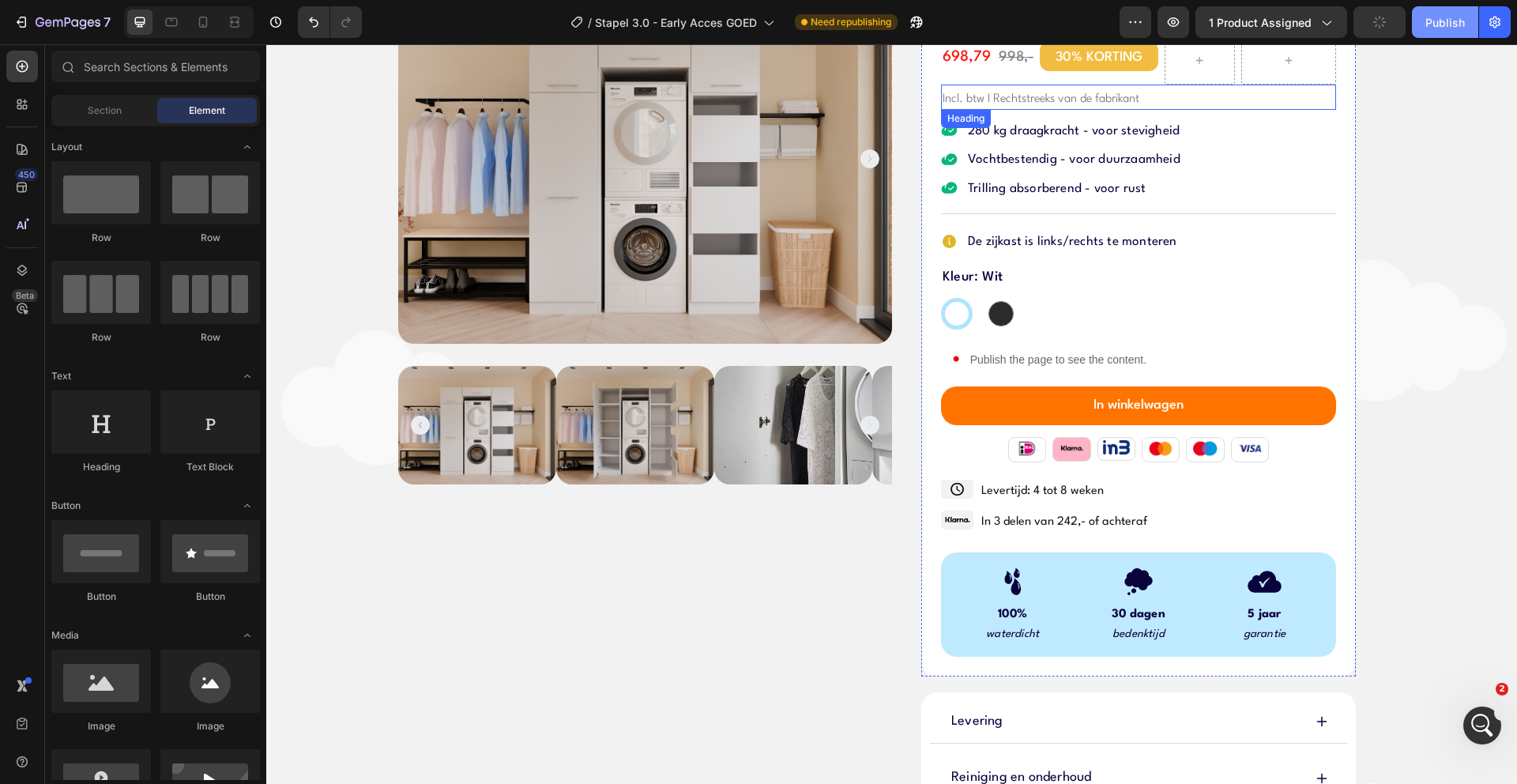
scroll to position [195, 0]
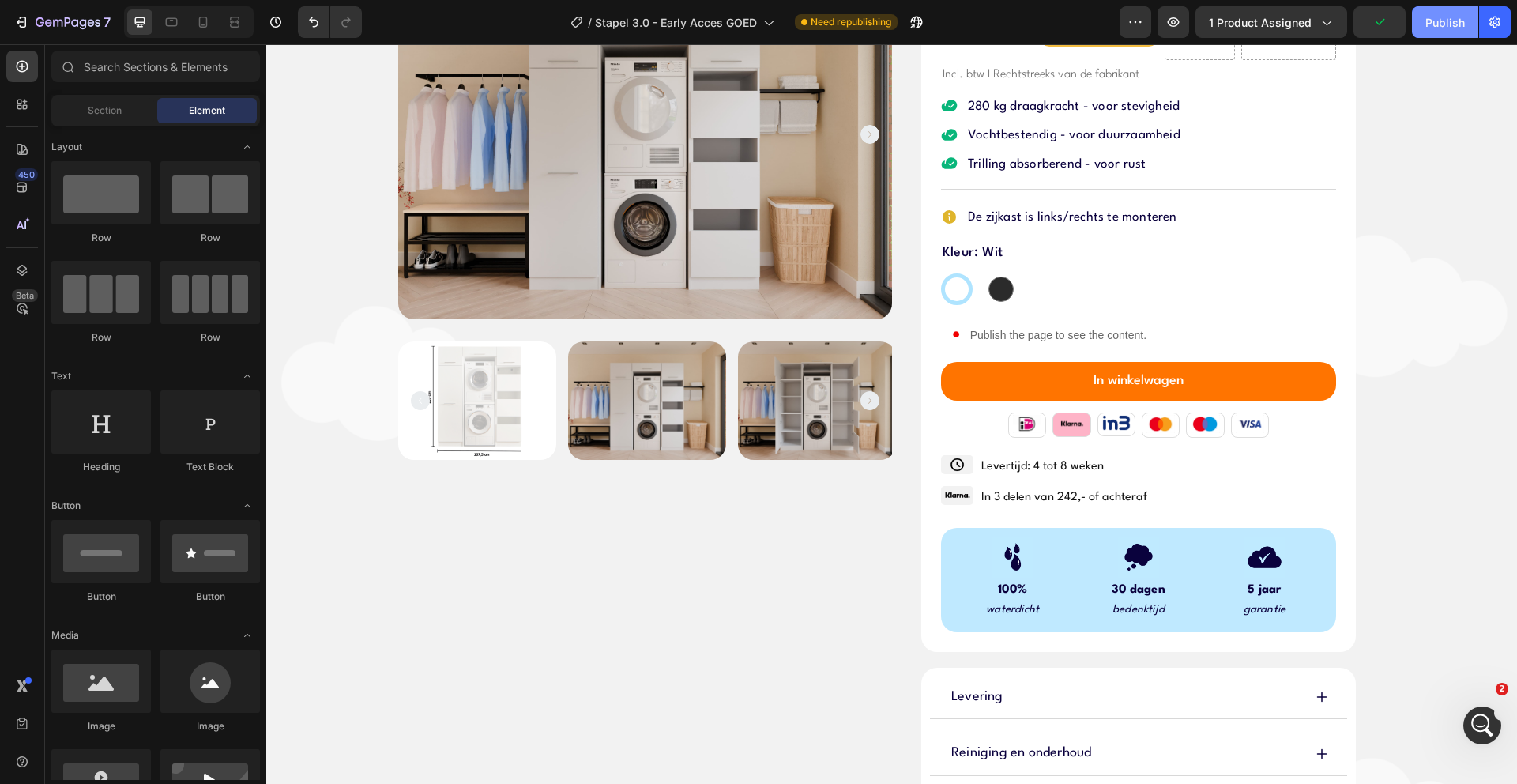
click at [1436, 20] on div "Publish" at bounding box center [1446, 22] width 40 height 17
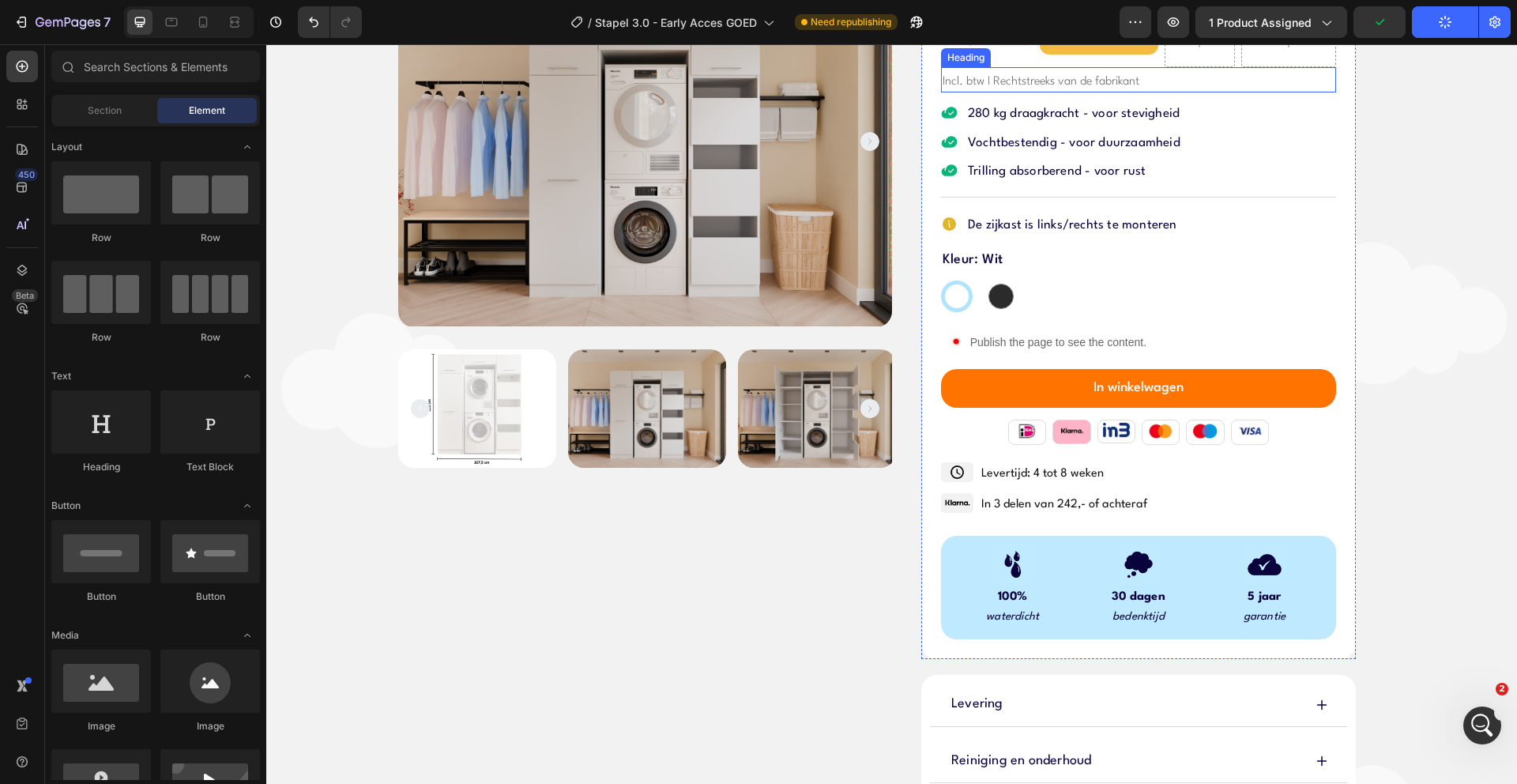
scroll to position [0, 0]
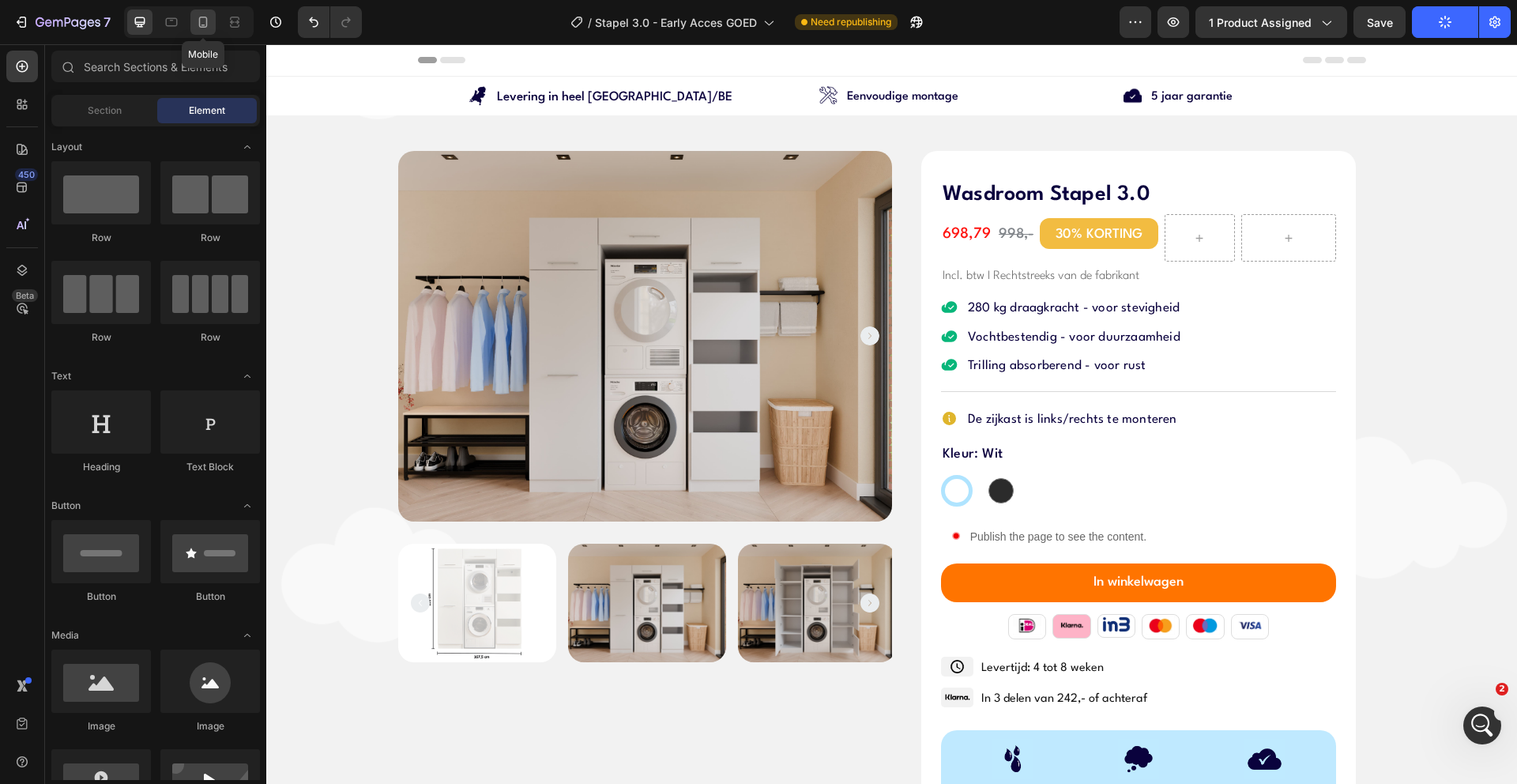
click at [199, 34] on div at bounding box center [203, 22] width 26 height 26
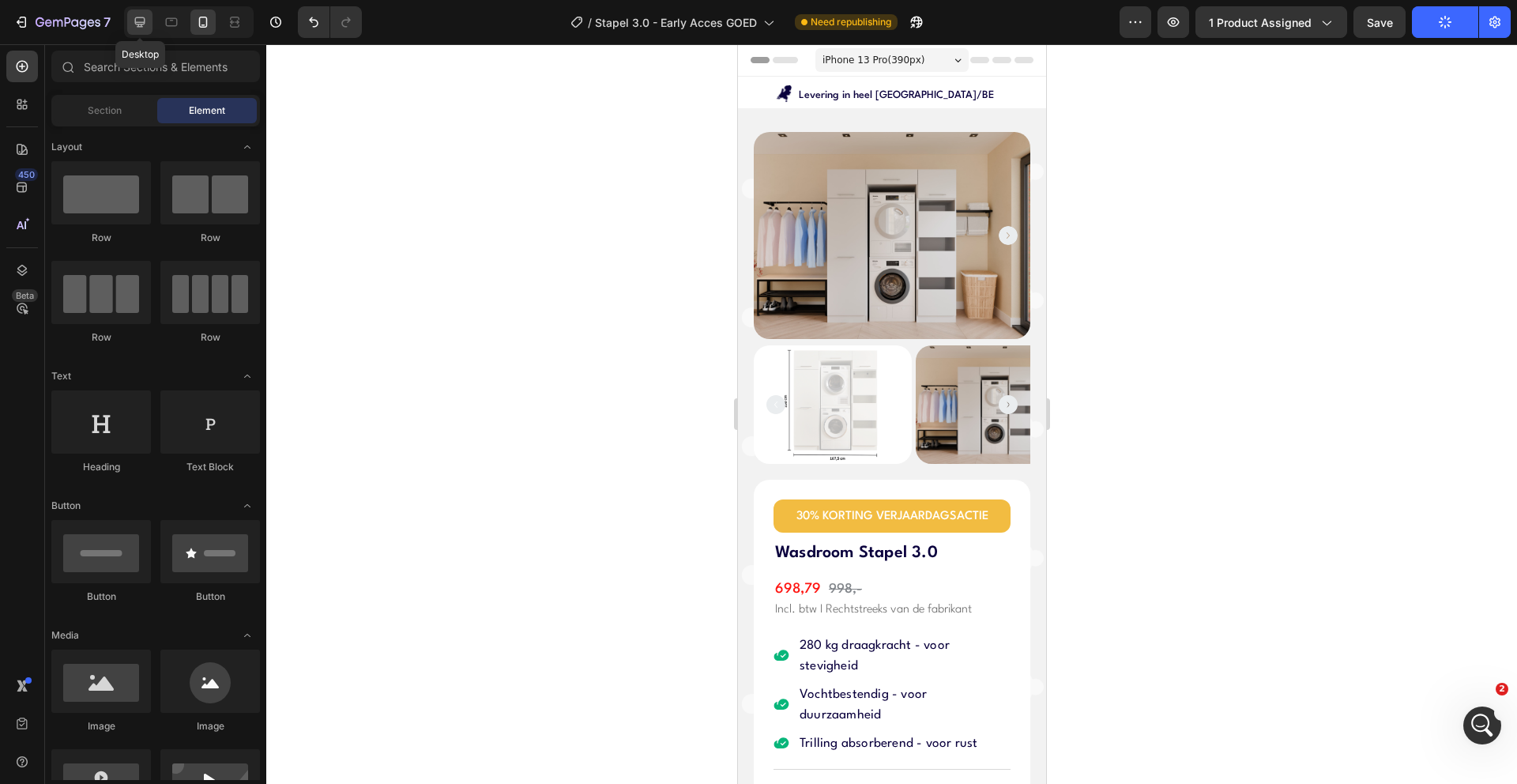
click at [131, 30] on div at bounding box center [140, 22] width 26 height 26
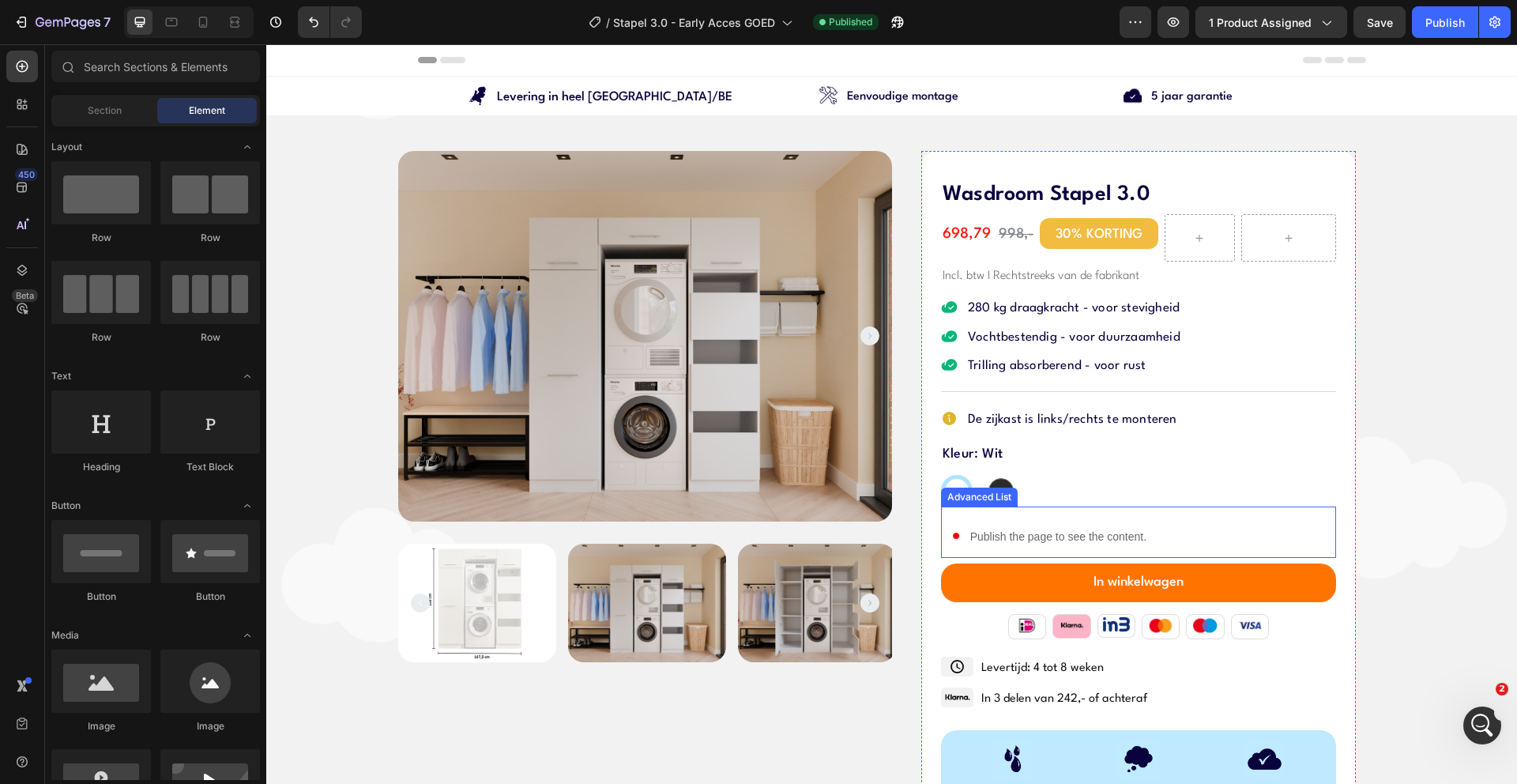
click at [1180, 536] on div "Image Publish the page to see the content. Custom Code" at bounding box center [1139, 532] width 395 height 51
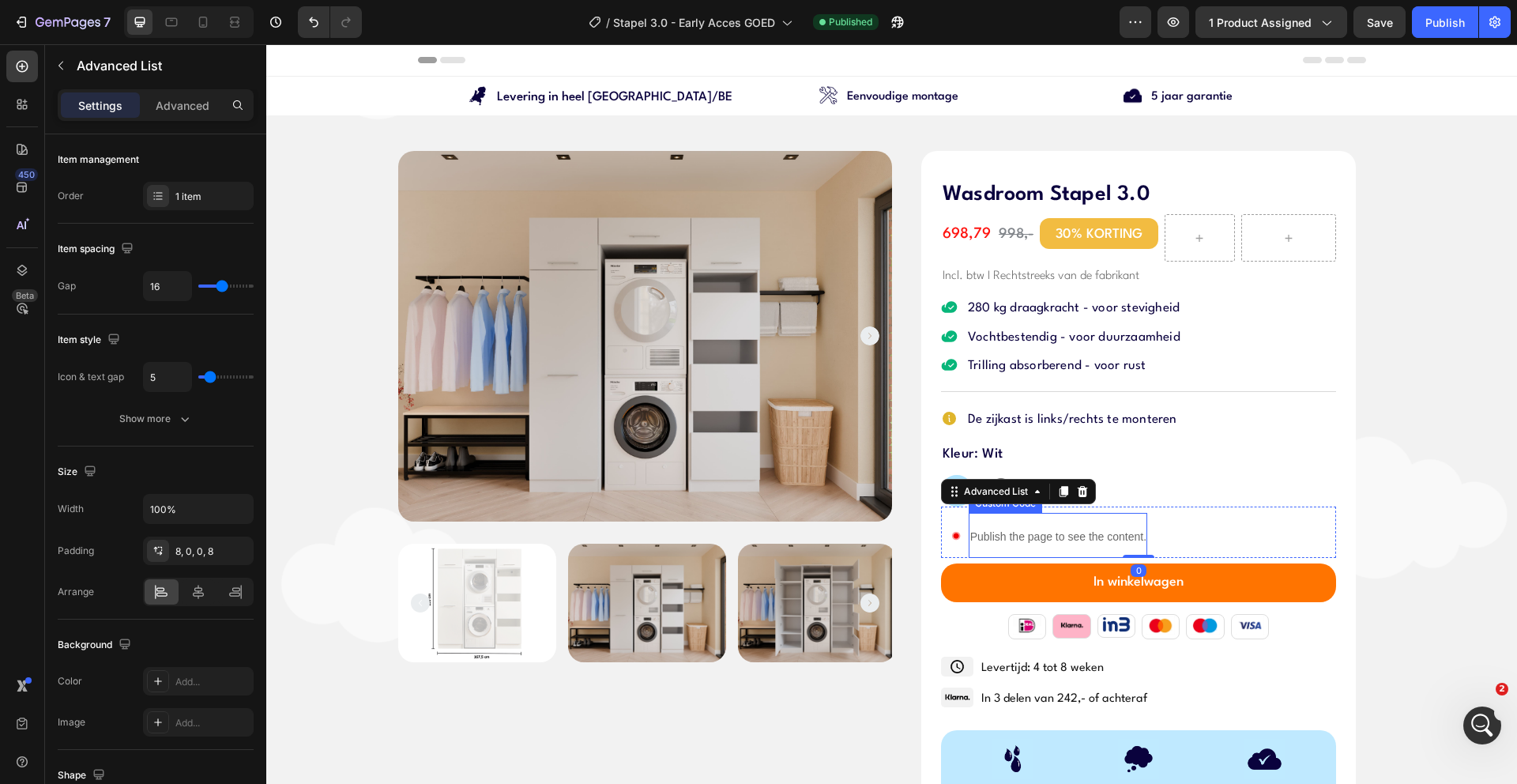
click at [975, 533] on p "Publish the page to see the content." at bounding box center [1058, 536] width 179 height 17
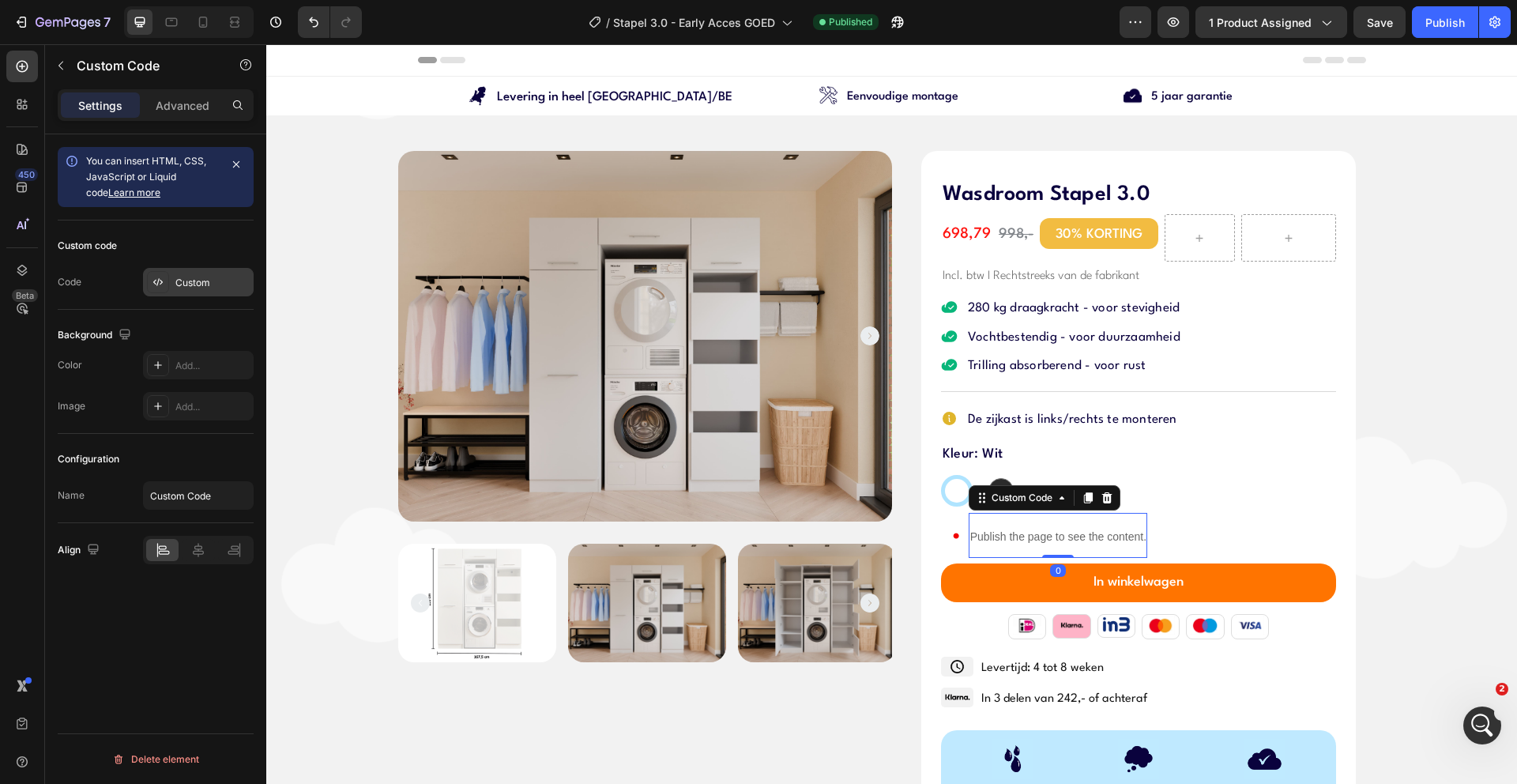
click at [176, 289] on div "Custom" at bounding box center [213, 282] width 75 height 14
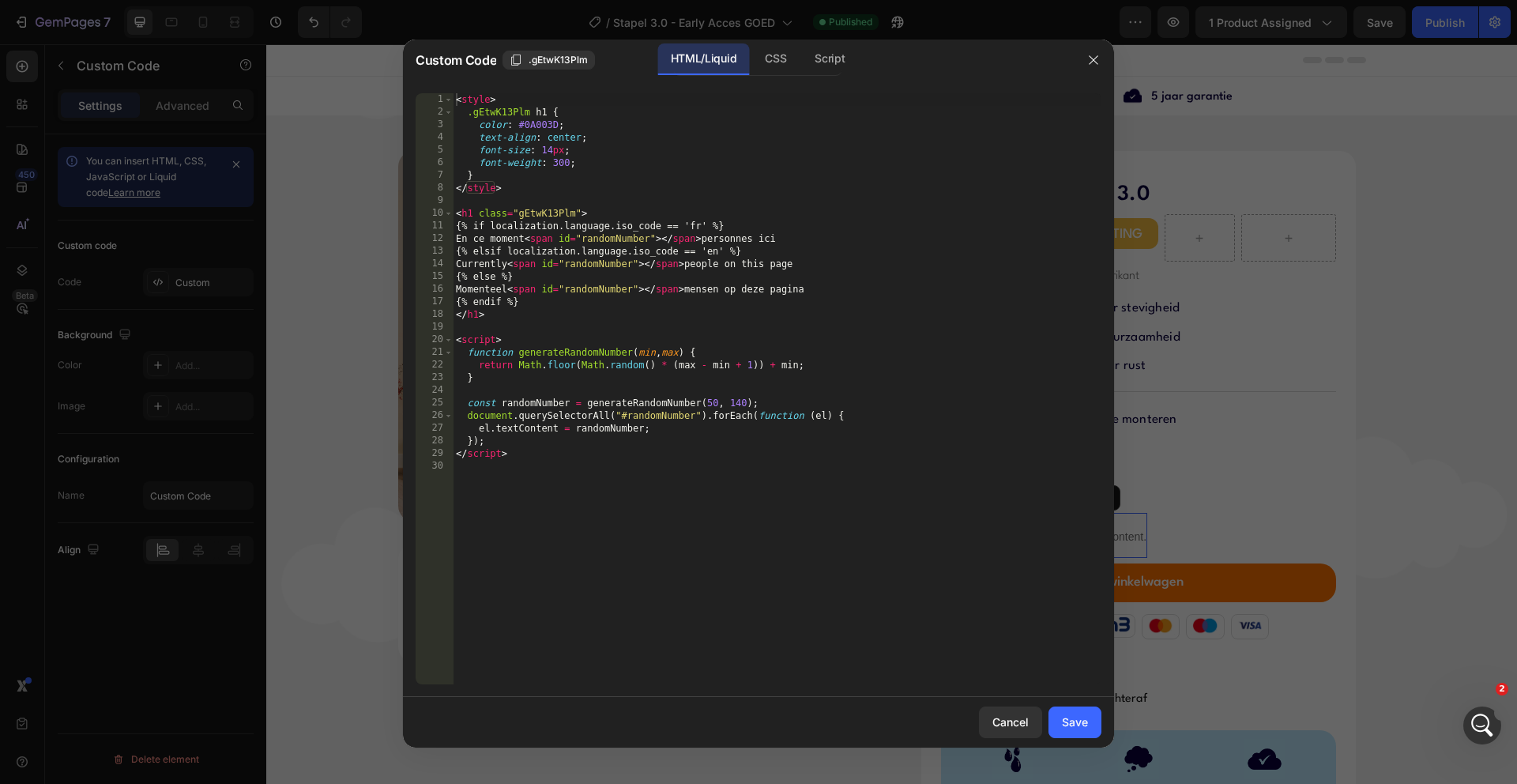
click at [624, 344] on div "< style > .gEtwK13Plm h1 { color : #0A003D ; text-align : center ; font-size : …" at bounding box center [777, 402] width 648 height 616
type textarea "</script>"
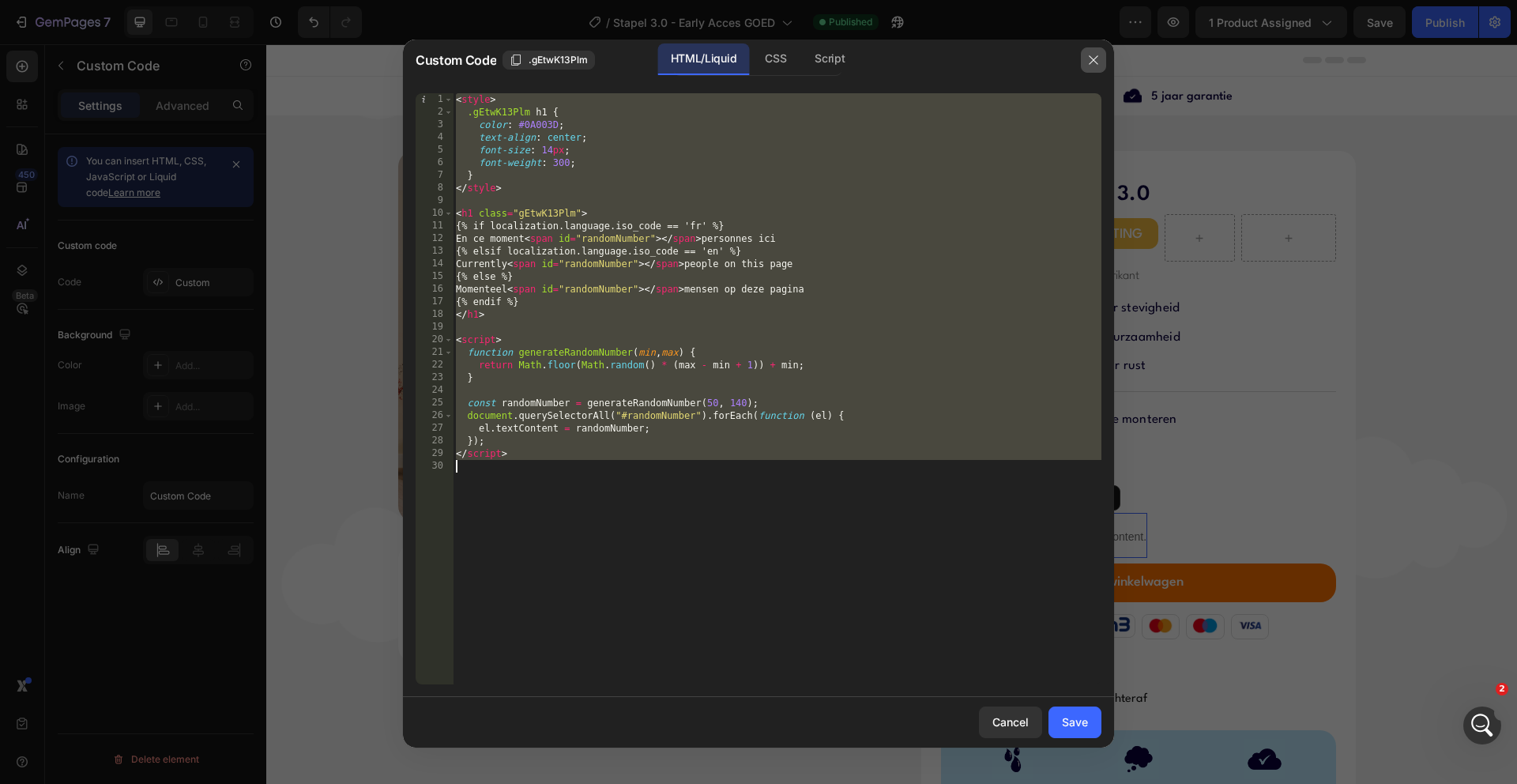
click at [1091, 58] on icon "button" at bounding box center [1093, 60] width 12 height 12
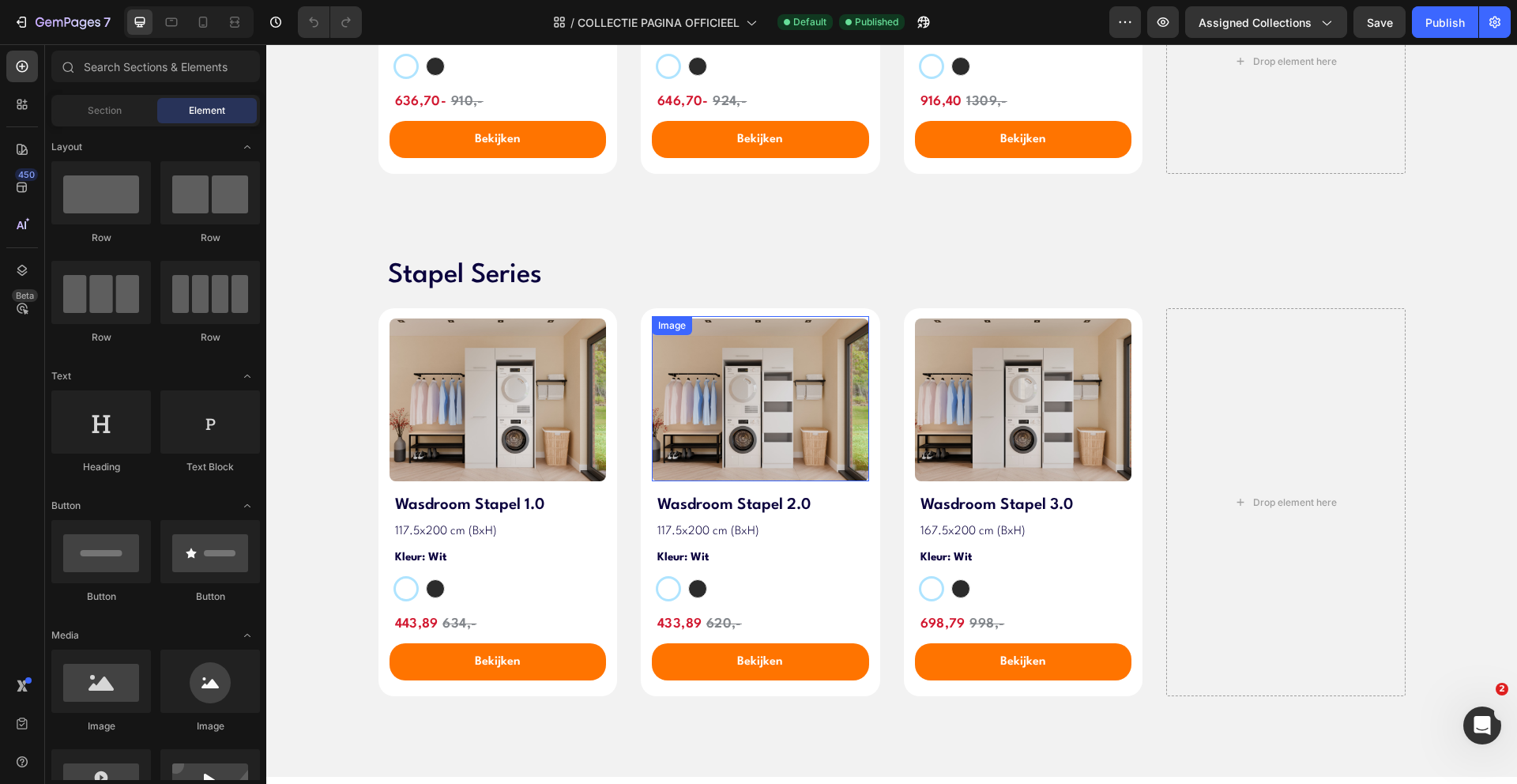
scroll to position [2069, 0]
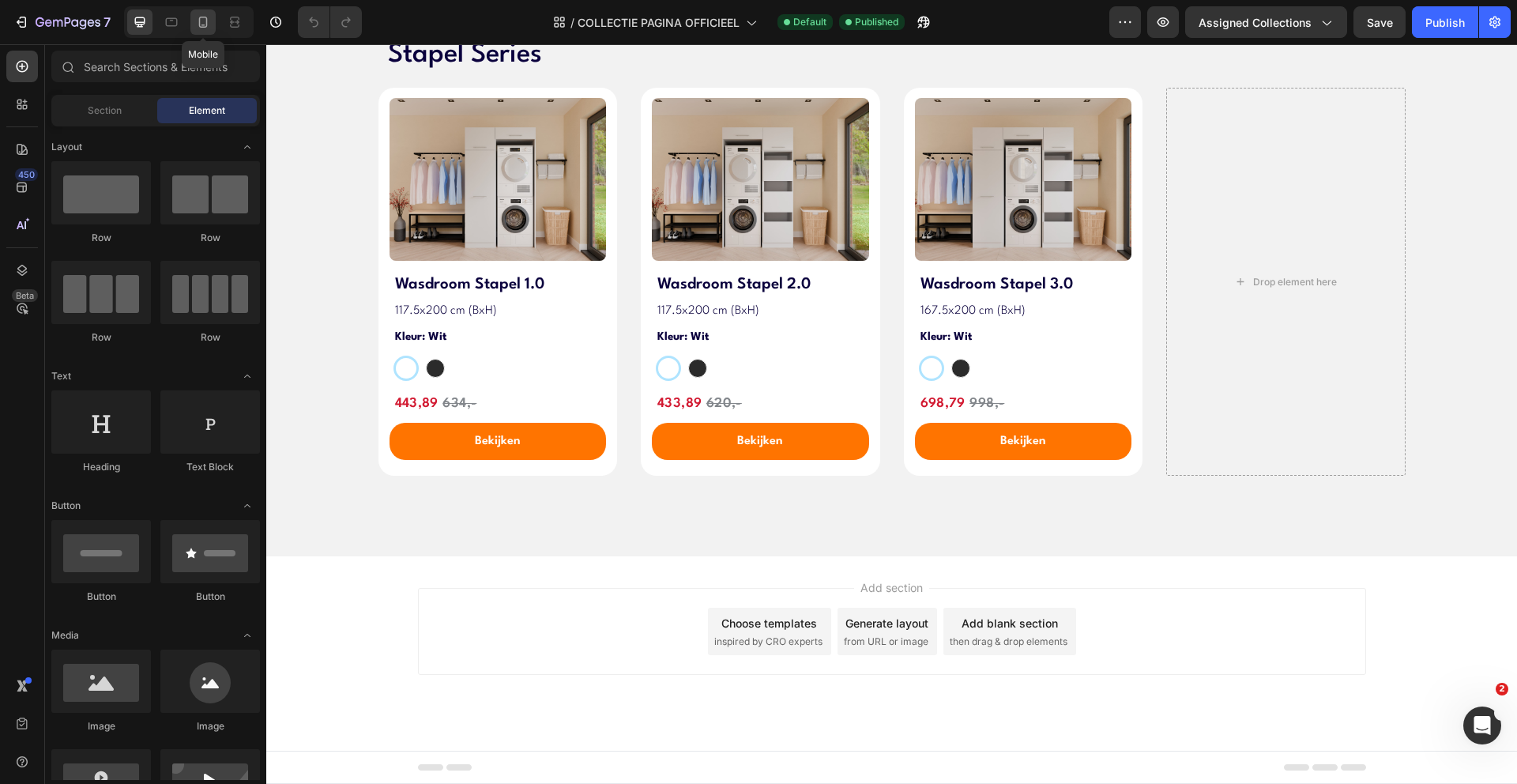
click at [207, 23] on icon at bounding box center [203, 22] width 8 height 11
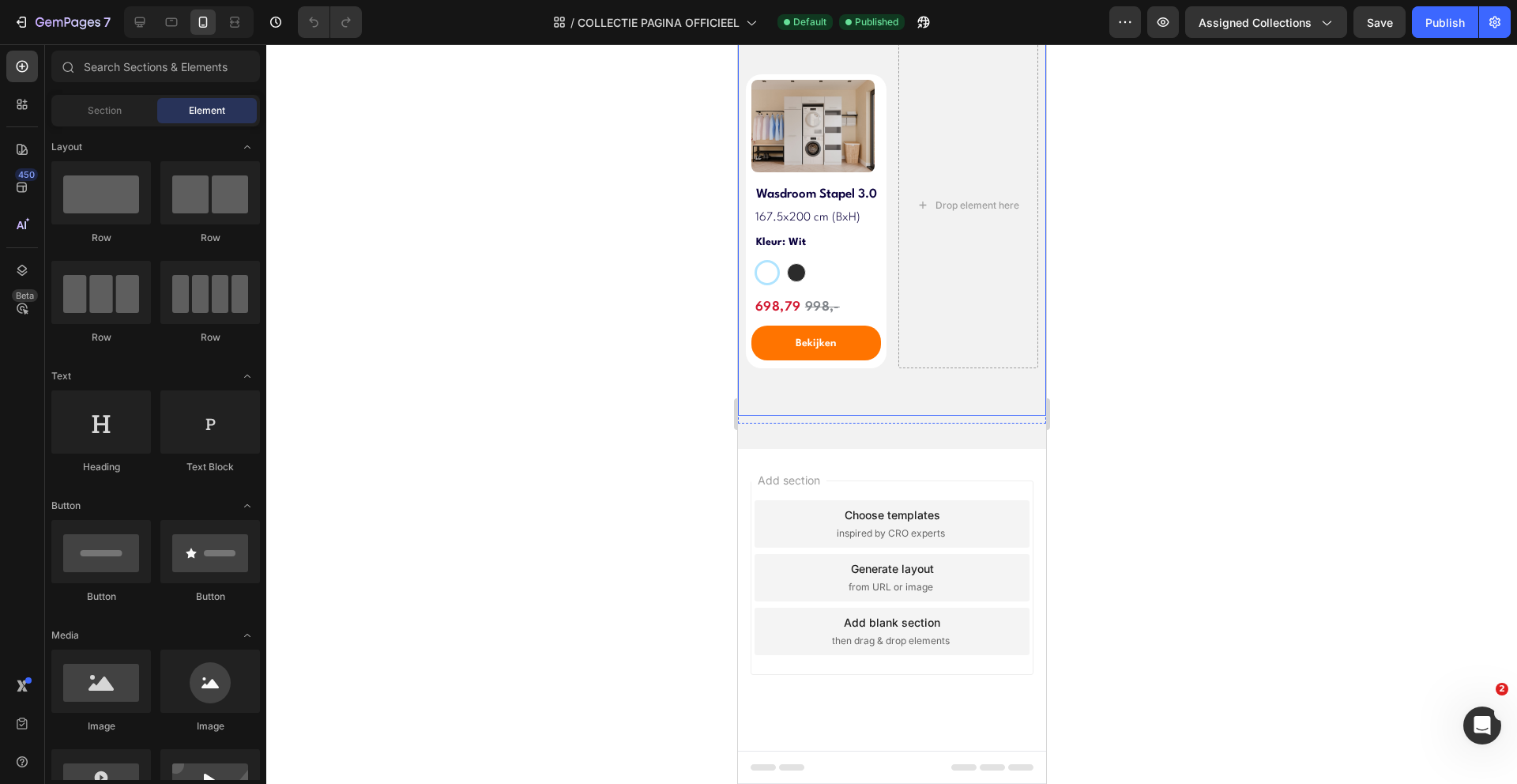
scroll to position [2109, 0]
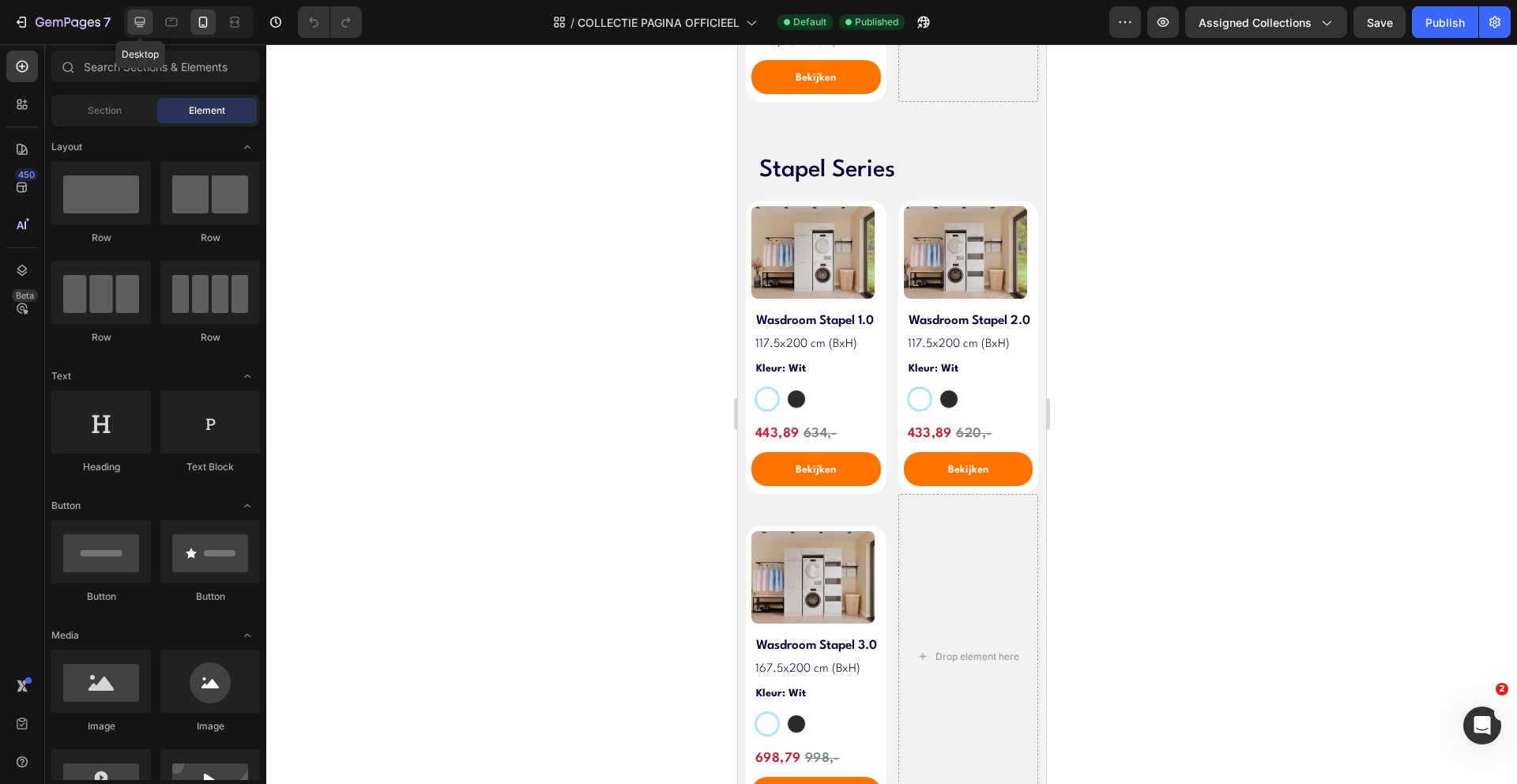
click at [138, 26] on icon at bounding box center [140, 22] width 10 height 10
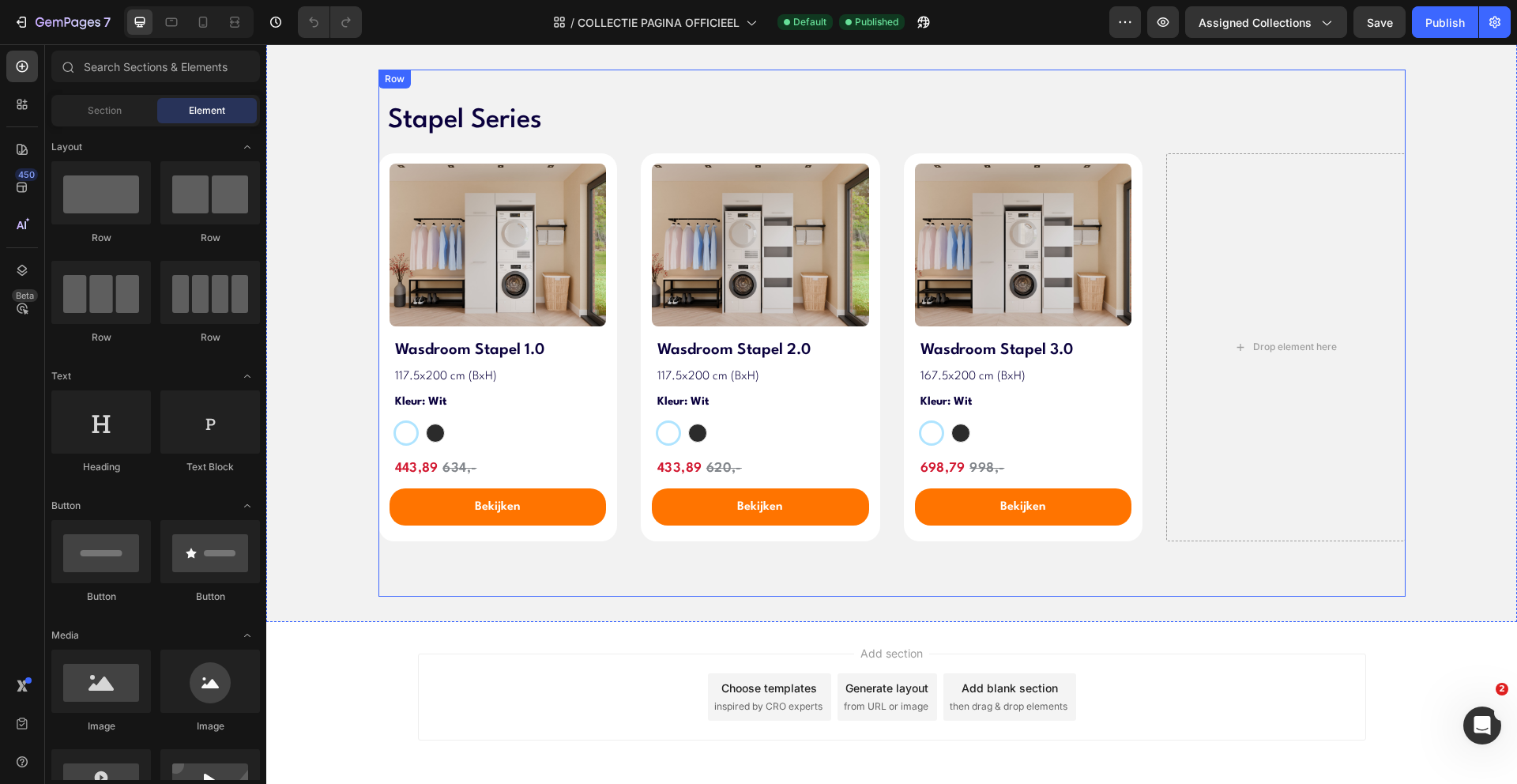
scroll to position [2175, 0]
